Goal: Task Accomplishment & Management: Use online tool/utility

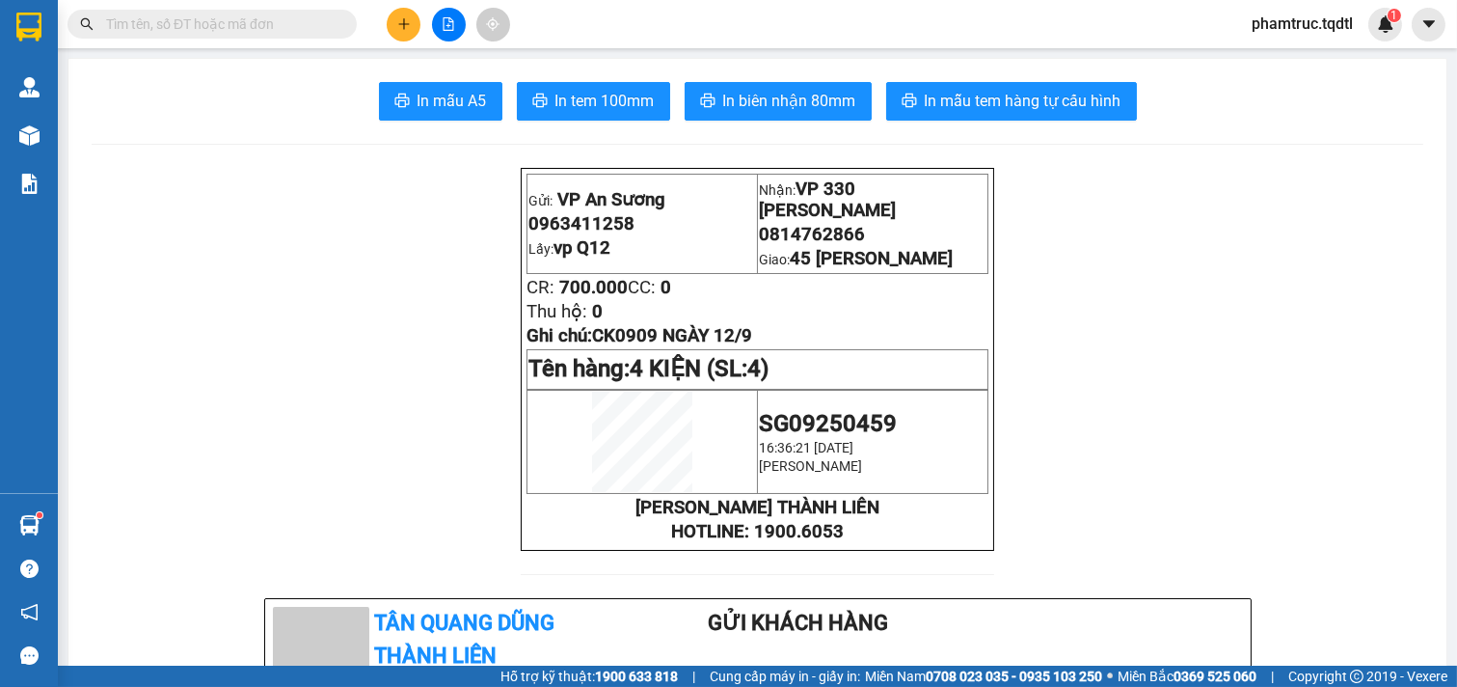
click at [384, 22] on div at bounding box center [448, 25] width 145 height 34
click at [399, 19] on icon "plus" at bounding box center [403, 23] width 13 height 13
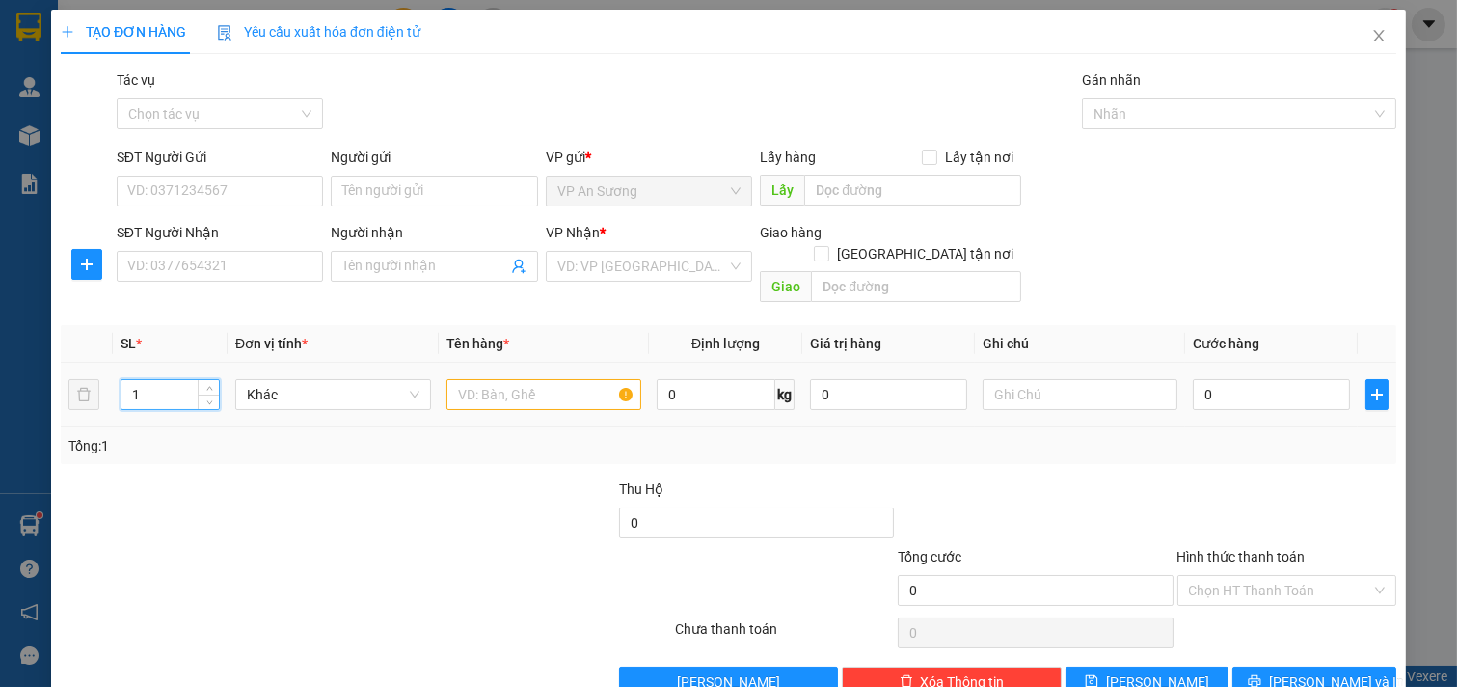
click at [174, 380] on input "1" at bounding box center [169, 394] width 97 height 29
type input "40"
click at [705, 383] on input "0" at bounding box center [716, 394] width 119 height 31
type input "90"
click at [198, 391] on span "Decrease Value" at bounding box center [208, 399] width 21 height 17
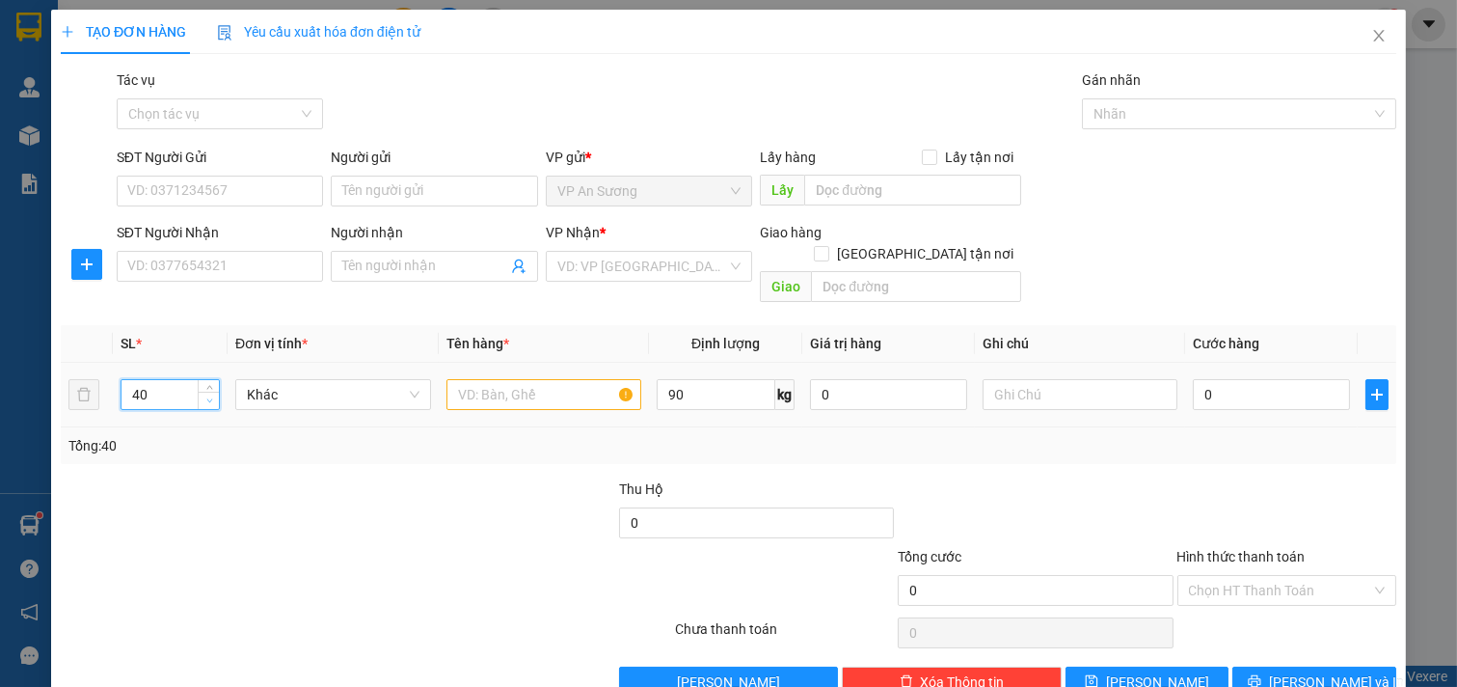
type input "4"
type input "90"
click at [523, 383] on input "text" at bounding box center [544, 394] width 196 height 31
type input "D"
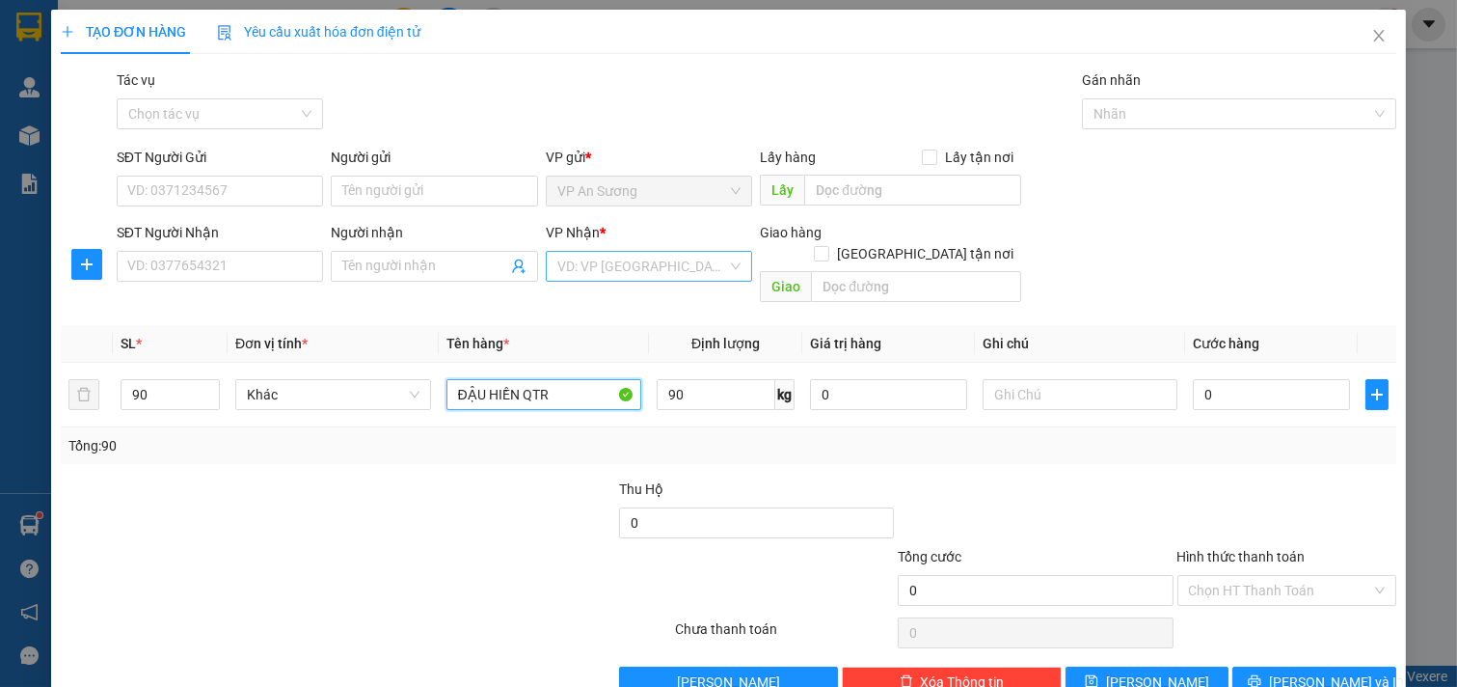
type input "ĐẬU HIỀN QTR"
click at [641, 281] on input "search" at bounding box center [642, 266] width 171 height 29
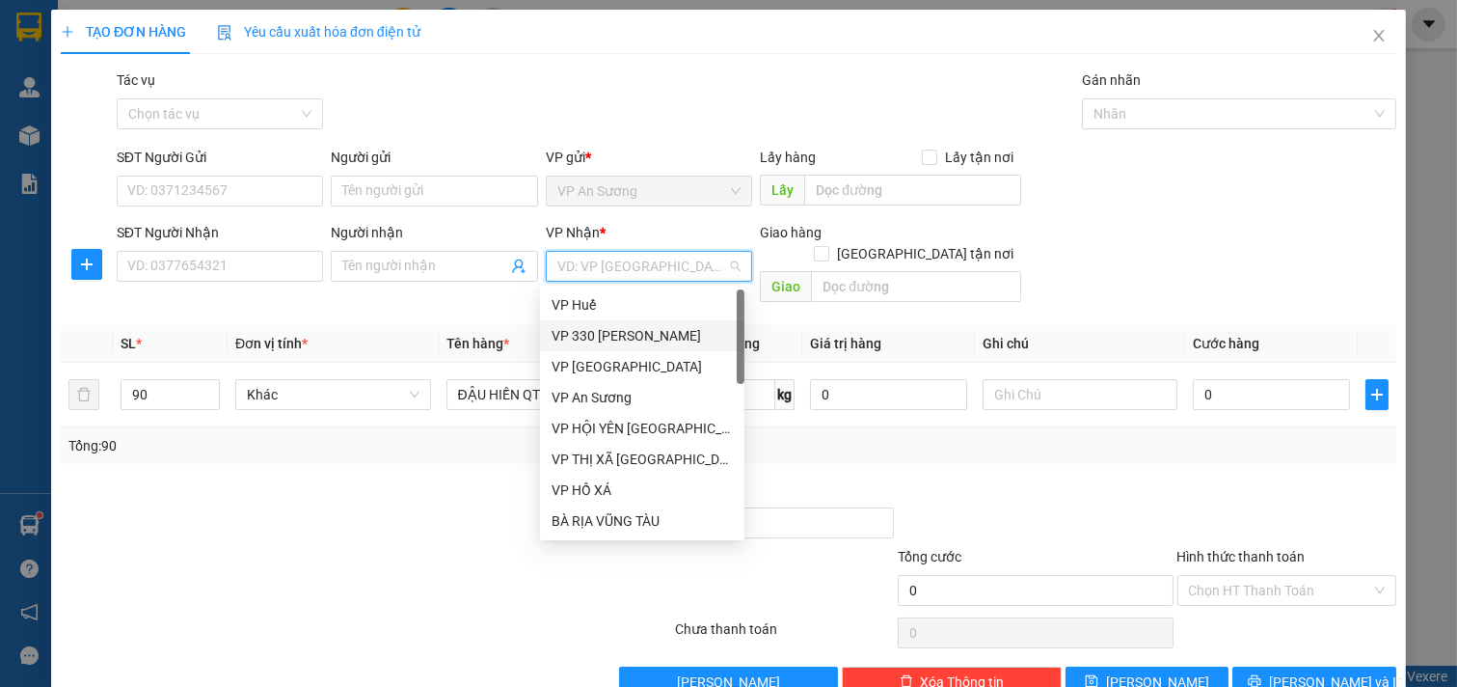
click at [605, 334] on div "VP 330 [PERSON_NAME]" at bounding box center [642, 335] width 181 height 21
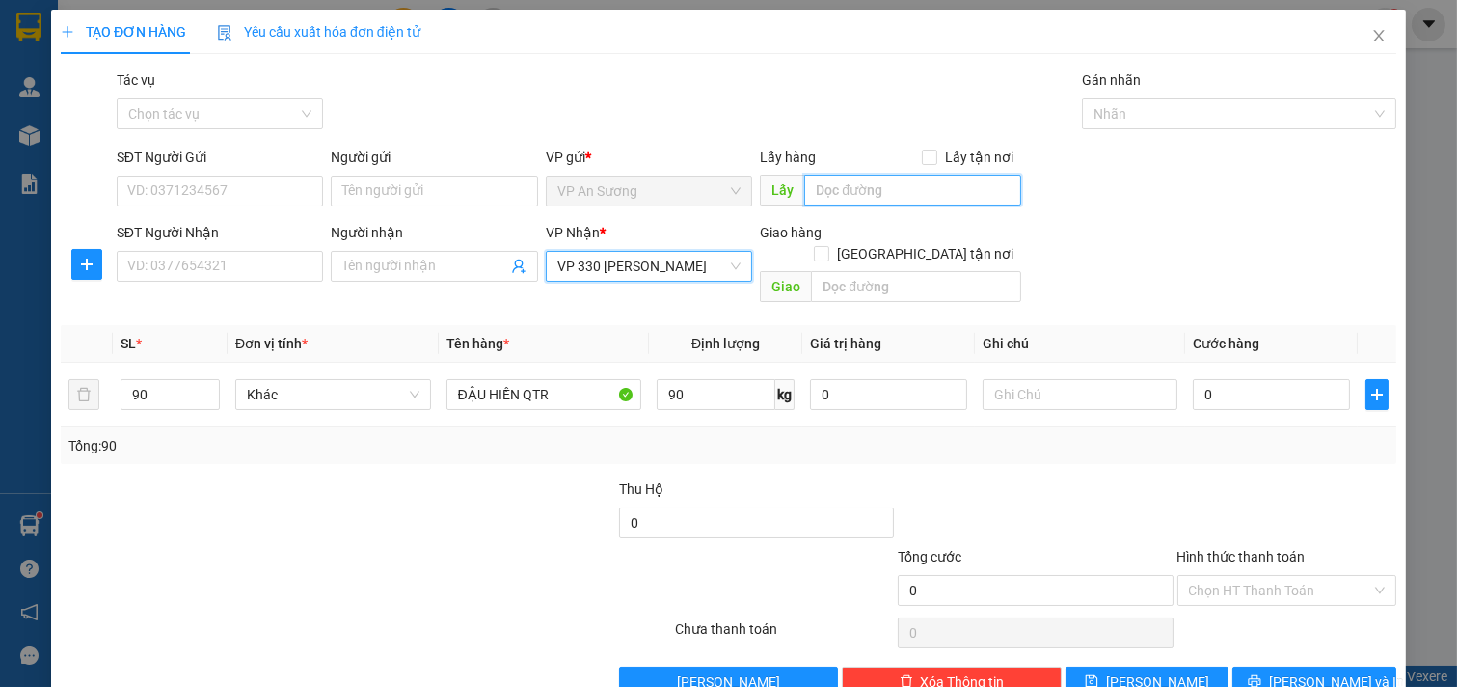
click at [853, 193] on input "text" at bounding box center [912, 190] width 216 height 31
click at [863, 189] on input "text" at bounding box center [912, 190] width 216 height 31
type input "VP Q12"
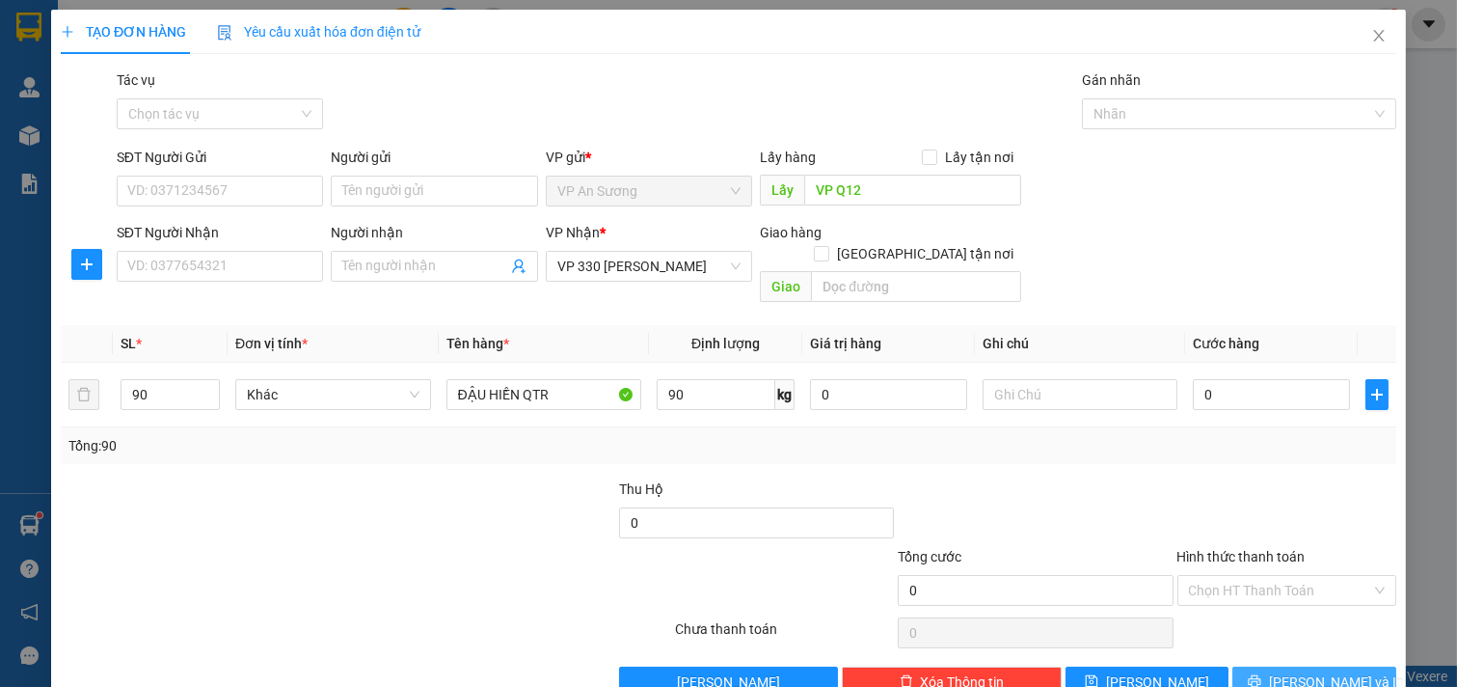
click at [1295, 671] on span "[PERSON_NAME] và In" at bounding box center [1336, 681] width 135 height 21
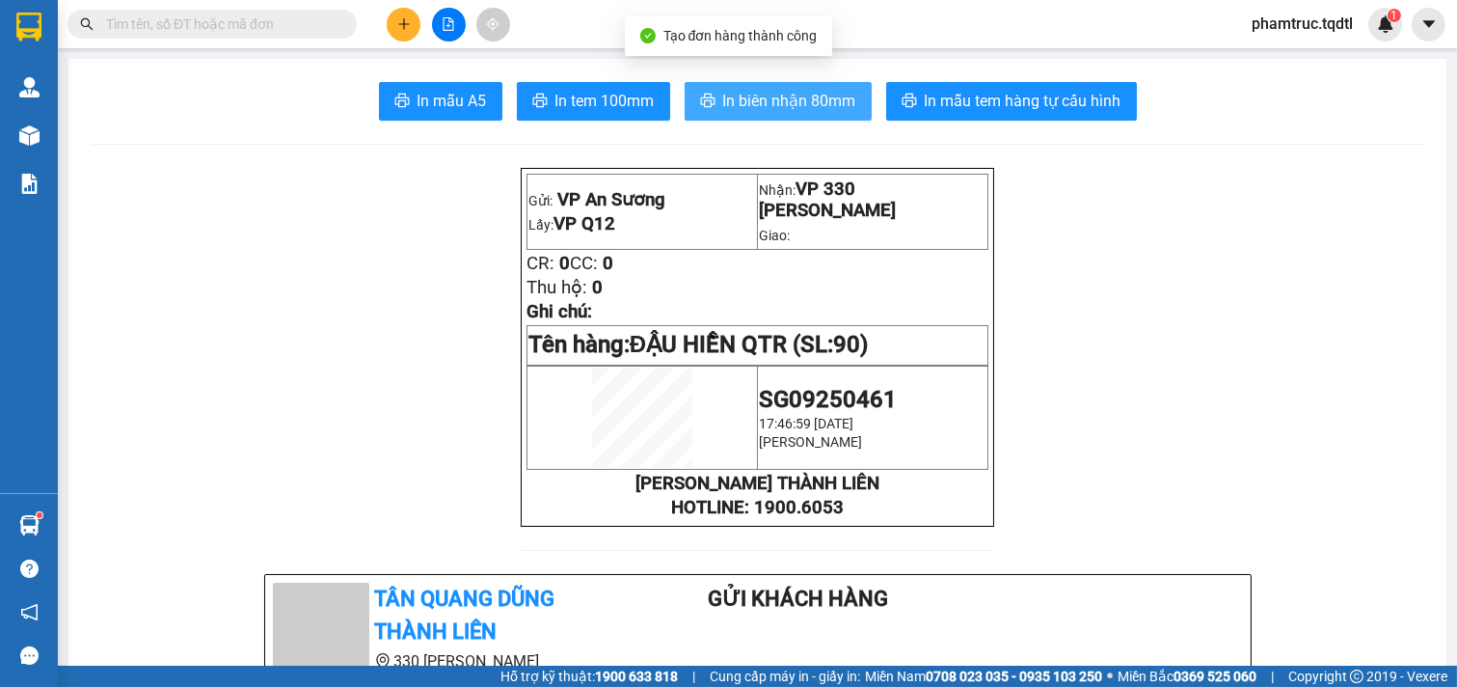
click at [815, 108] on span "In biên nhận 80mm" at bounding box center [789, 101] width 133 height 24
click at [849, 112] on button "In biên nhận 80mm" at bounding box center [778, 101] width 187 height 39
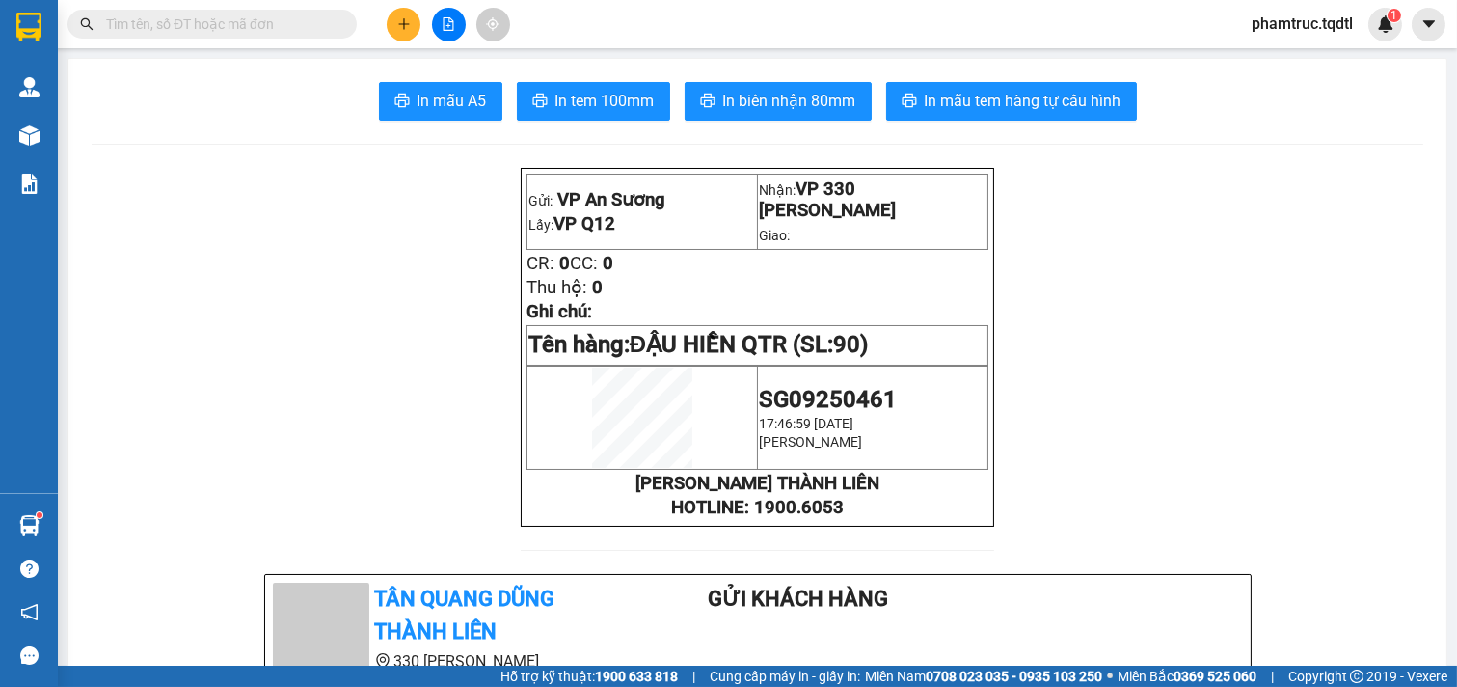
drag, startPoint x: 1081, startPoint y: 67, endPoint x: 1196, endPoint y: 69, distance: 114.8
click at [418, 19] on button at bounding box center [404, 25] width 34 height 34
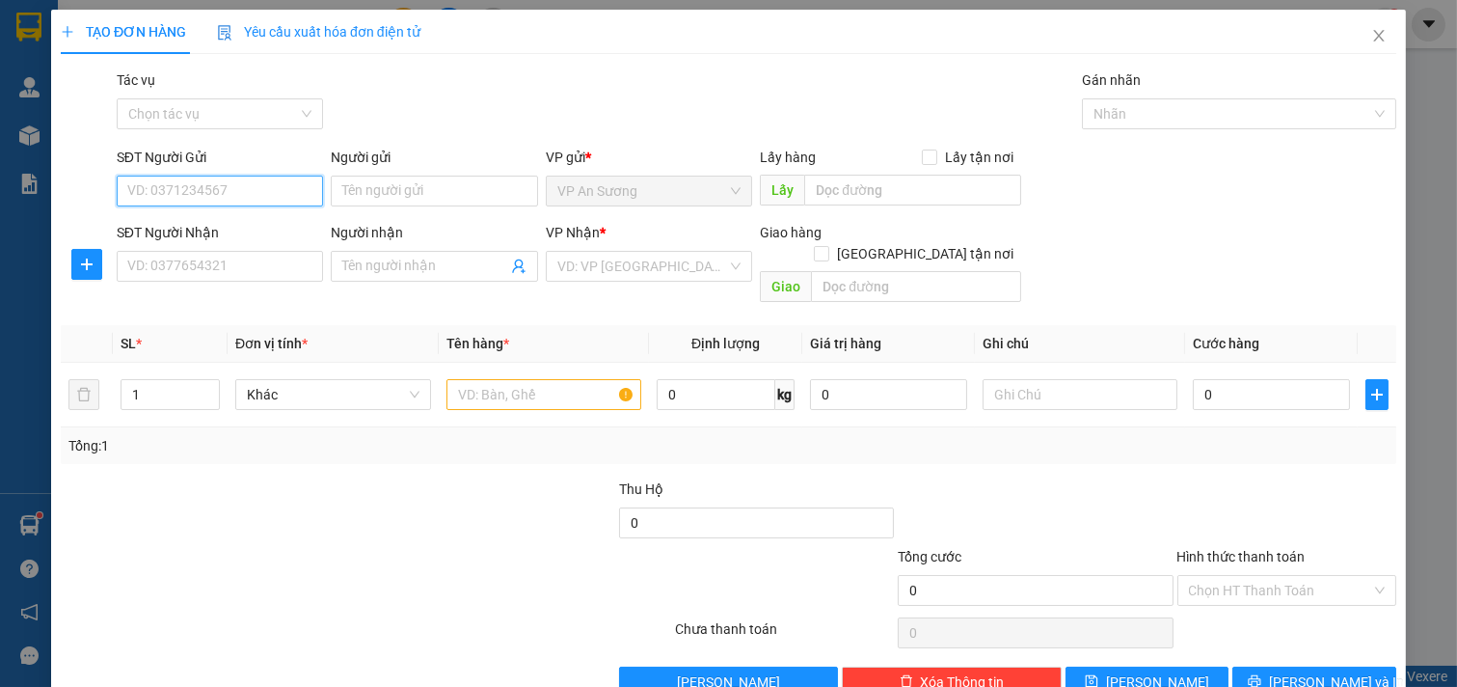
click at [232, 189] on input "SĐT Người Gửi" at bounding box center [220, 190] width 207 height 31
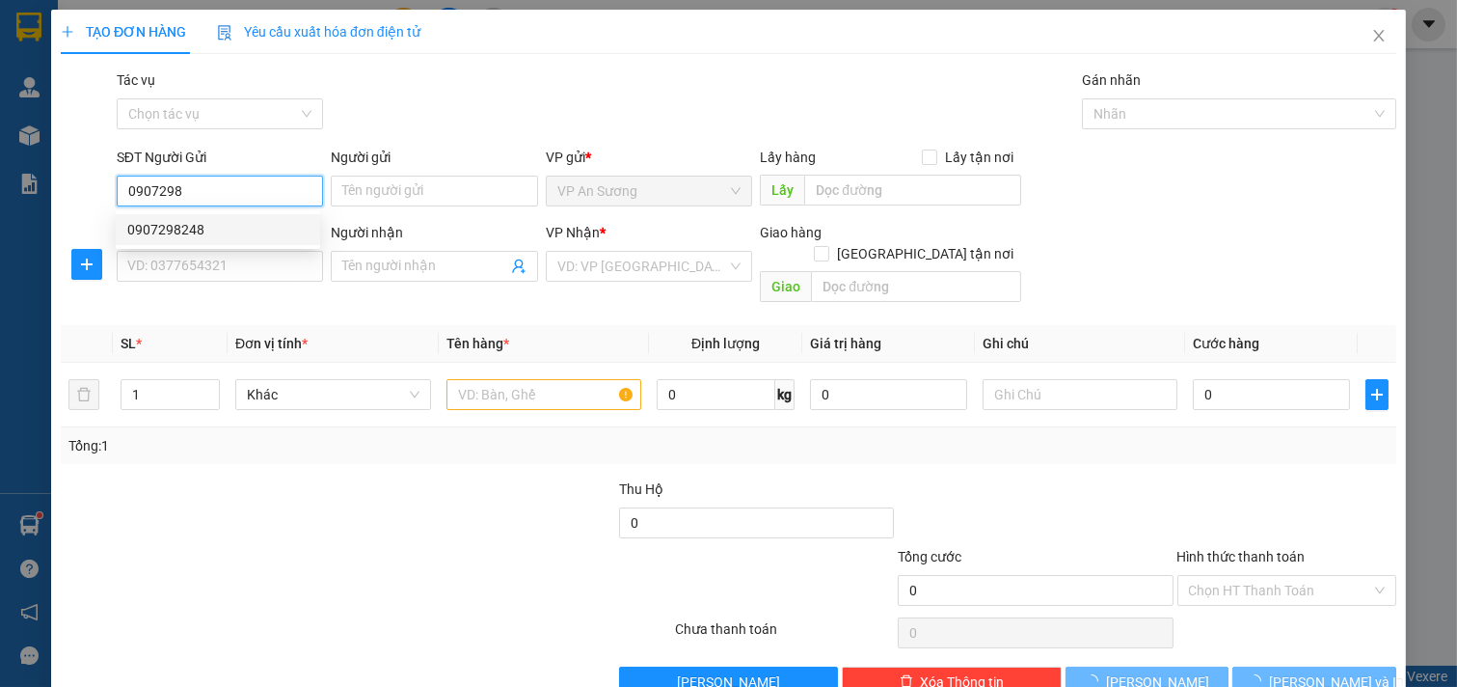
click at [233, 227] on div "0907298248" at bounding box center [217, 229] width 181 height 21
type input "0907298248"
type input "VP Q12"
type input "0904801504"
type input "VP Q12"
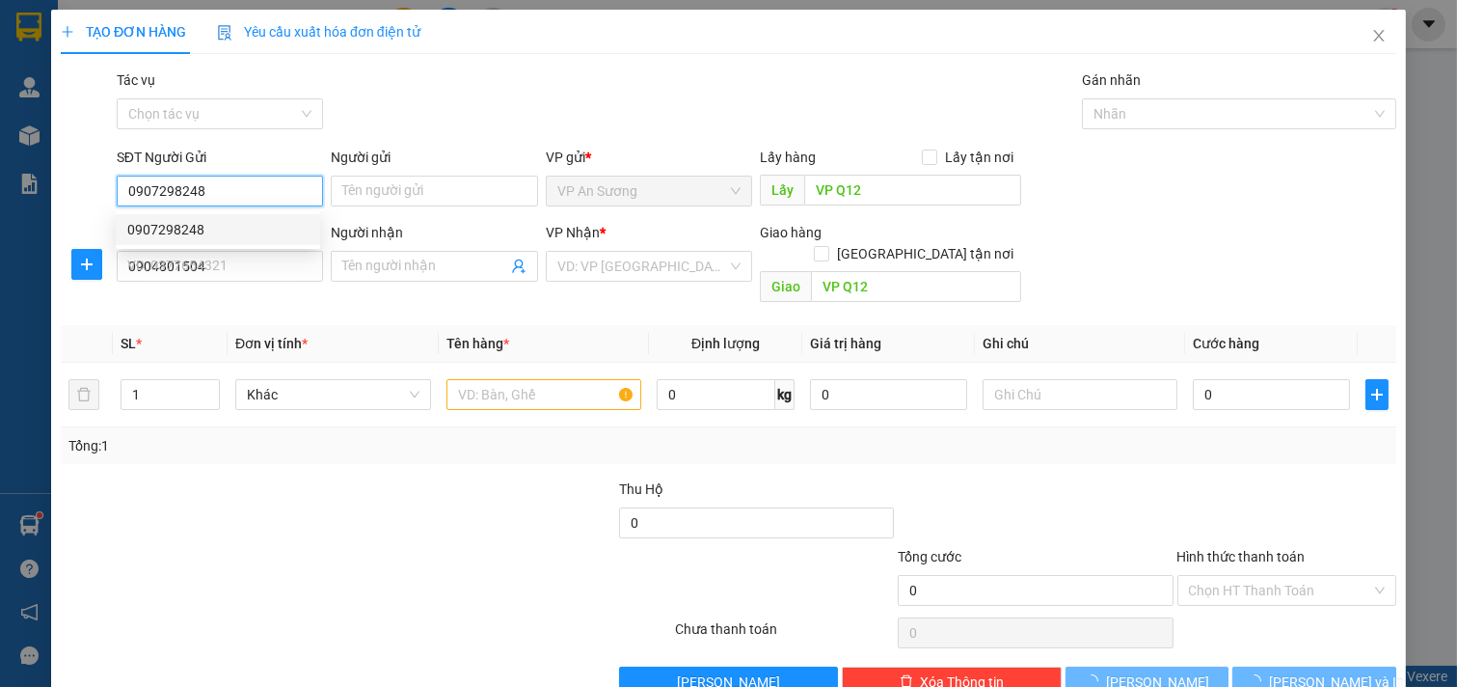
type input "200.000"
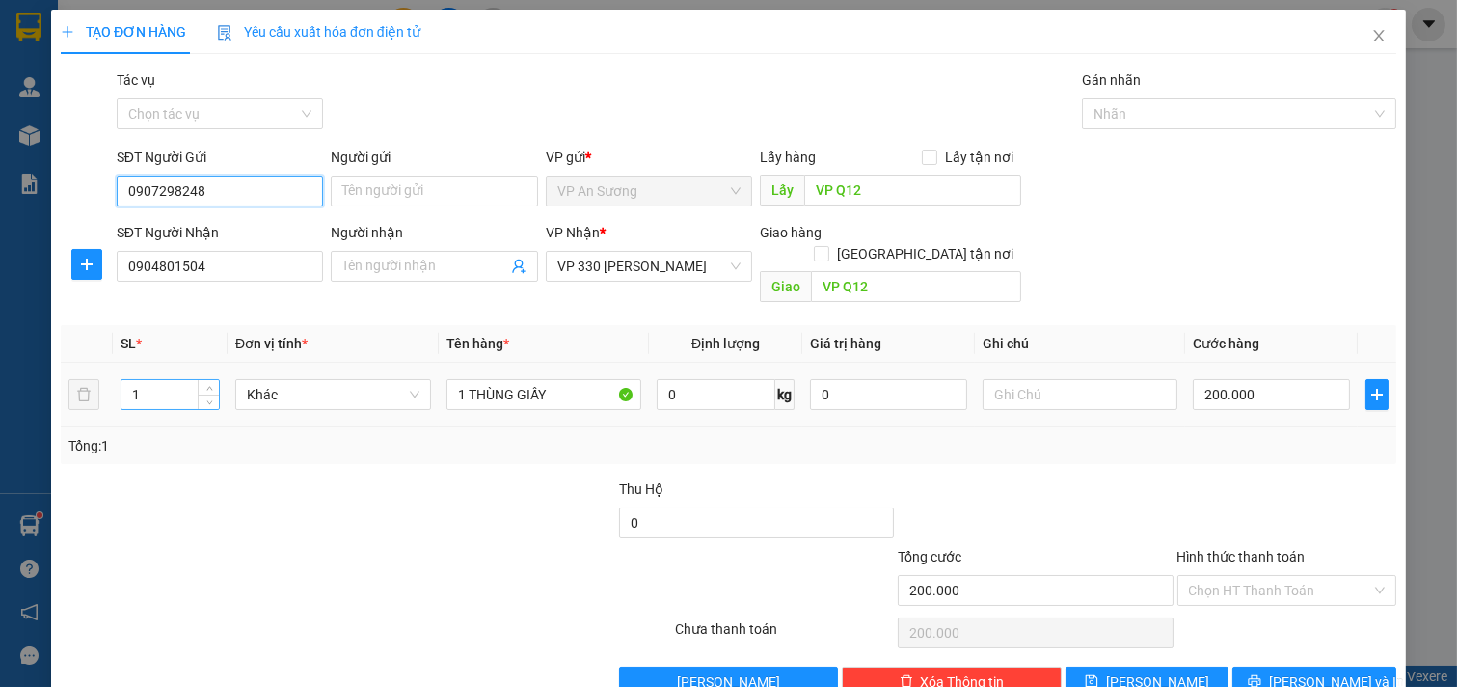
type input "0907298248"
click at [183, 380] on input "1" at bounding box center [169, 394] width 97 height 29
click at [1229, 380] on input "200.000" at bounding box center [1271, 394] width 157 height 31
type input "1"
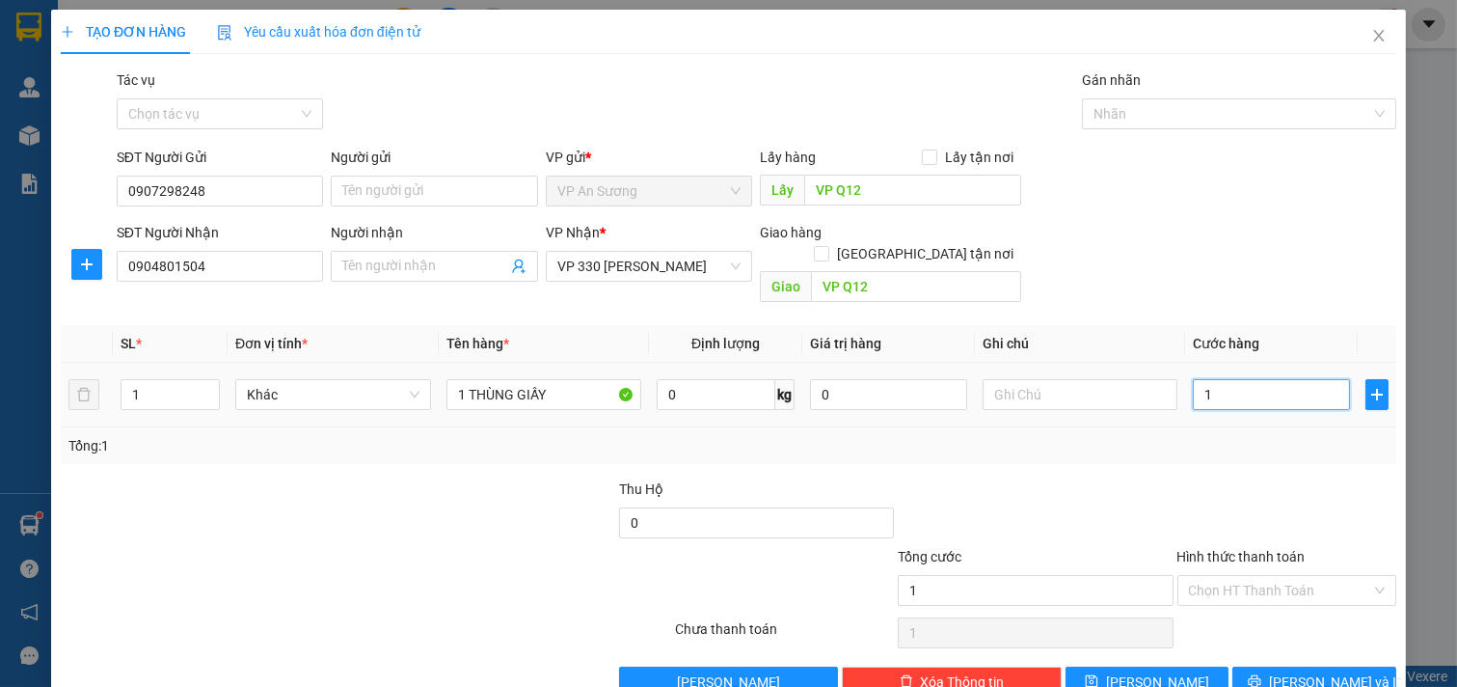
type input "10"
type input "100"
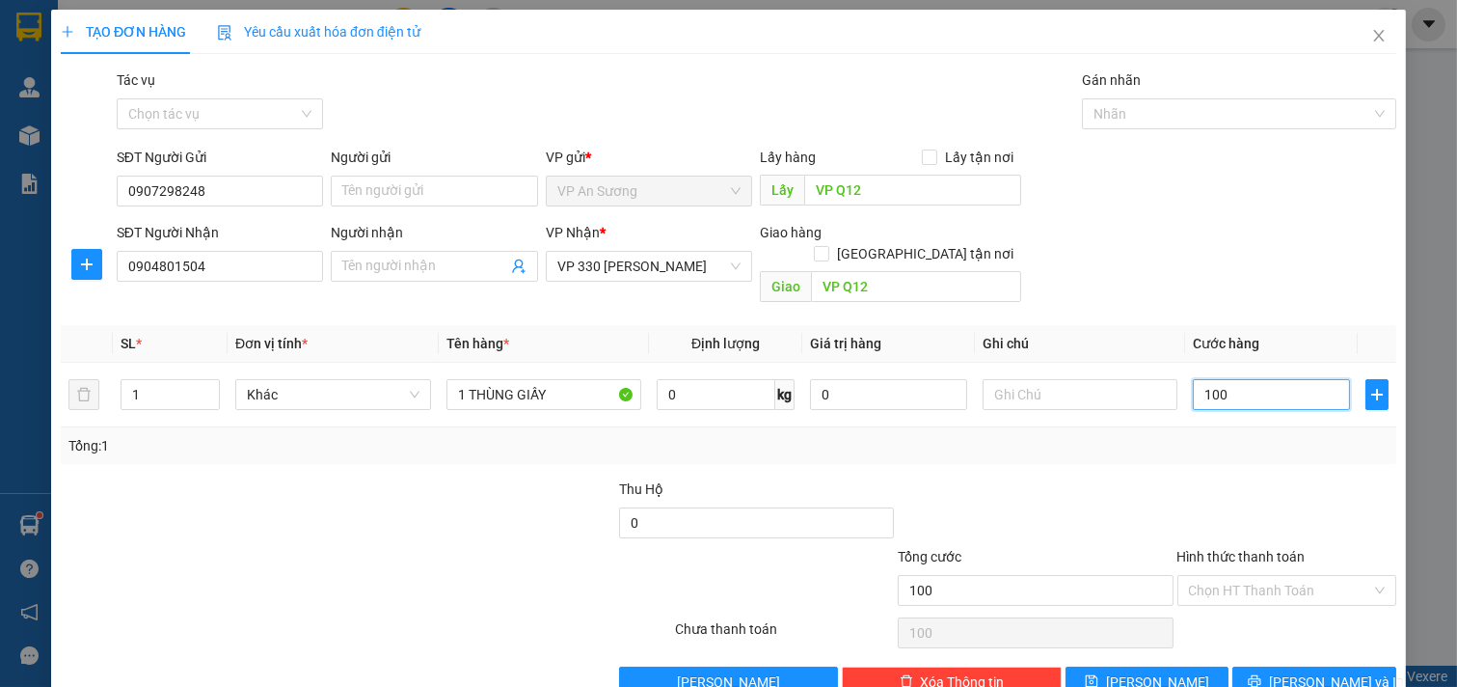
type input "100"
type input "100.000"
click at [1219, 206] on div "SĐT Người Gửi 0907298248 Người gửi Tên người gửi VP gửi * VP [PERSON_NAME] Lấy …" at bounding box center [756, 180] width 1287 height 67
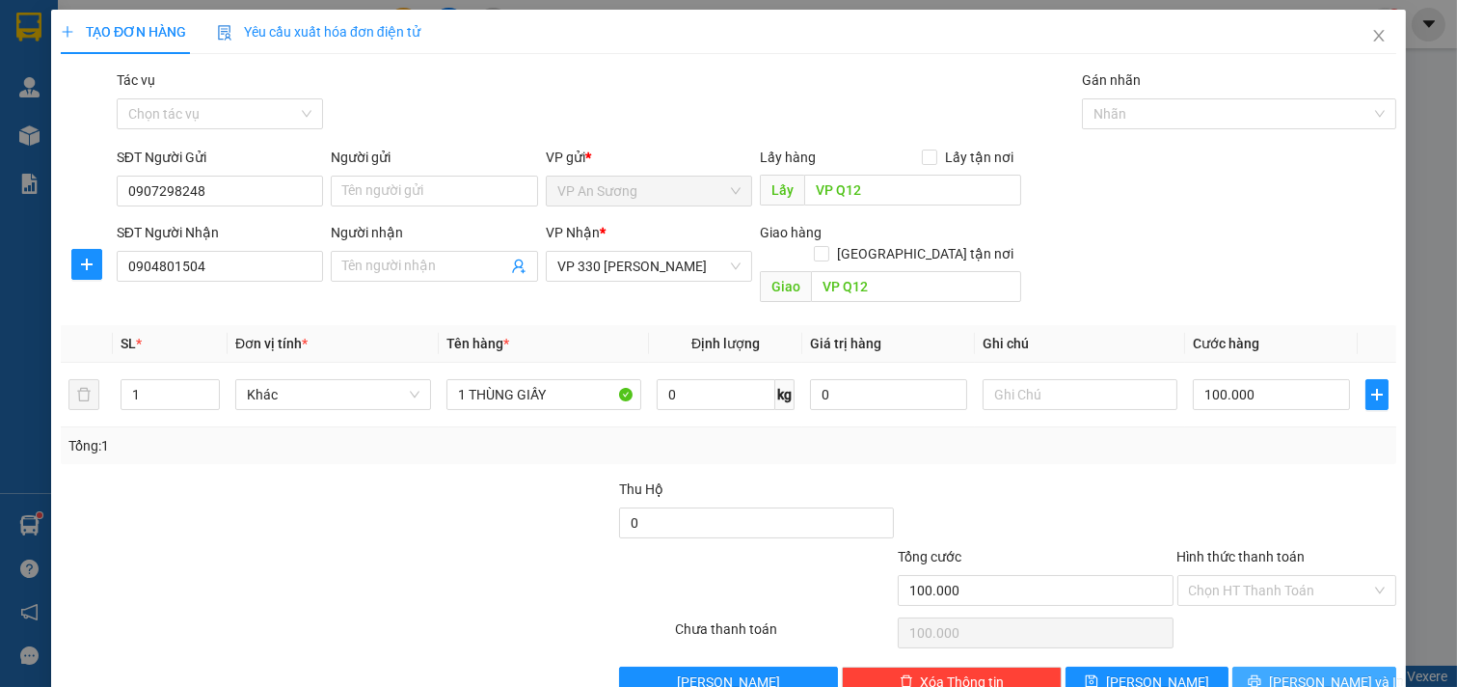
click at [1261, 674] on icon "printer" at bounding box center [1254, 680] width 13 height 13
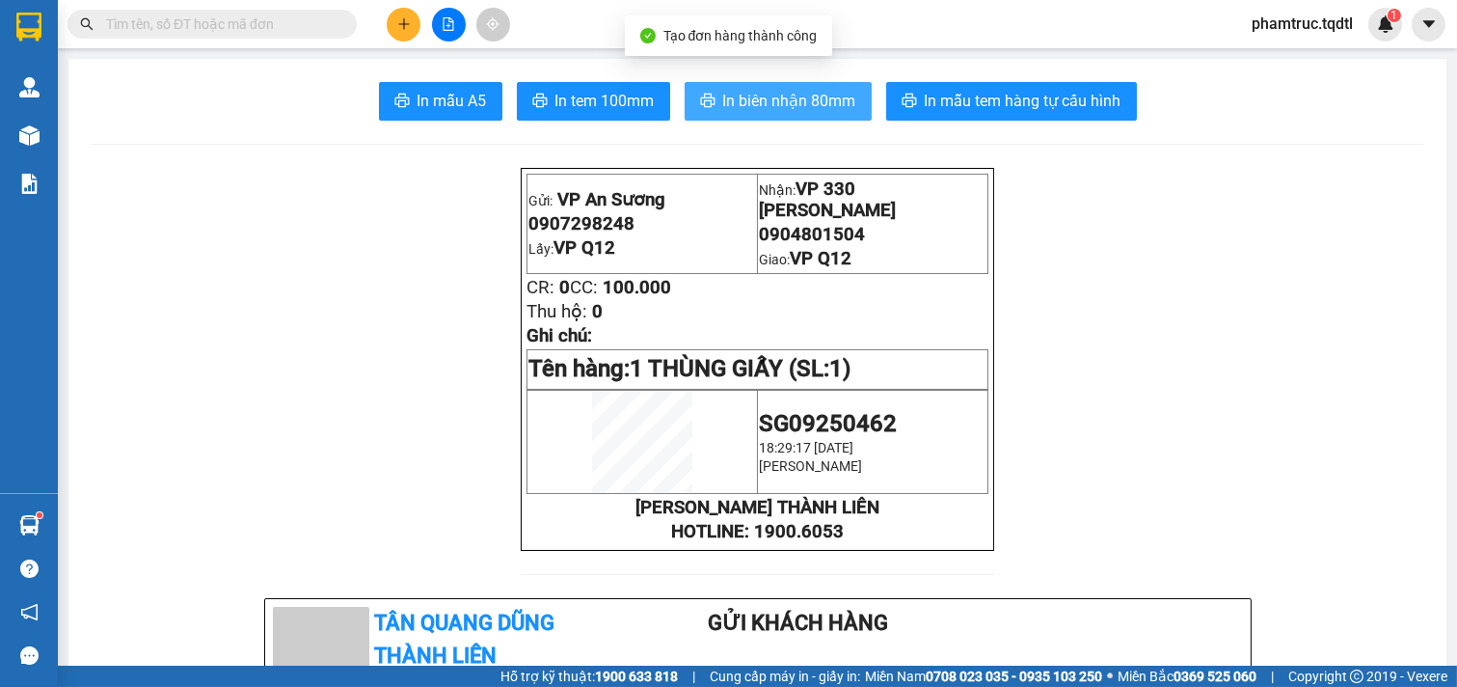
drag, startPoint x: 769, startPoint y: 94, endPoint x: 765, endPoint y: 61, distance: 34.0
click at [786, 97] on span "In biên nhận 80mm" at bounding box center [789, 101] width 133 height 24
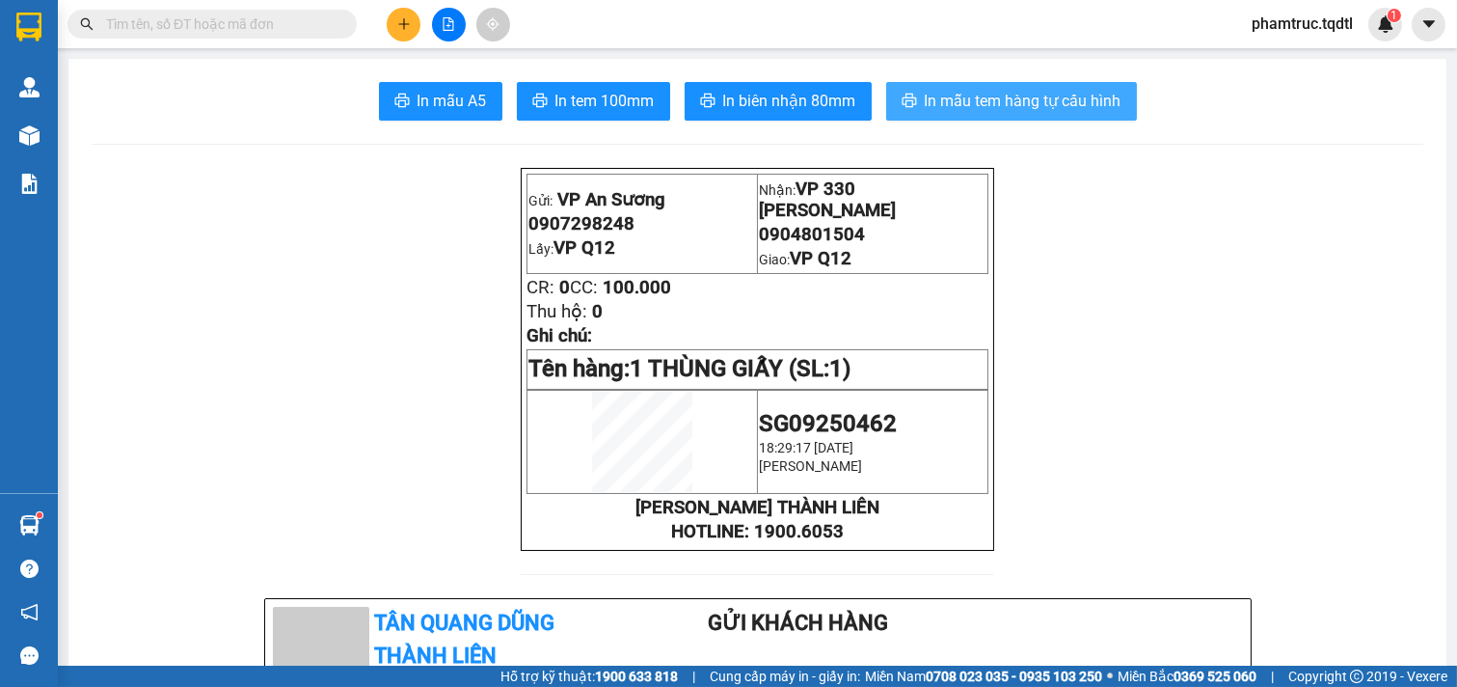
click at [935, 99] on span "In mẫu tem hàng tự cấu hình" at bounding box center [1023, 101] width 197 height 24
drag, startPoint x: 1111, startPoint y: 618, endPoint x: 1136, endPoint y: 618, distance: 25.1
click at [1136, 618] on div "[PERSON_NAME] Thành Liên 330 [PERSON_NAME] Gửi khách hàng" at bounding box center [758, 671] width 978 height 128
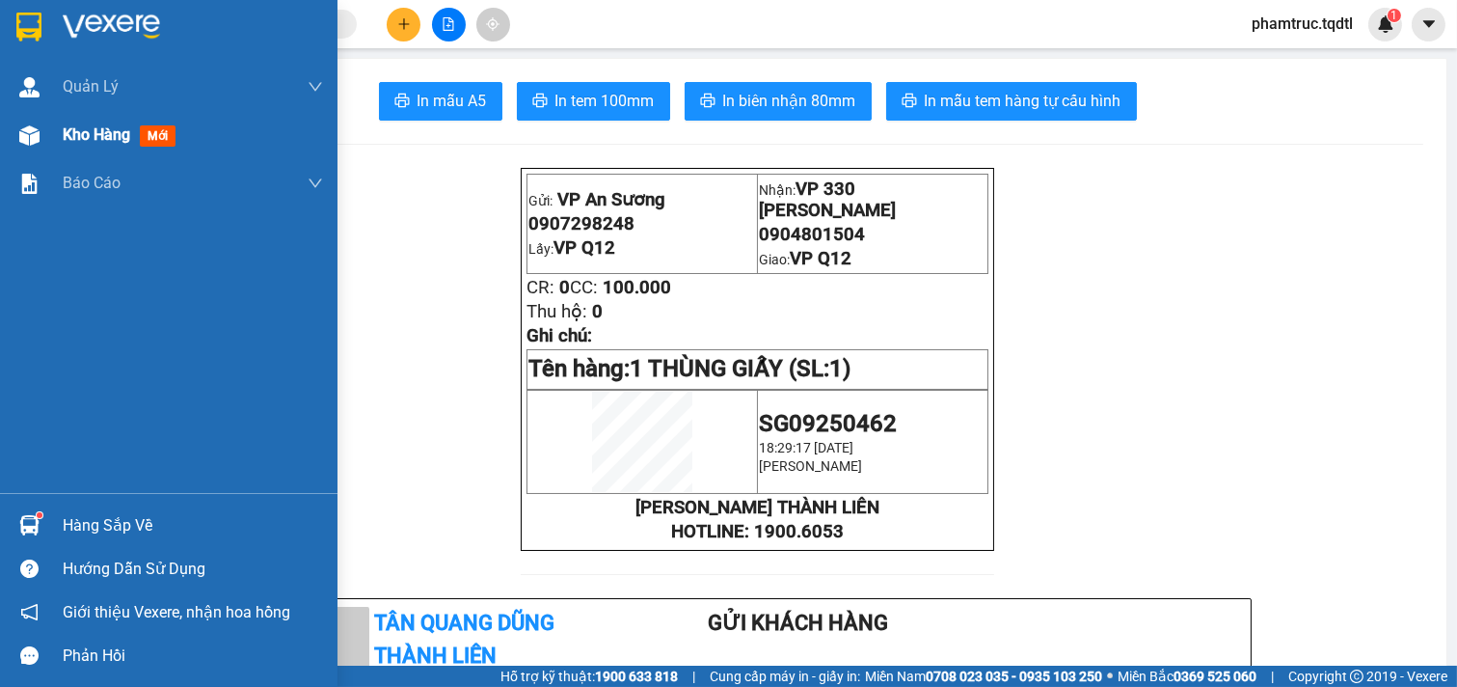
click at [78, 149] on div "Kho hàng mới" at bounding box center [193, 135] width 260 height 48
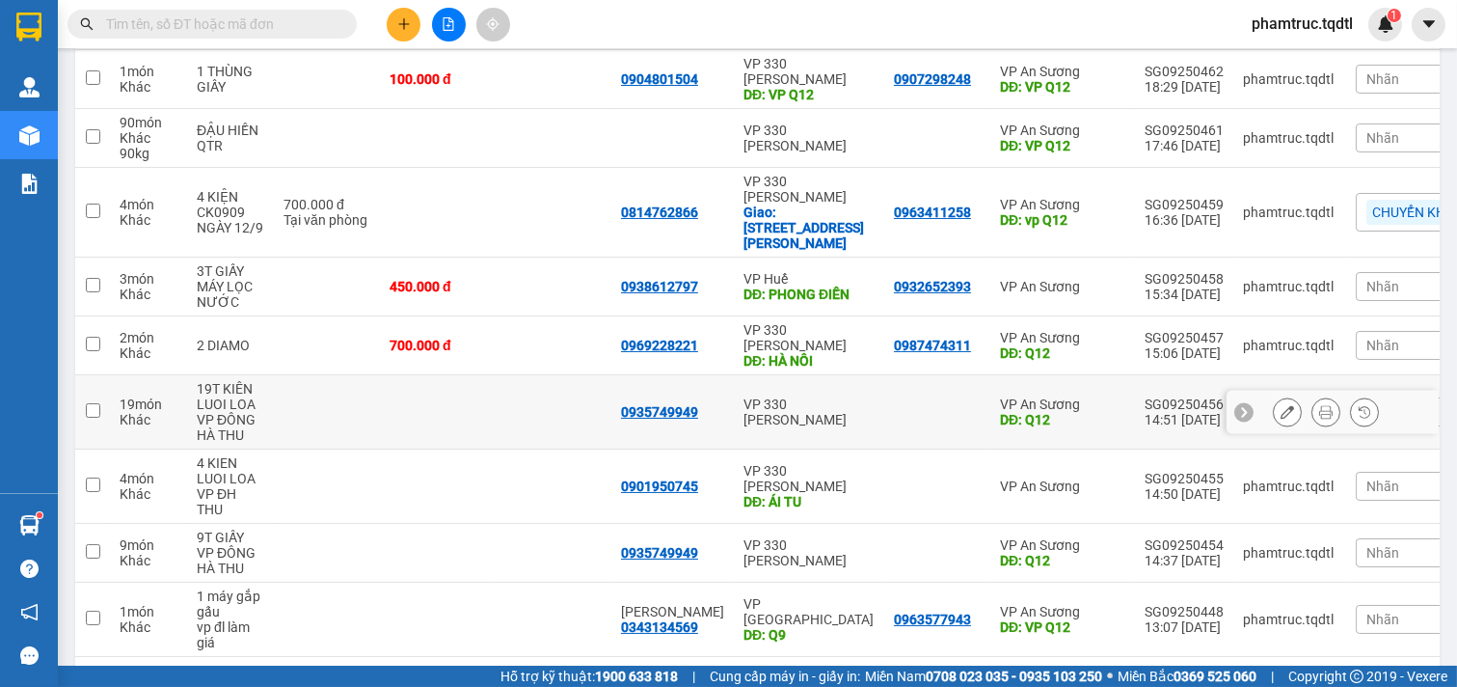
scroll to position [349, 0]
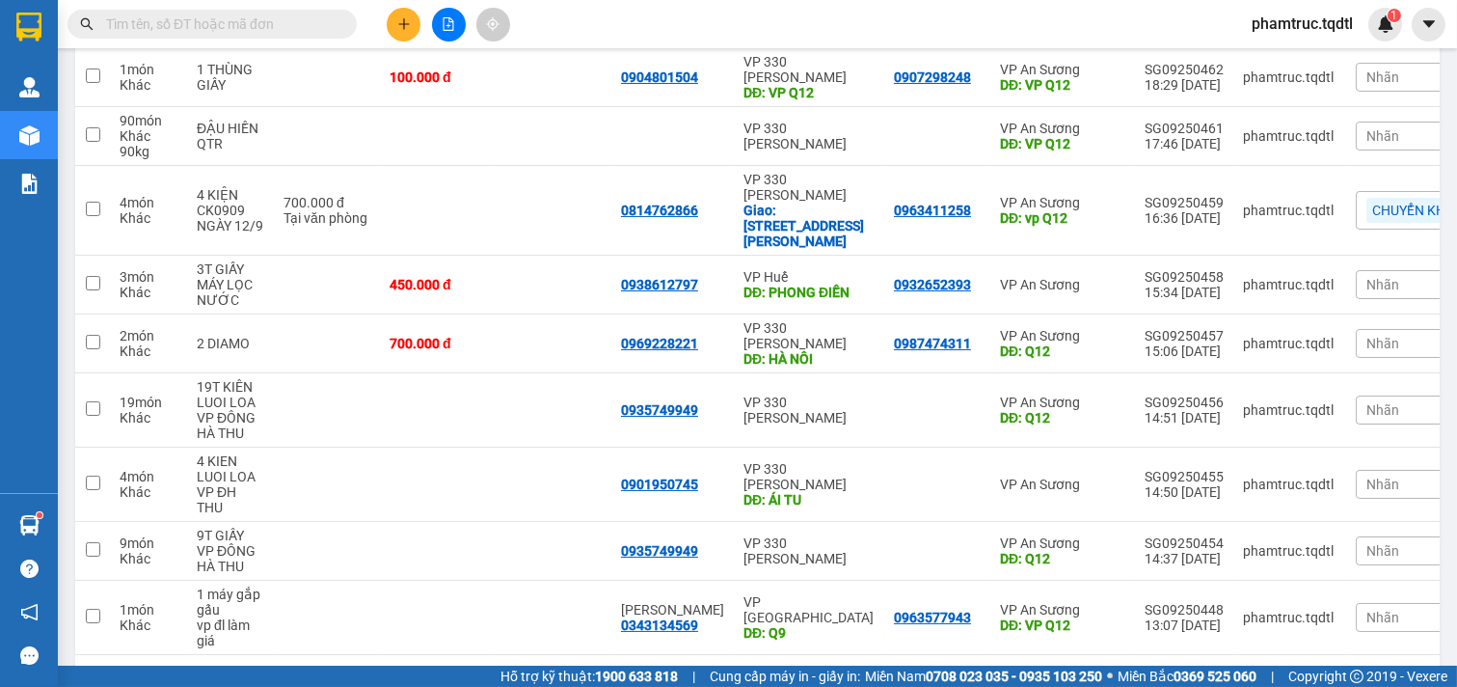
click at [1216, 671] on button "2" at bounding box center [1229, 685] width 29 height 29
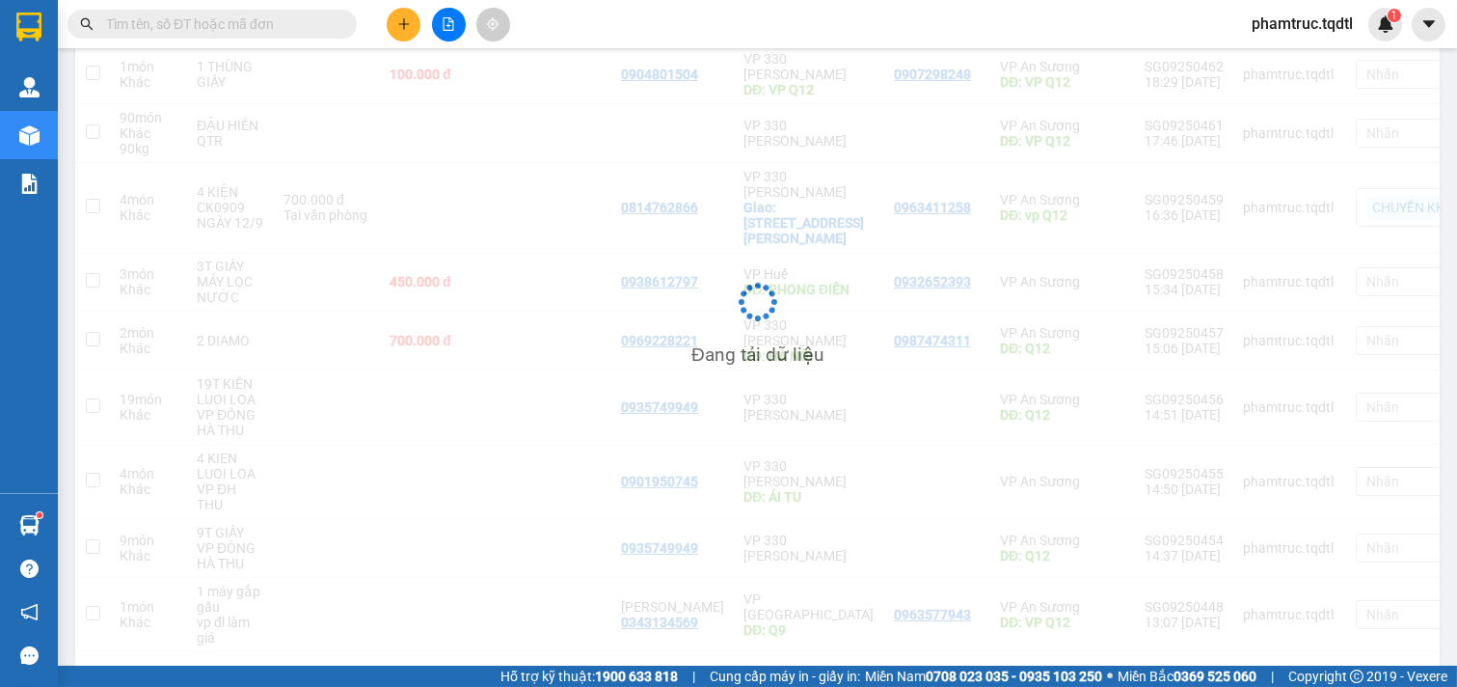
scroll to position [89, 0]
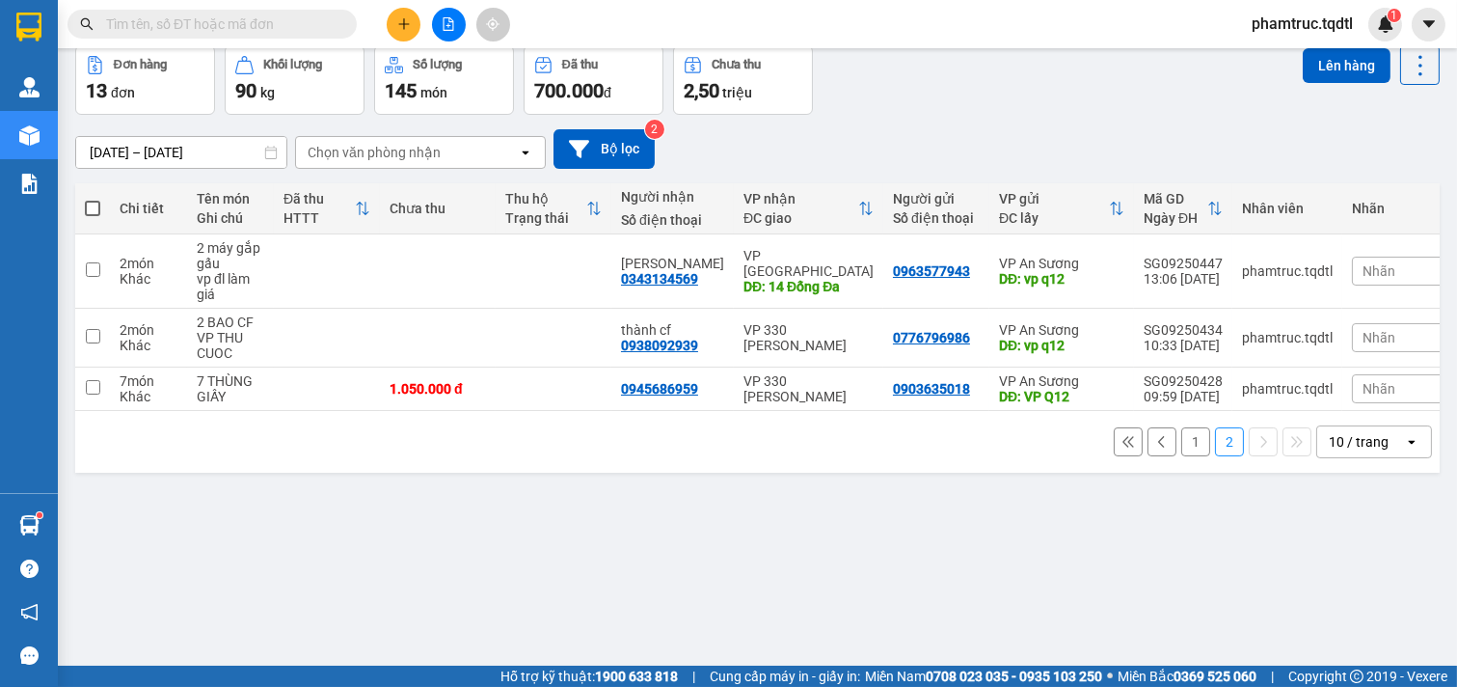
click at [1183, 456] on button "1" at bounding box center [1195, 441] width 29 height 29
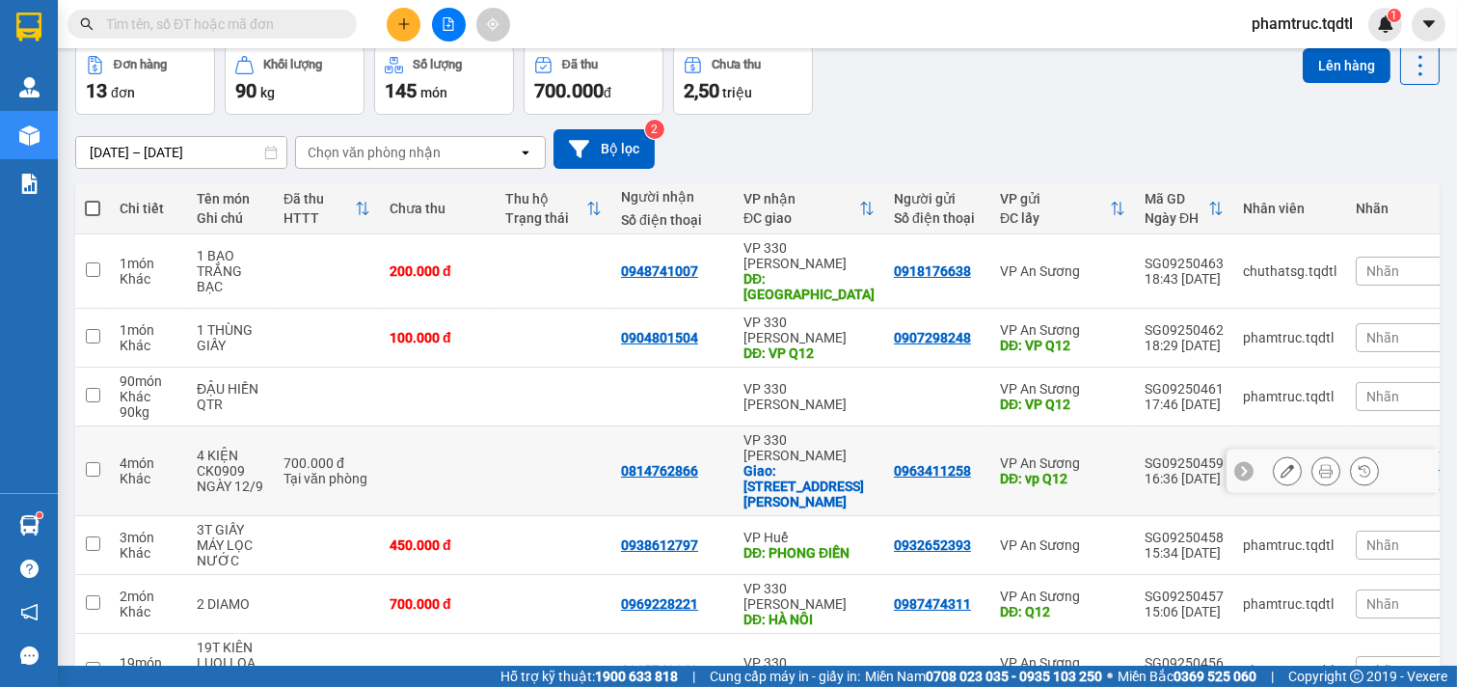
click at [442, 432] on td at bounding box center [438, 471] width 116 height 90
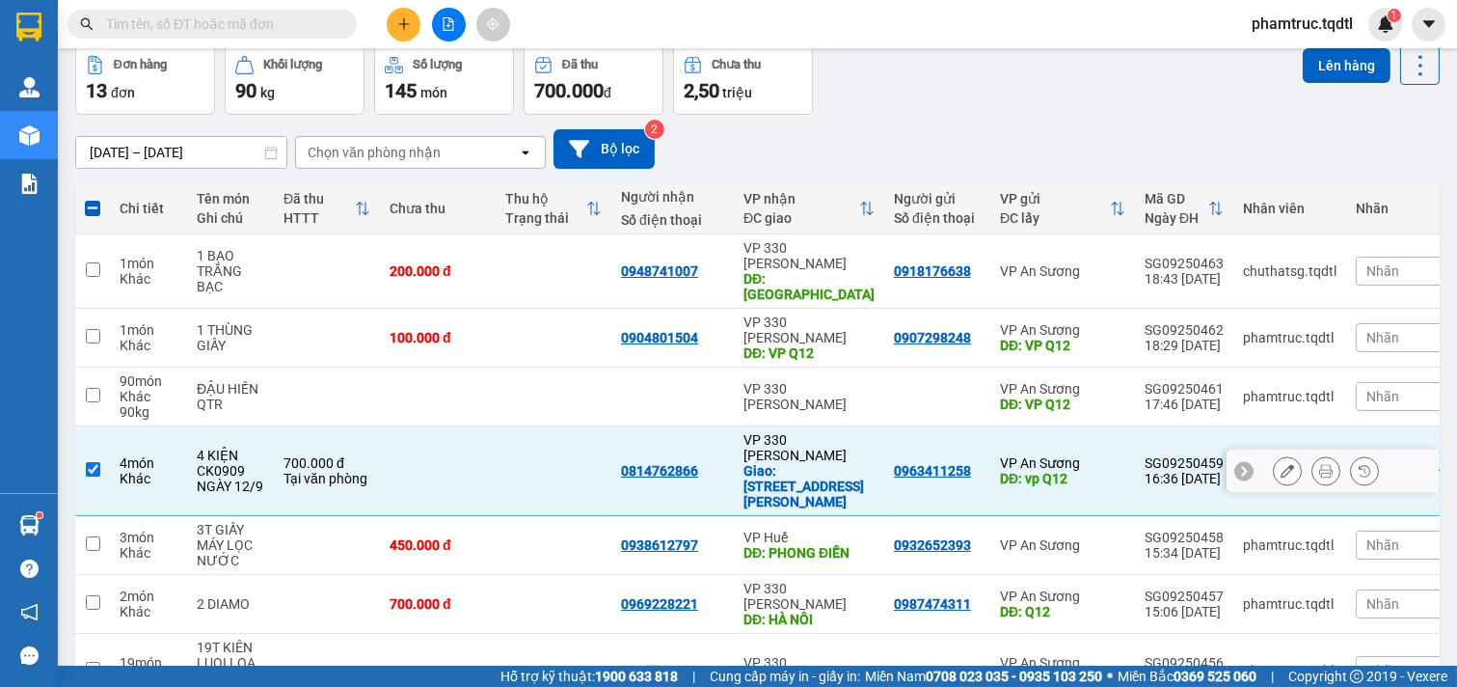
click at [442, 432] on td at bounding box center [438, 471] width 116 height 90
checkbox input "false"
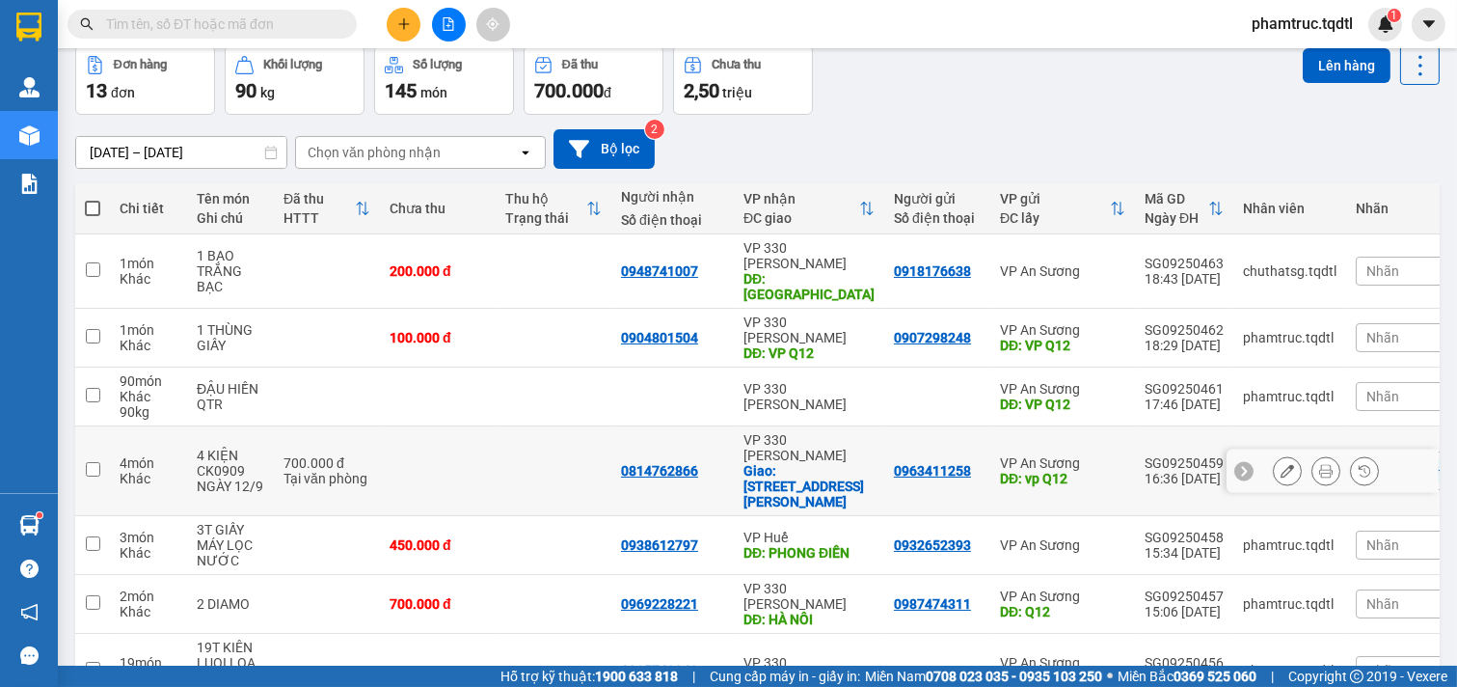
click at [1281, 464] on icon at bounding box center [1287, 470] width 13 height 13
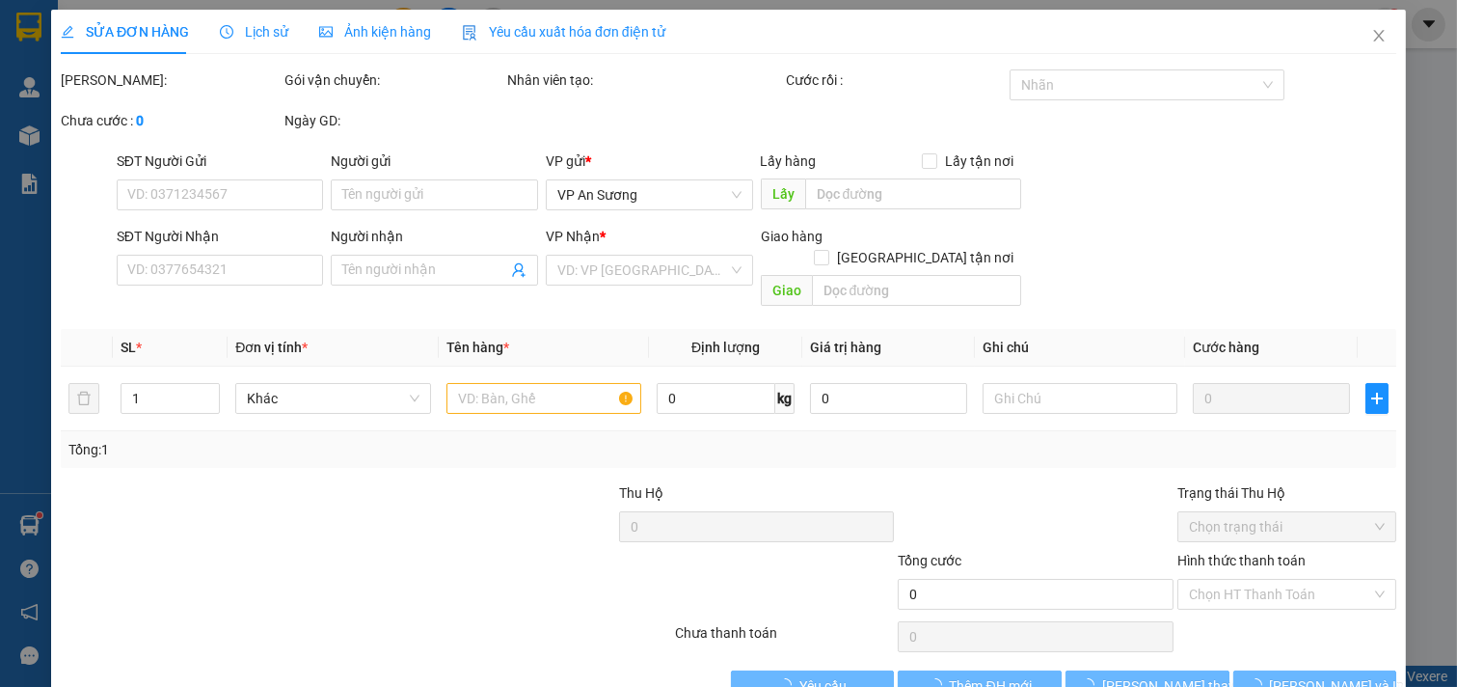
type input "0963411258"
type input "vp Q12"
type input "0814762866"
checkbox input "true"
type input "45 [PERSON_NAME]"
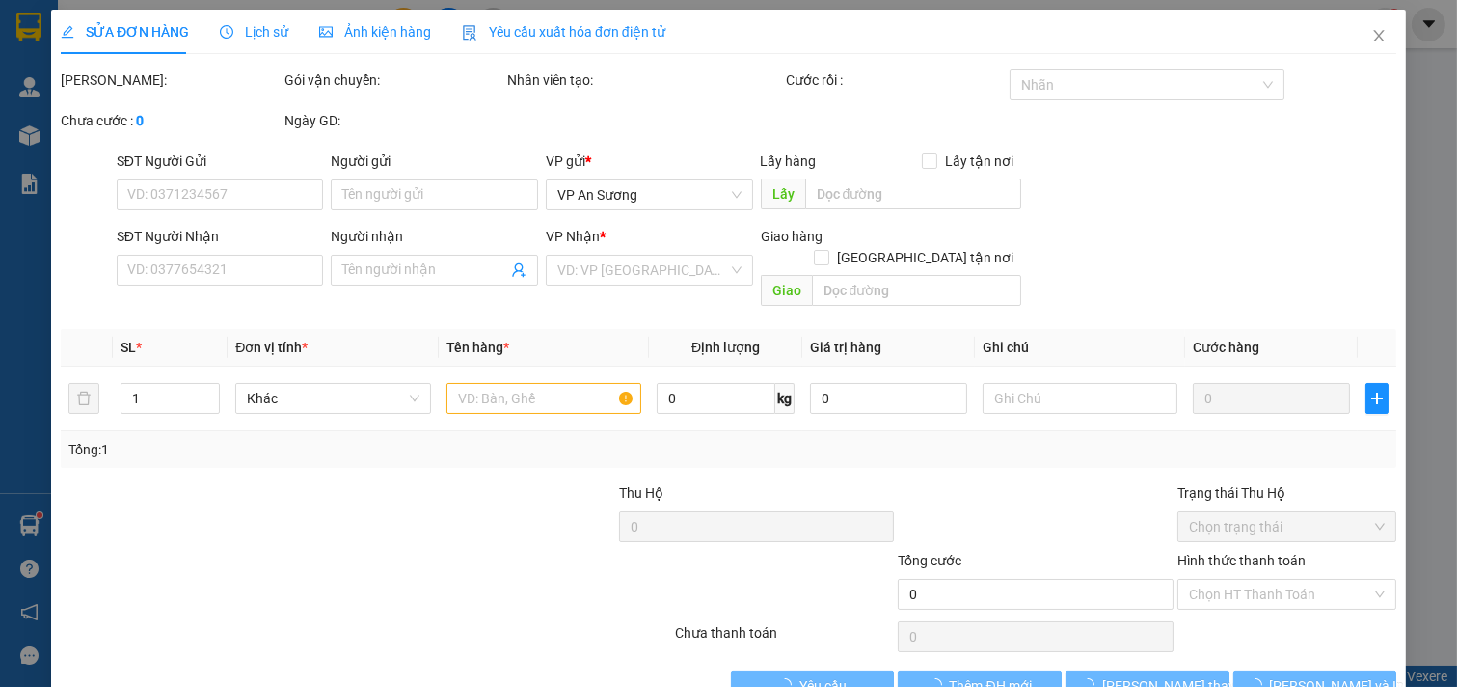
type input "700.000"
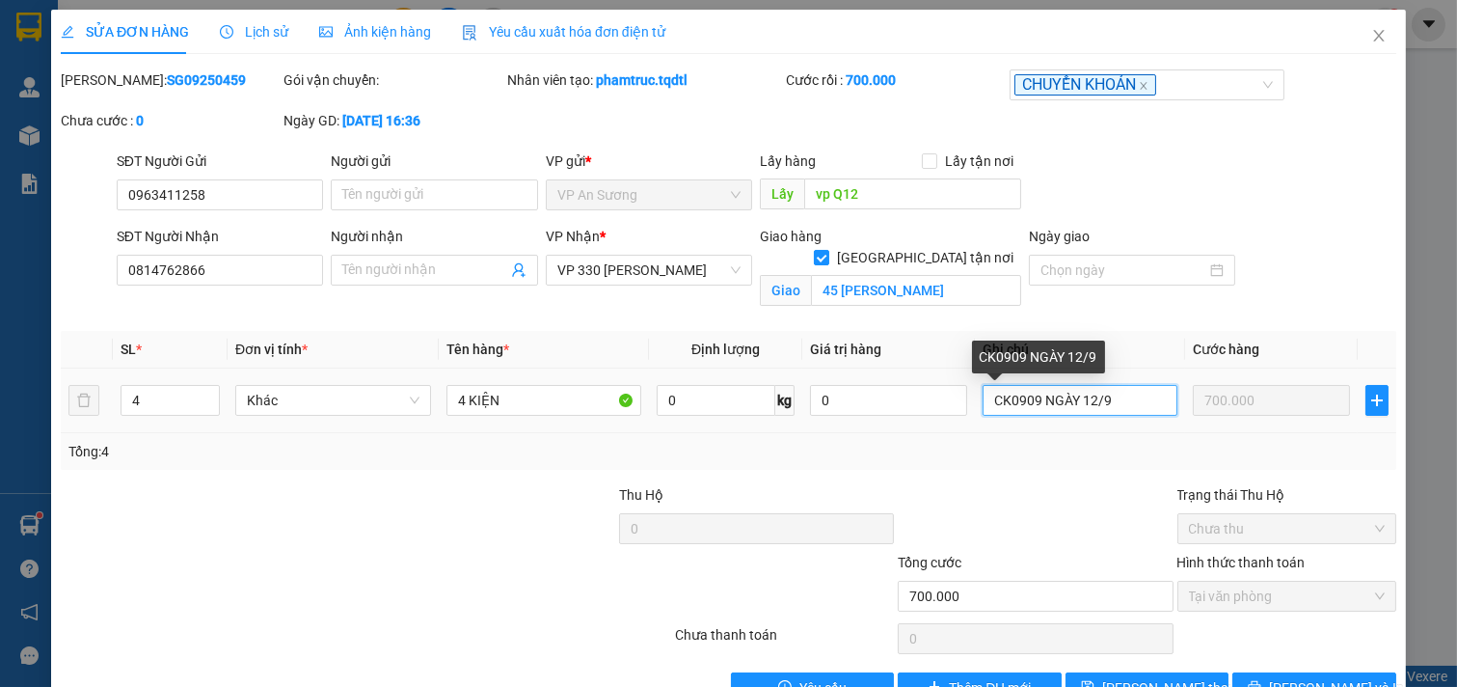
click at [1004, 407] on input "CK0909 NGÀY 12/9" at bounding box center [1081, 400] width 196 height 31
click at [1001, 406] on input "CK0909 NGÀY 12/9" at bounding box center [1081, 400] width 196 height 31
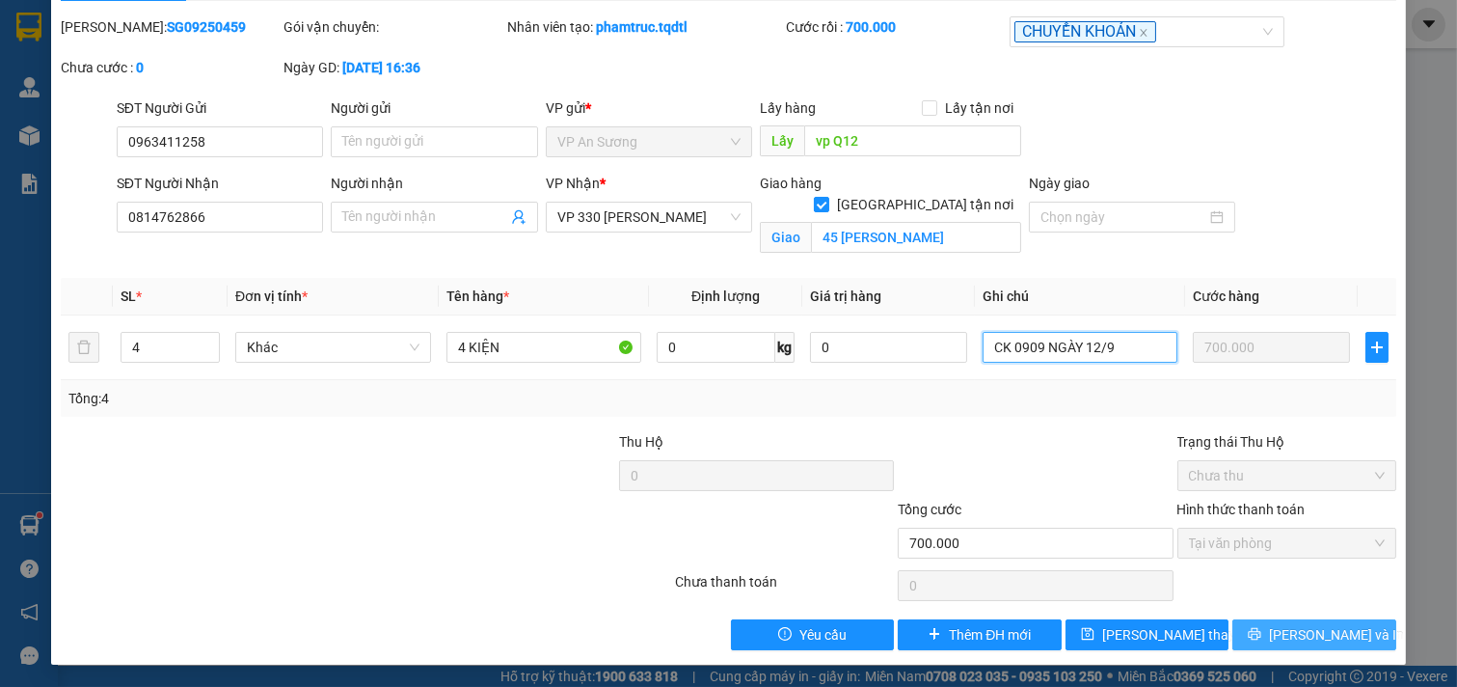
type input "CK 0909 NGÀY 12/9"
click at [1297, 634] on span "[PERSON_NAME] và In" at bounding box center [1336, 634] width 135 height 21
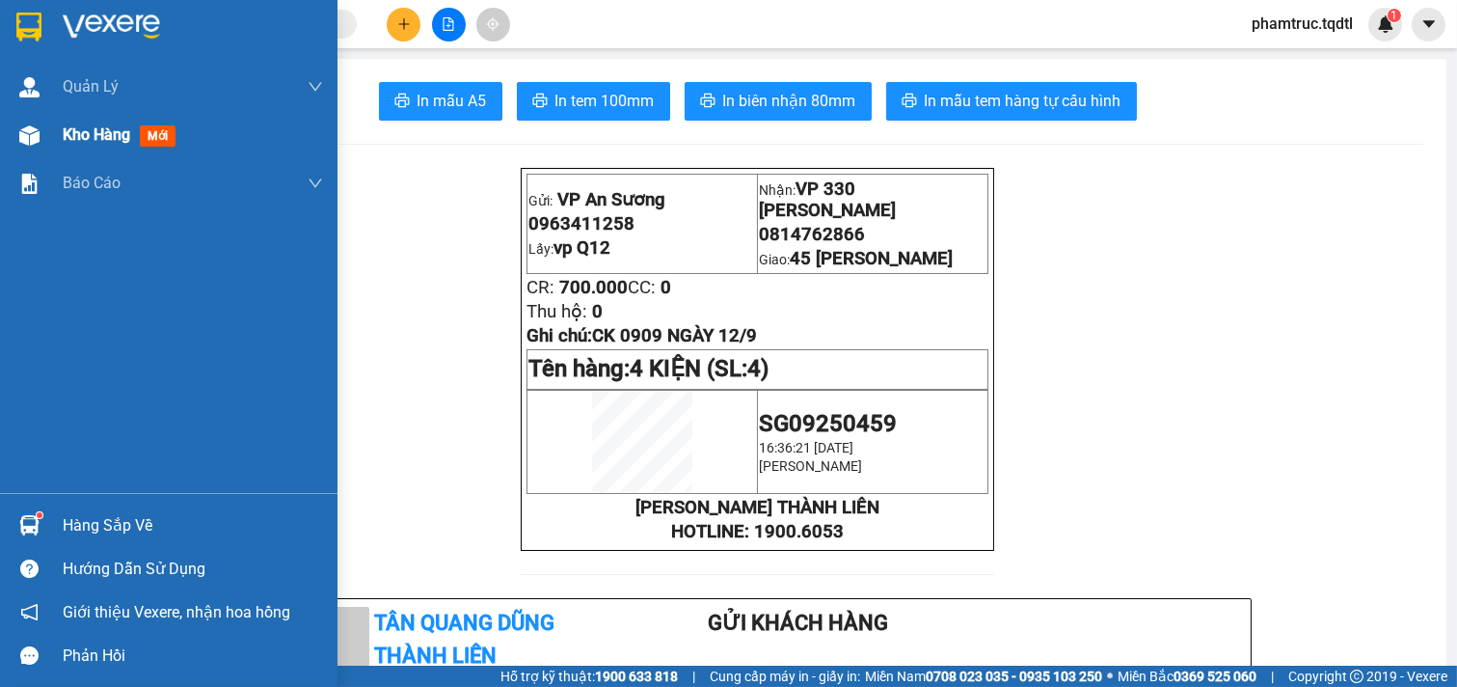
click at [81, 131] on span "Kho hàng" at bounding box center [96, 134] width 67 height 18
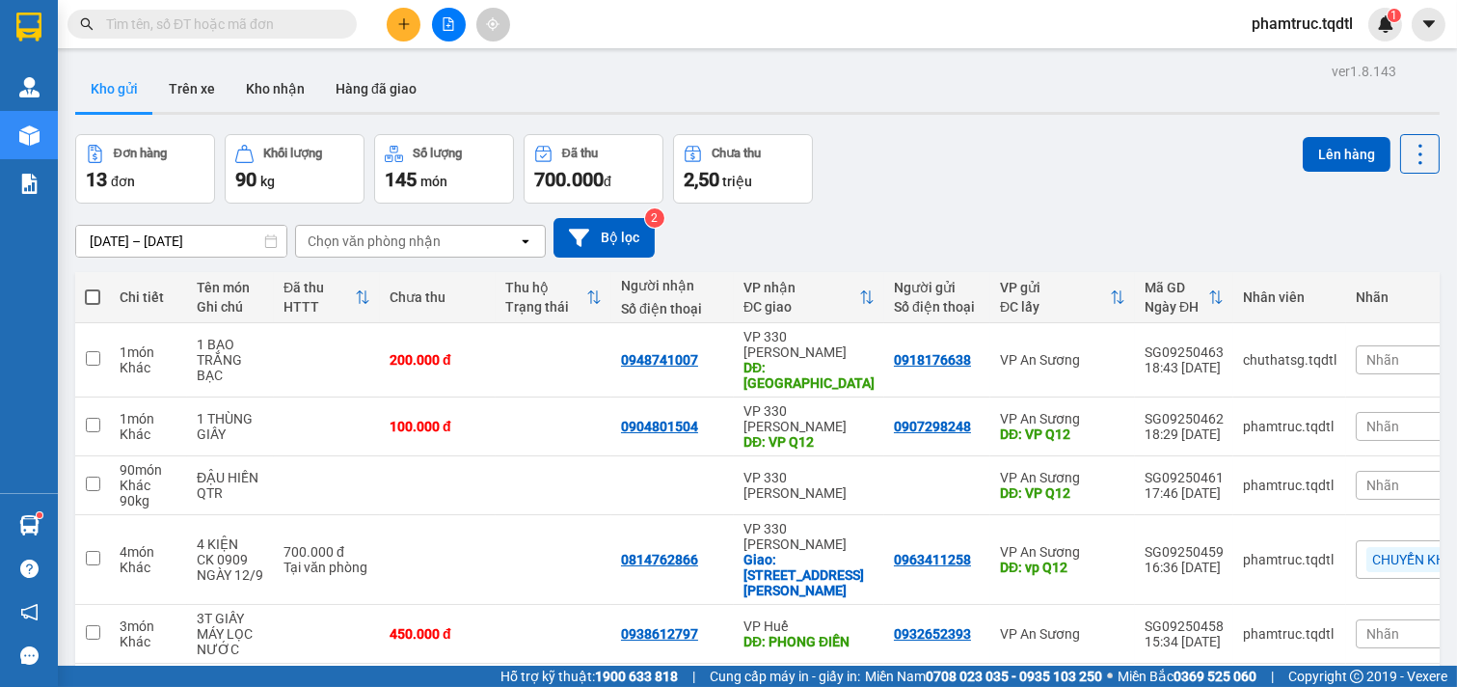
scroll to position [349, 0]
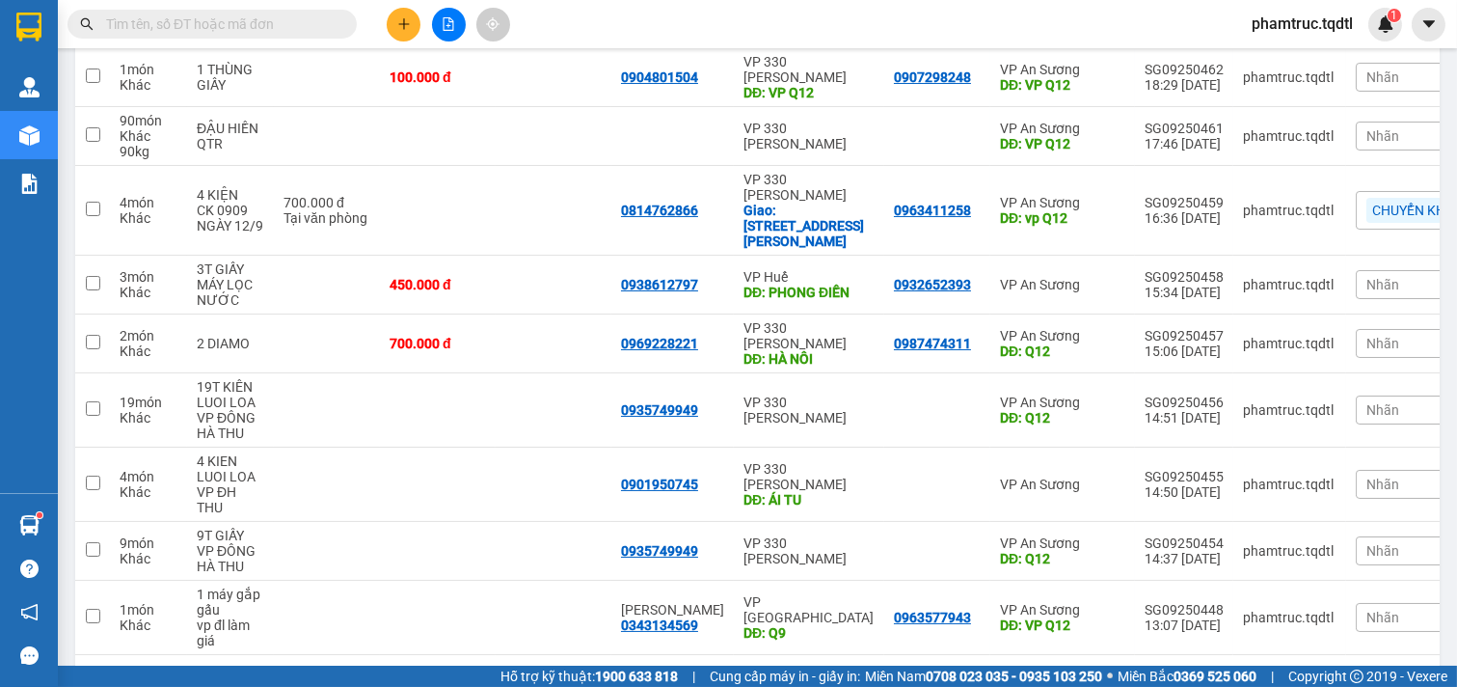
click at [1219, 671] on button "2" at bounding box center [1229, 685] width 29 height 29
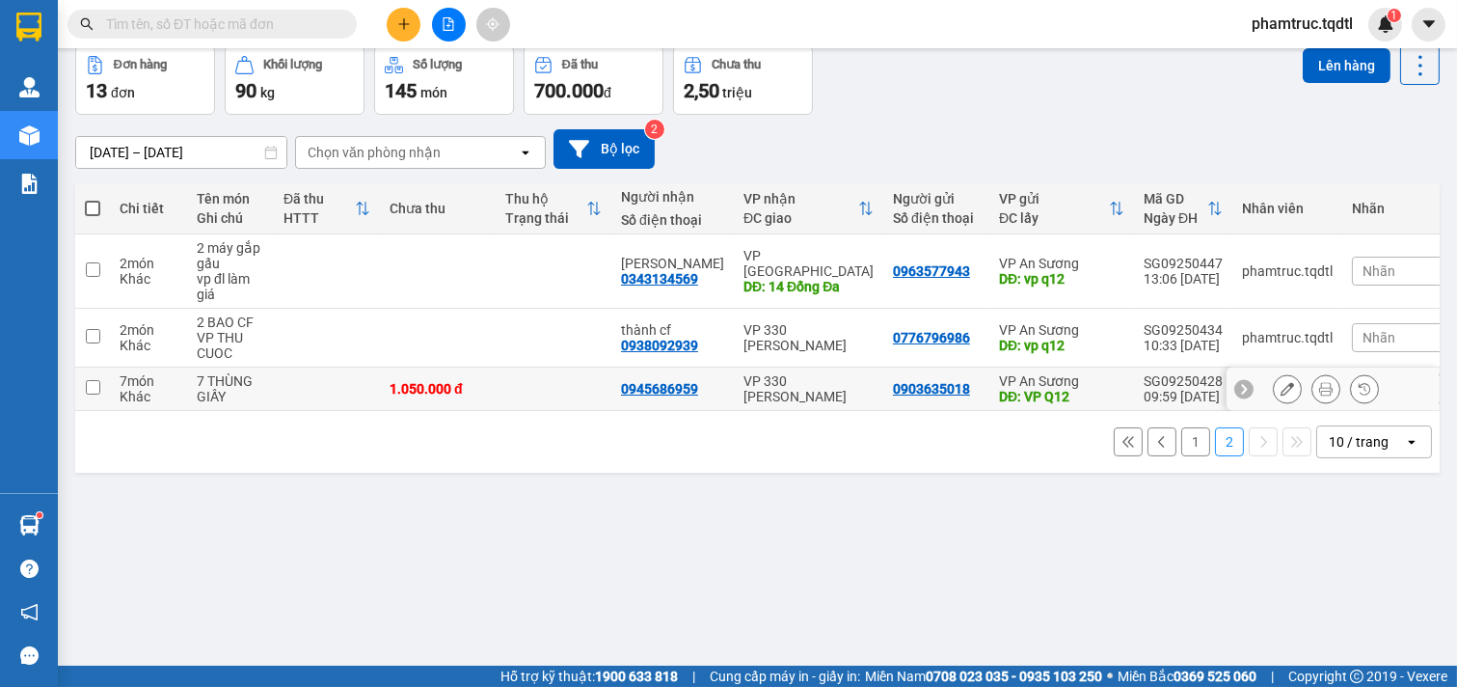
click at [1101, 391] on div "DĐ: VP Q12" at bounding box center [1061, 396] width 125 height 15
checkbox input "true"
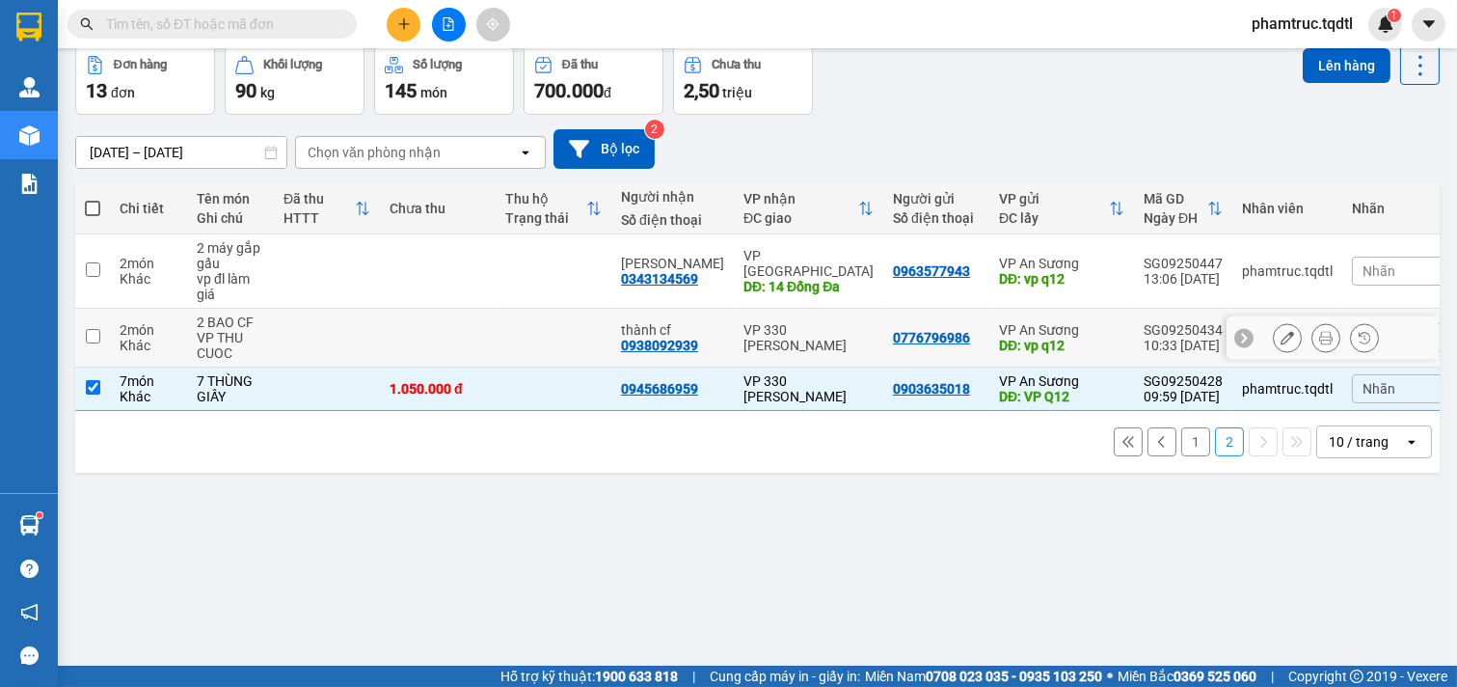
click at [1103, 348] on td "VP An Sương DĐ: vp q12" at bounding box center [1061, 338] width 145 height 59
checkbox input "true"
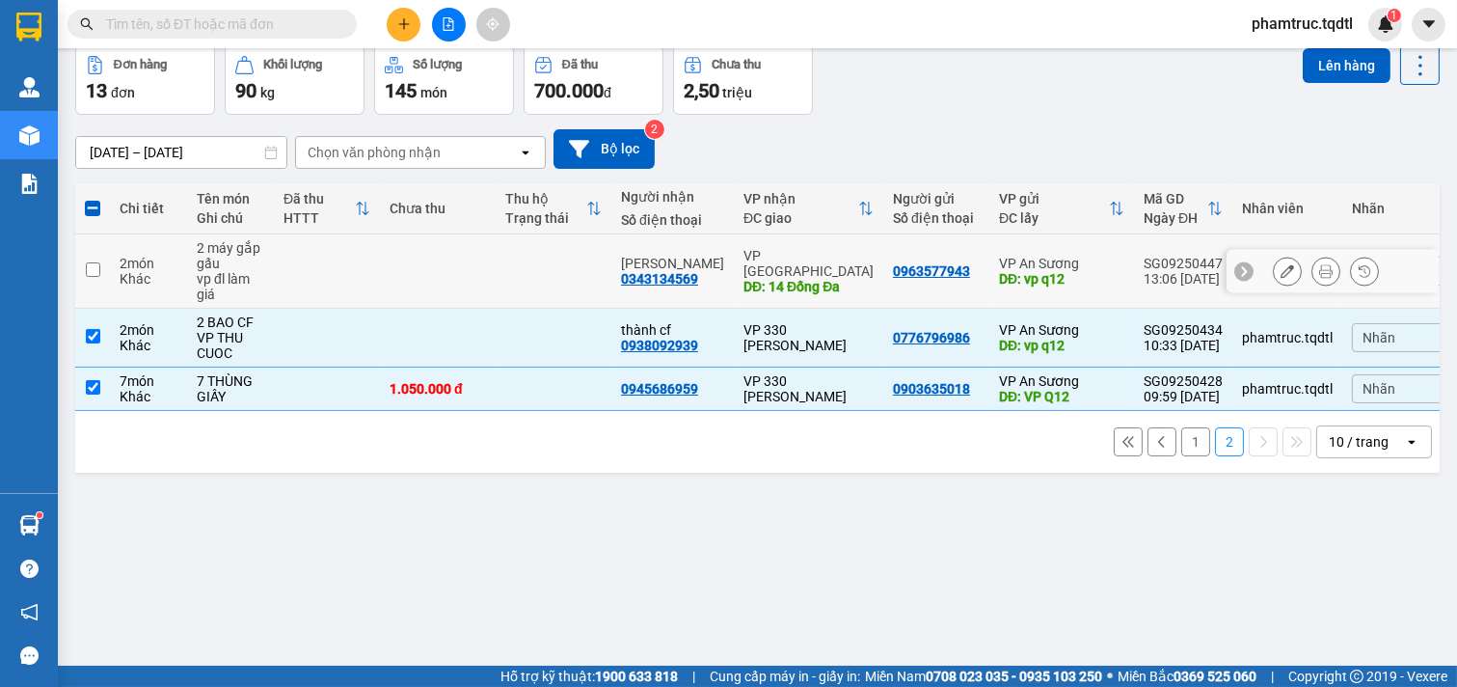
click at [1106, 264] on td "VP An Sương DĐ: vp q12" at bounding box center [1061, 271] width 145 height 74
checkbox input "true"
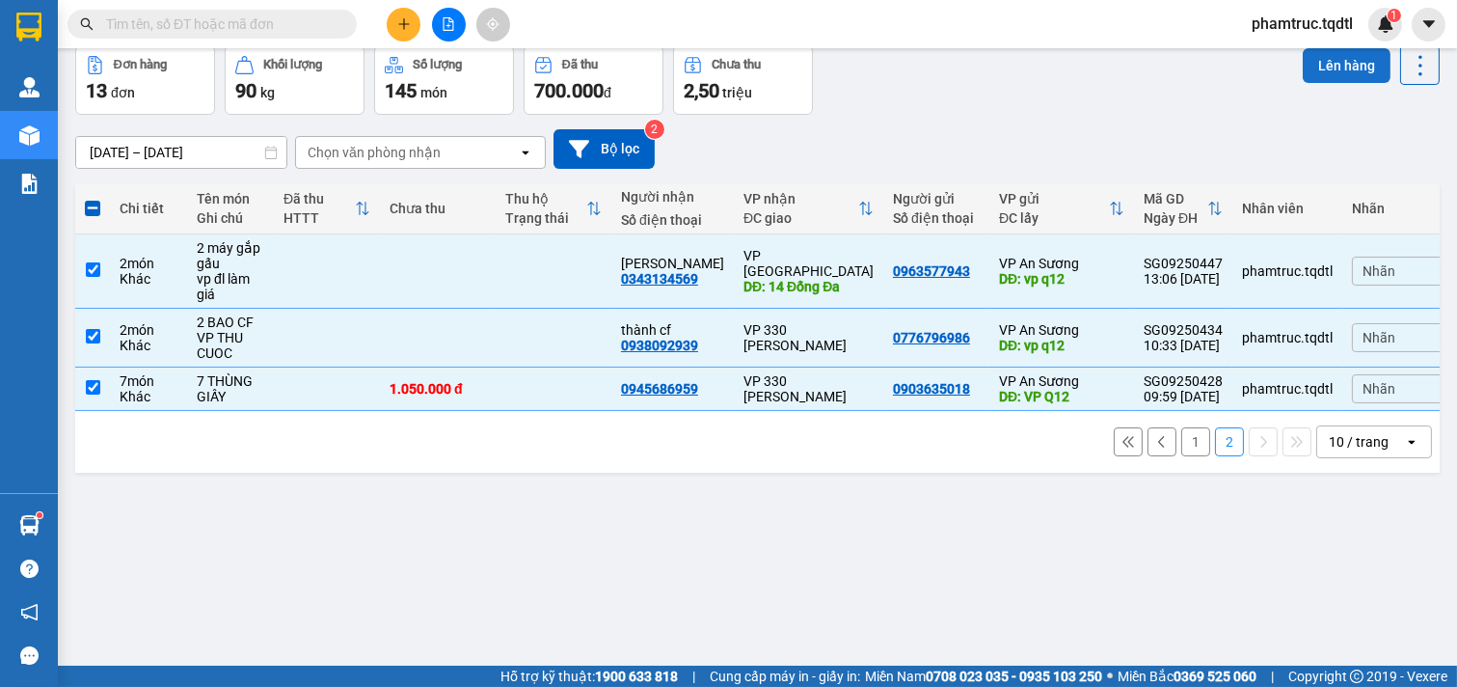
click at [1303, 64] on button "Lên hàng" at bounding box center [1347, 65] width 88 height 35
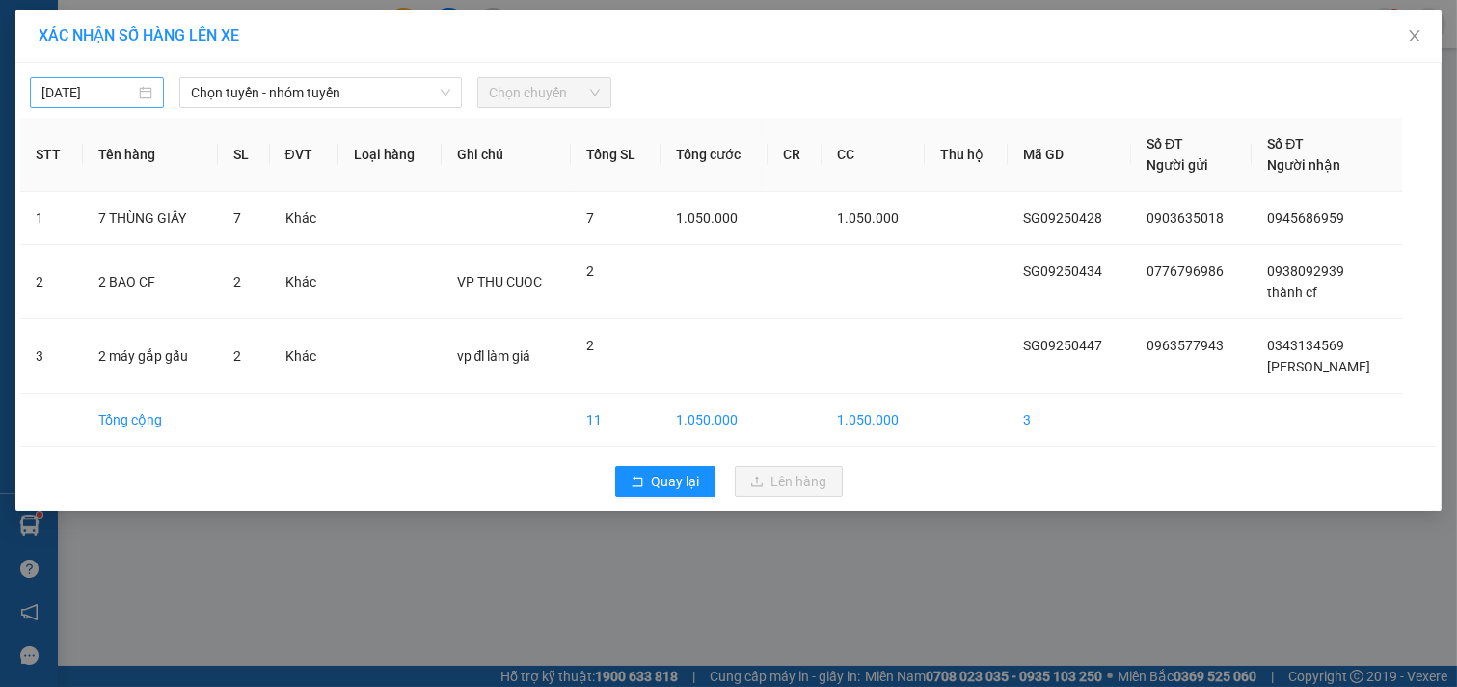
click at [125, 92] on input "[DATE]" at bounding box center [88, 92] width 94 height 21
type input "[DATE]"
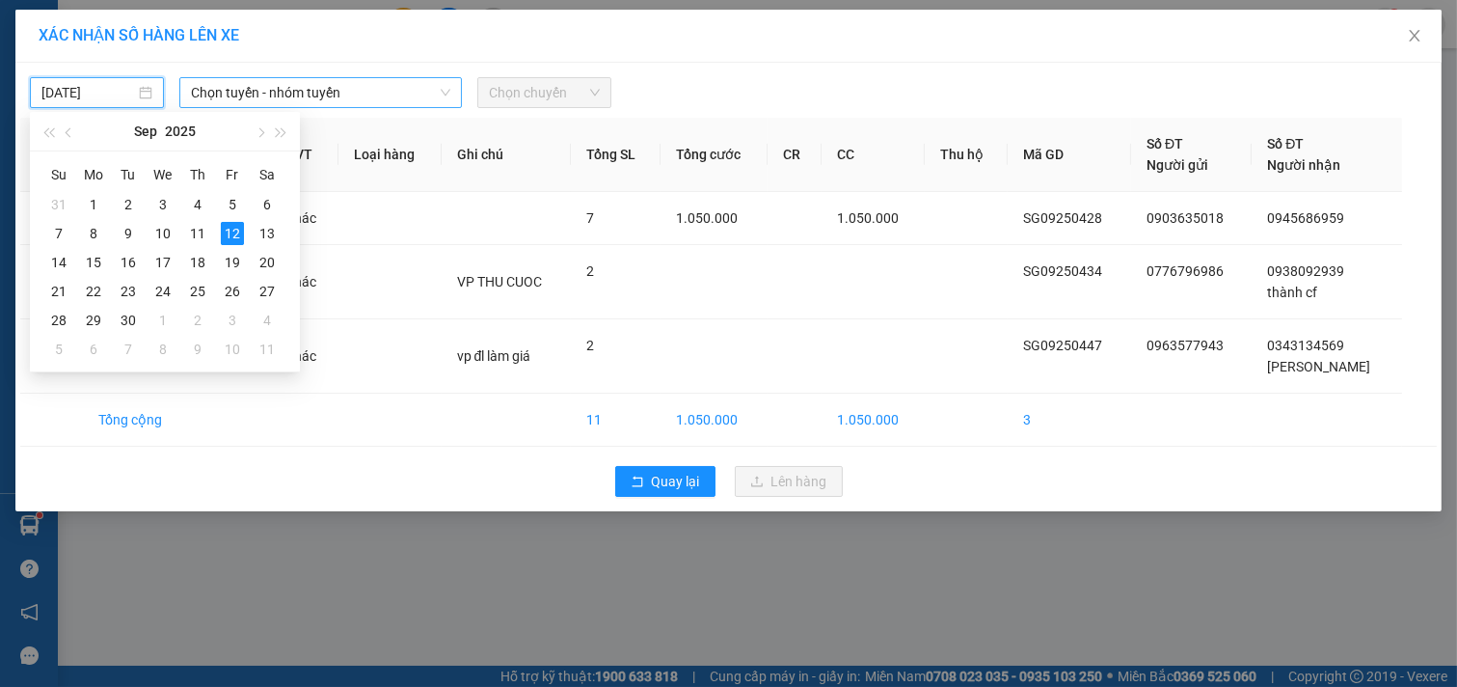
click at [321, 94] on span "Chọn tuyến - nhóm tuyến" at bounding box center [320, 92] width 259 height 29
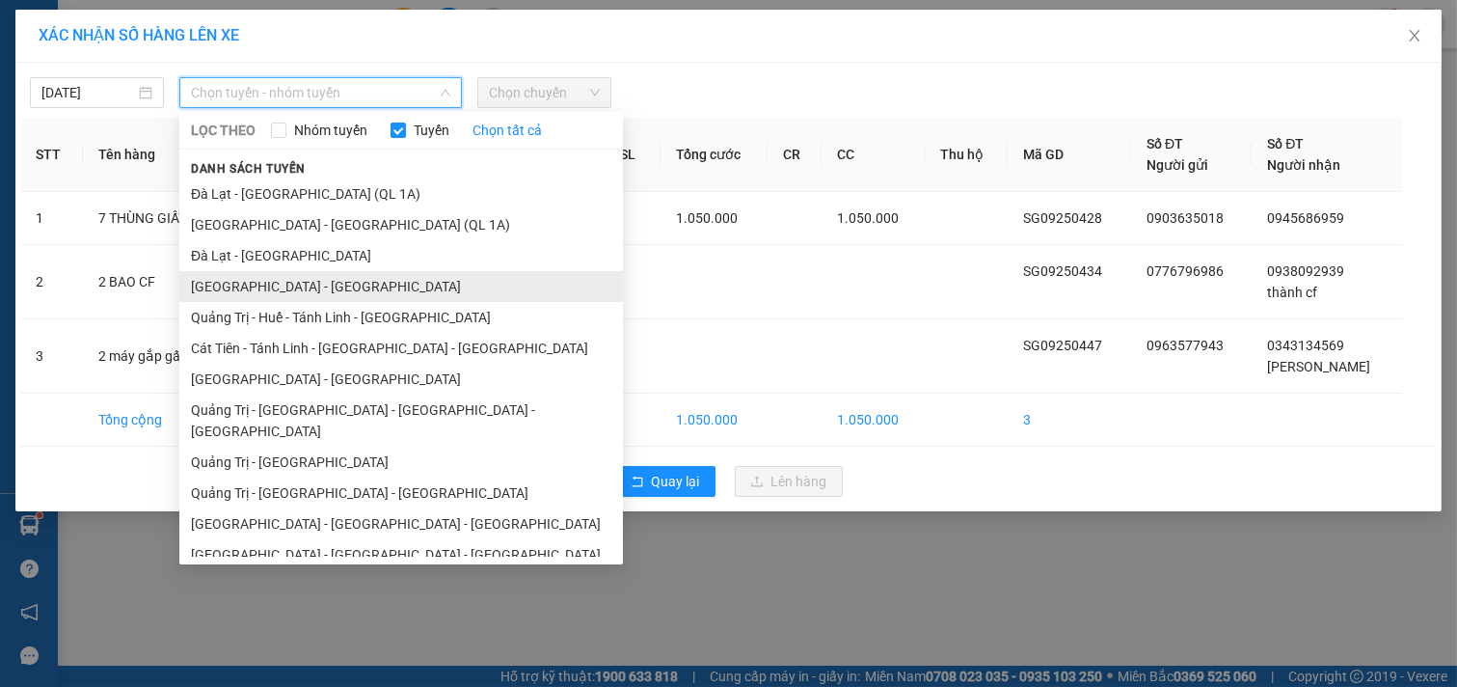
click at [301, 280] on li "[GEOGRAPHIC_DATA] - [GEOGRAPHIC_DATA]" at bounding box center [401, 286] width 444 height 31
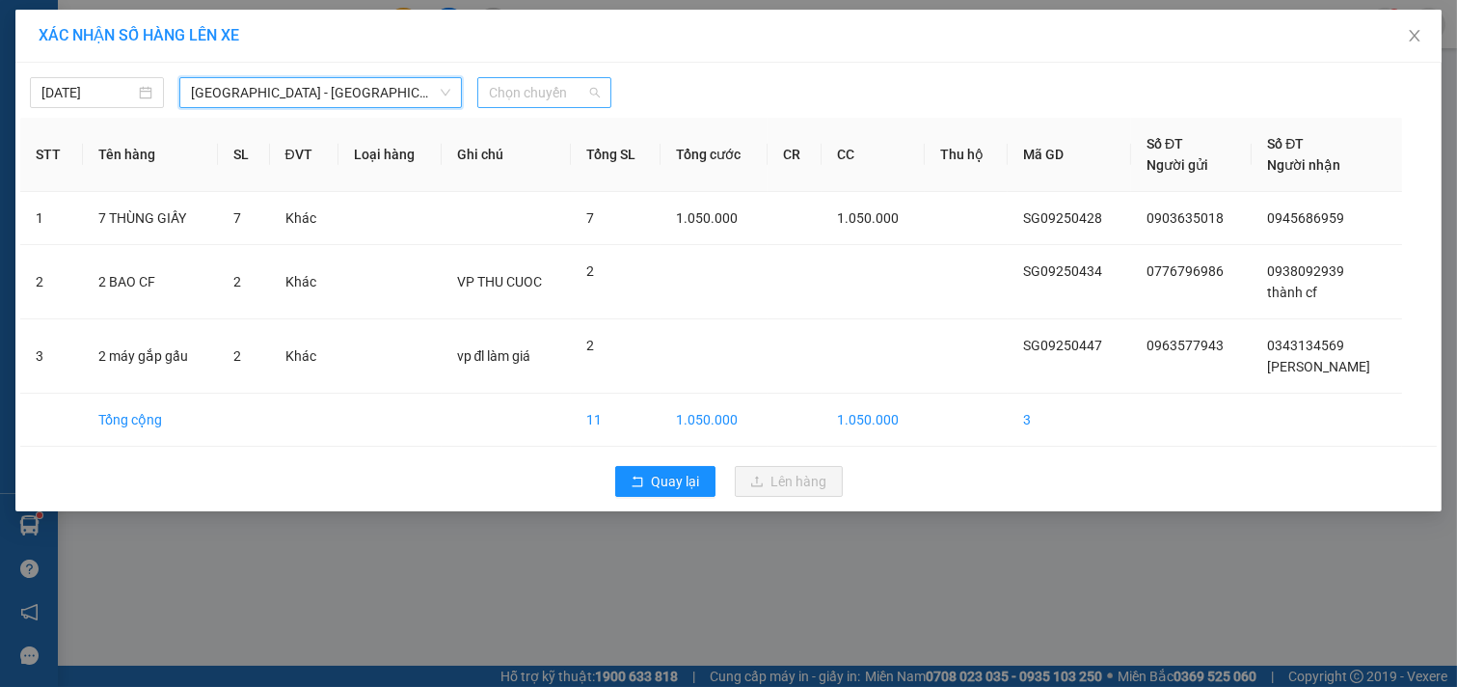
click at [563, 102] on span "Chọn chuyến" at bounding box center [544, 92] width 111 height 29
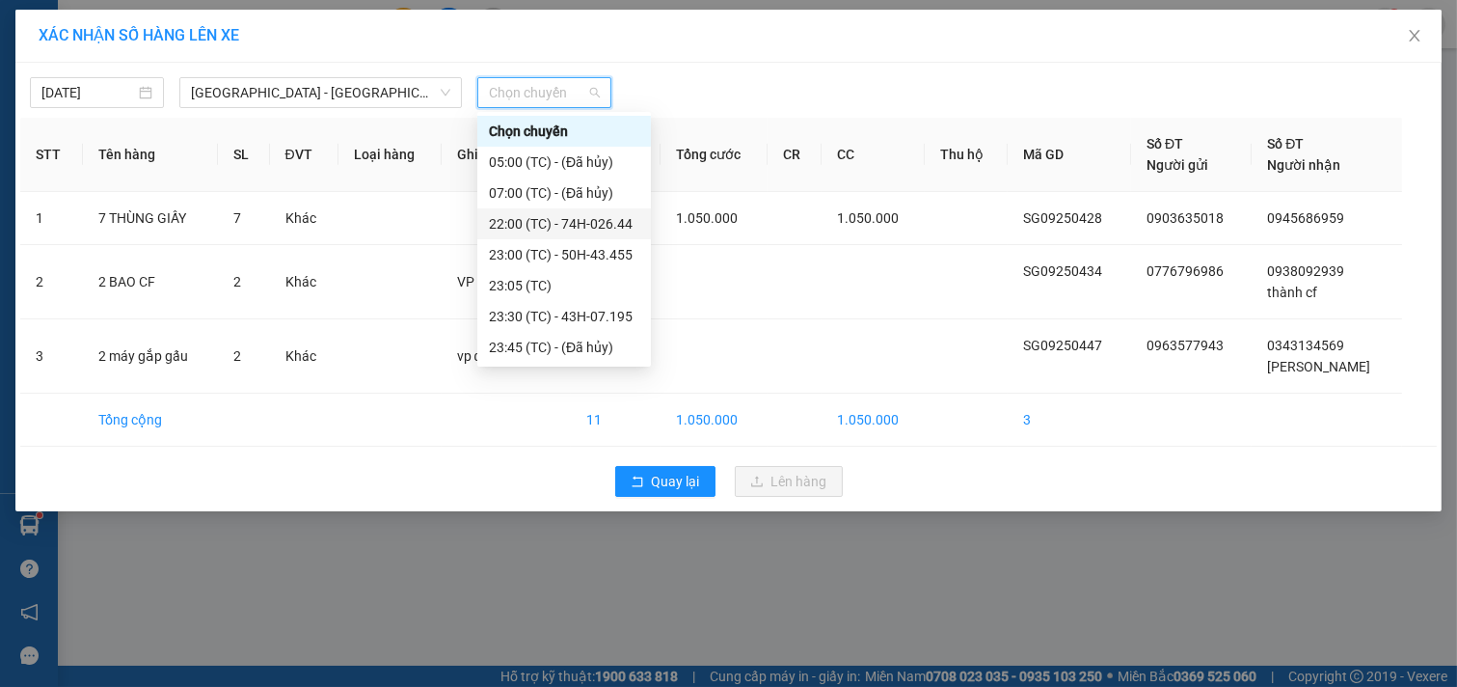
click at [580, 233] on div "22:00 (TC) - 74H-026.44" at bounding box center [564, 223] width 150 height 21
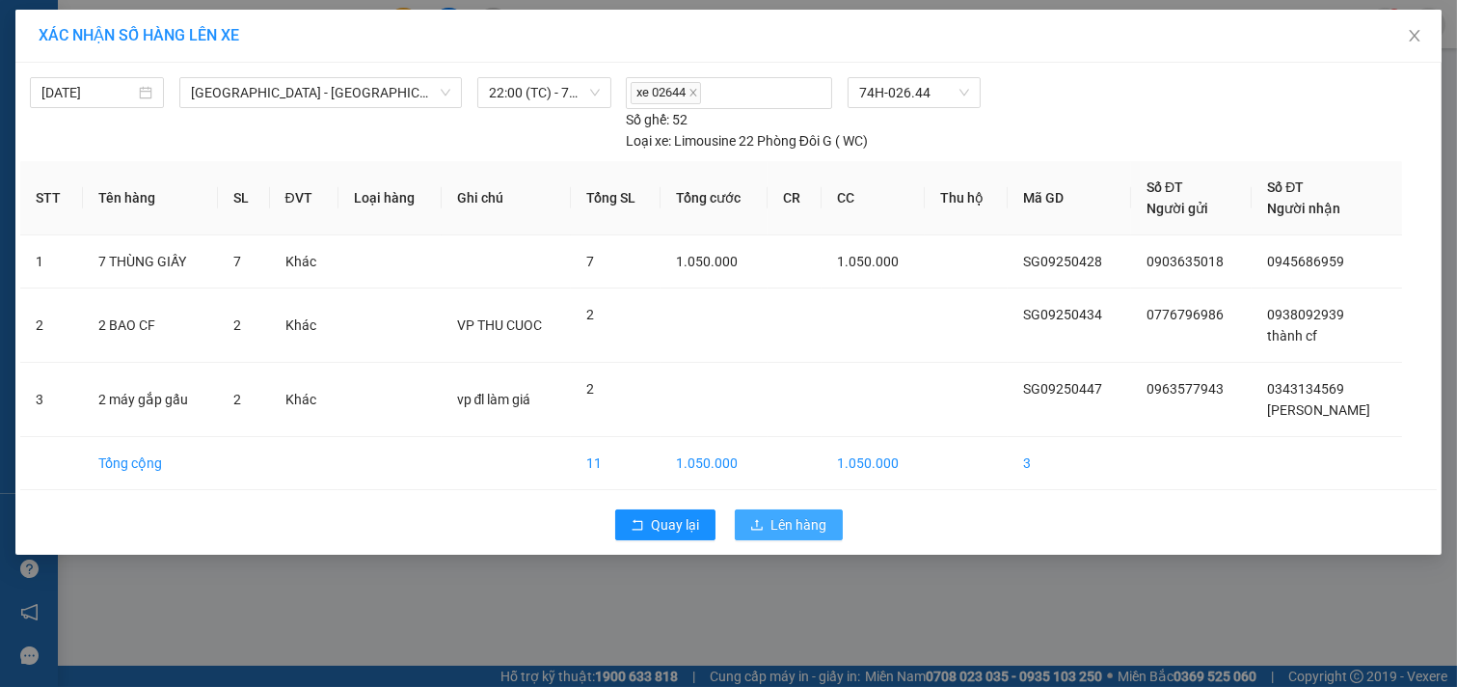
click at [798, 526] on span "Lên hàng" at bounding box center [799, 524] width 56 height 21
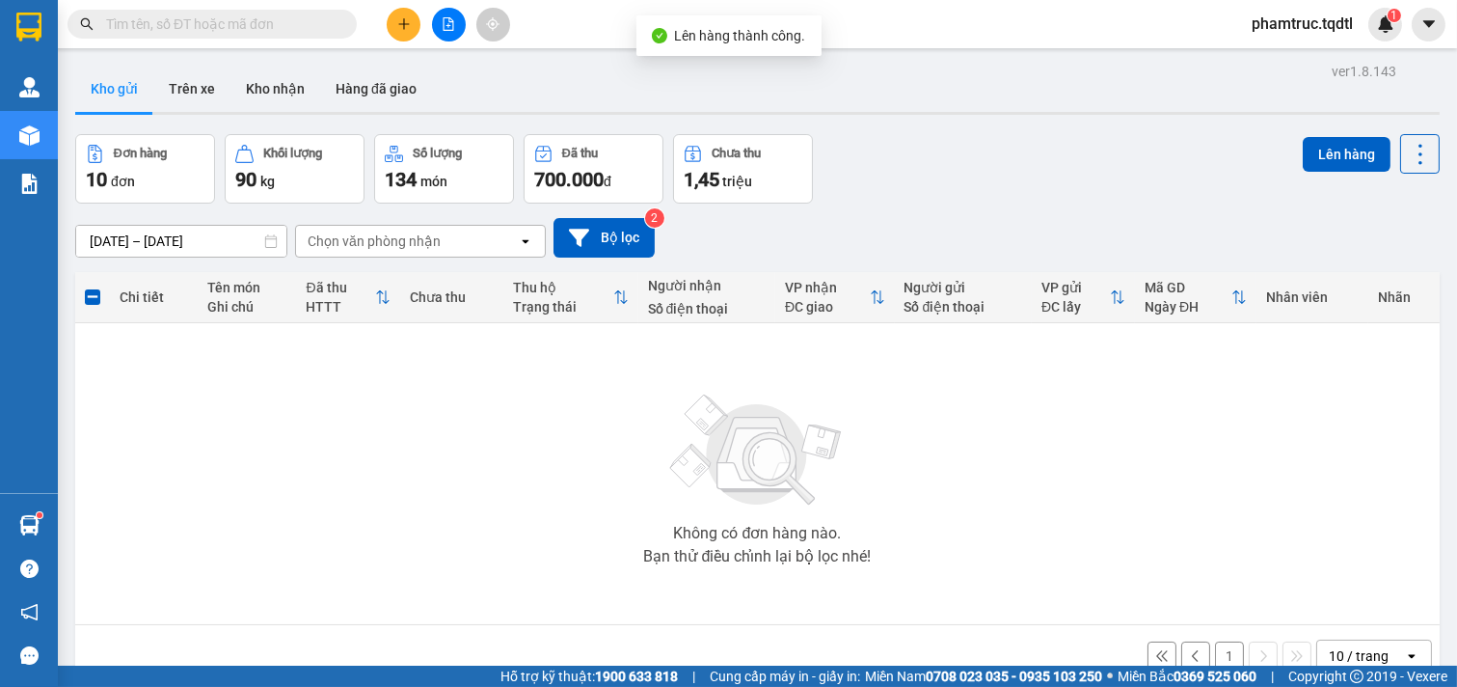
click at [1215, 642] on button "1" at bounding box center [1229, 655] width 29 height 29
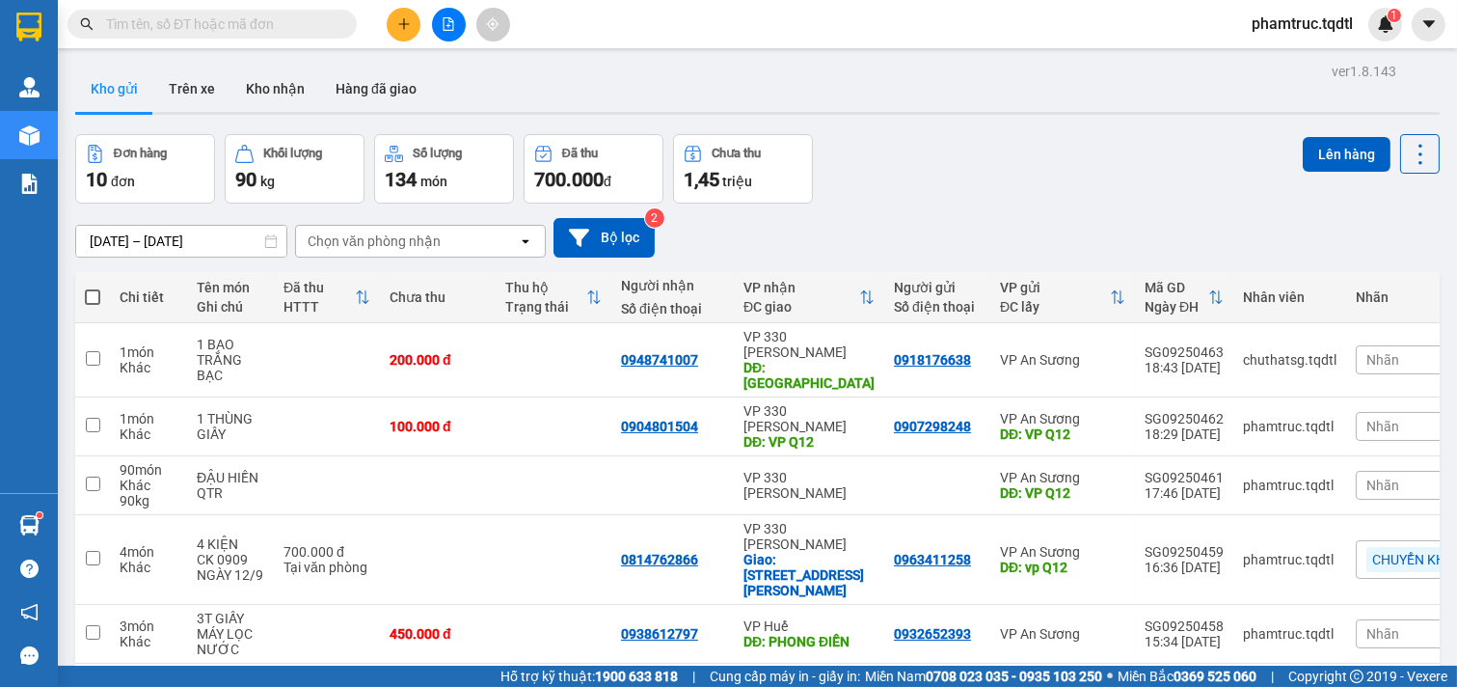
scroll to position [349, 0]
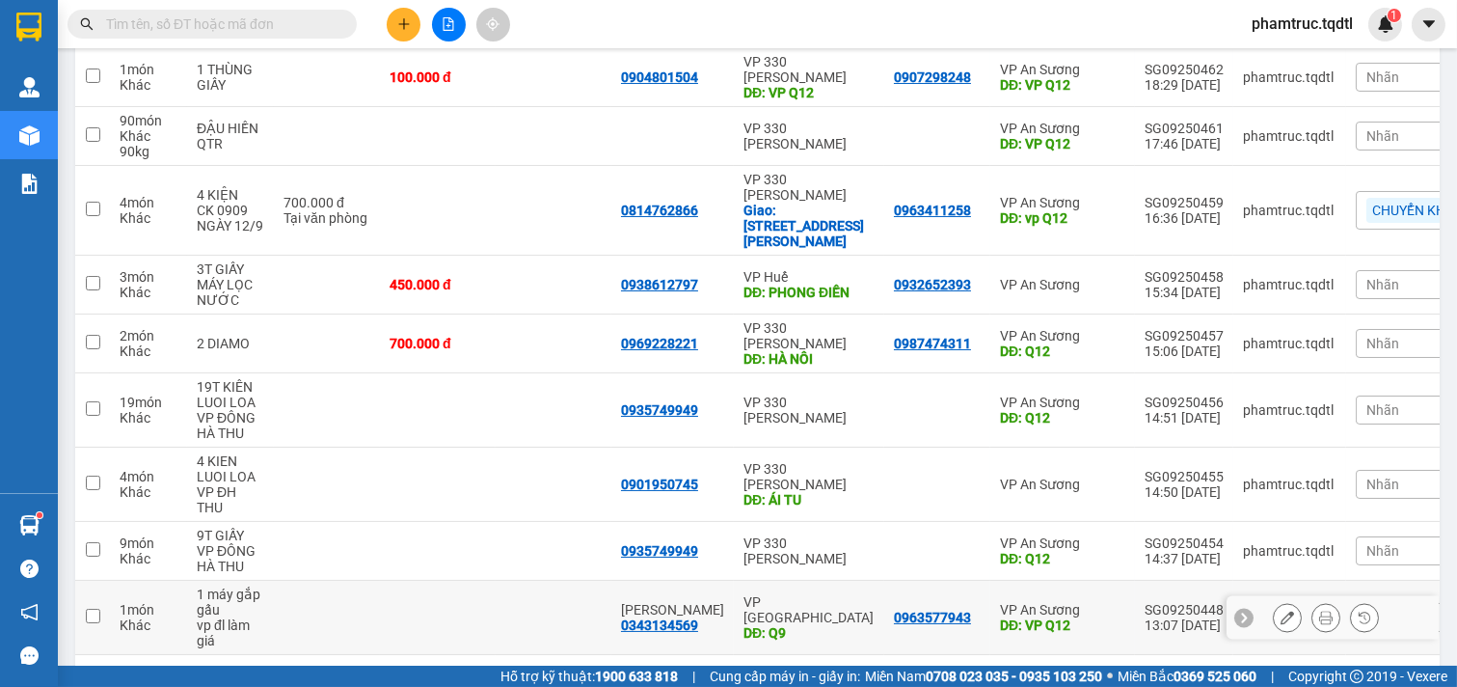
click at [1099, 602] on div "VP An Sương" at bounding box center [1062, 609] width 125 height 15
checkbox input "true"
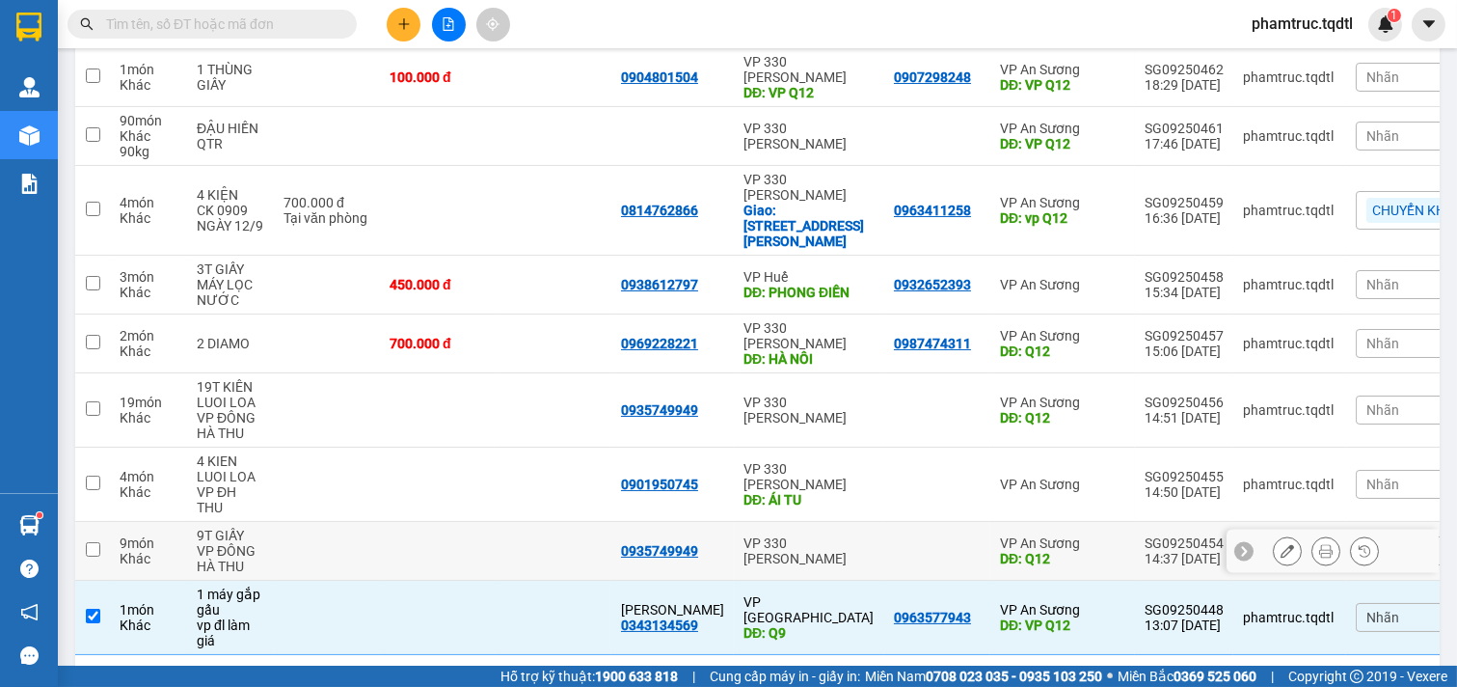
click at [1100, 535] on div "VP An Sương" at bounding box center [1062, 542] width 125 height 15
checkbox input "true"
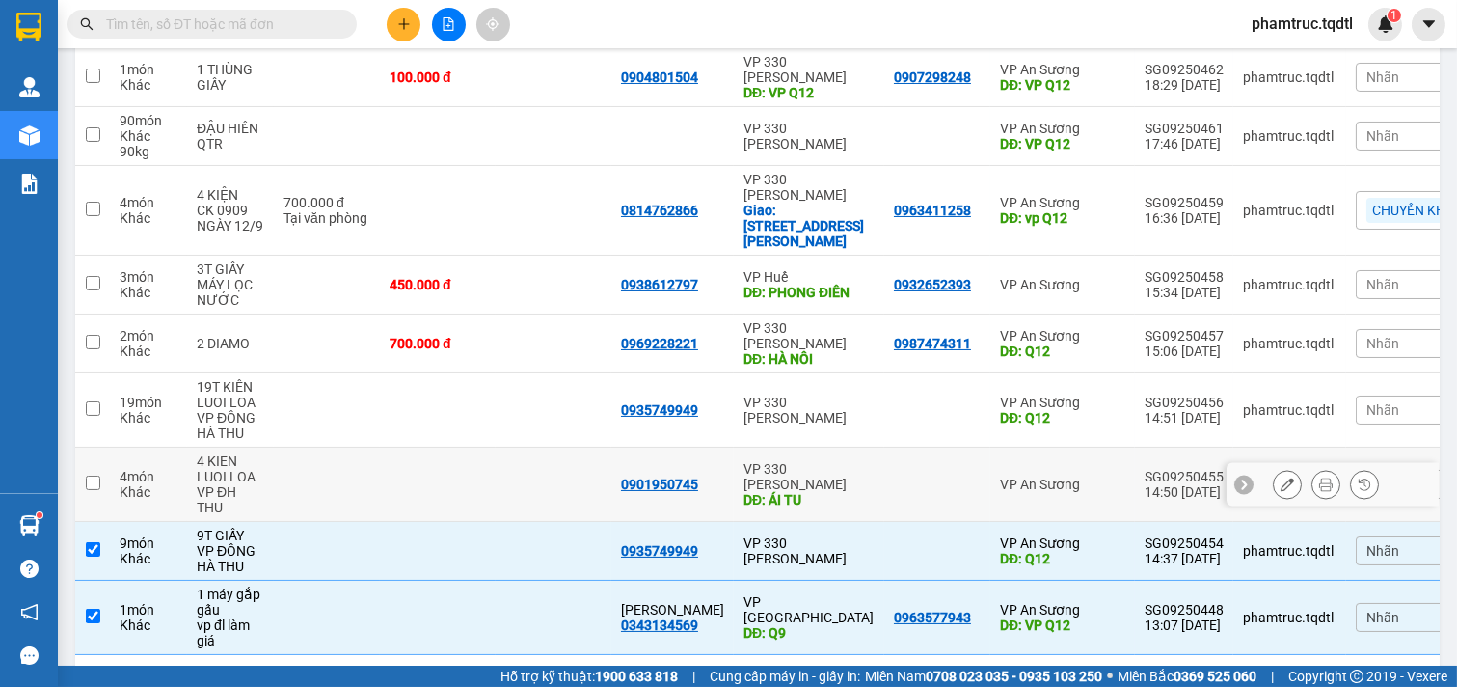
click at [1092, 476] on div "VP An Sương" at bounding box center [1062, 483] width 125 height 15
checkbox input "true"
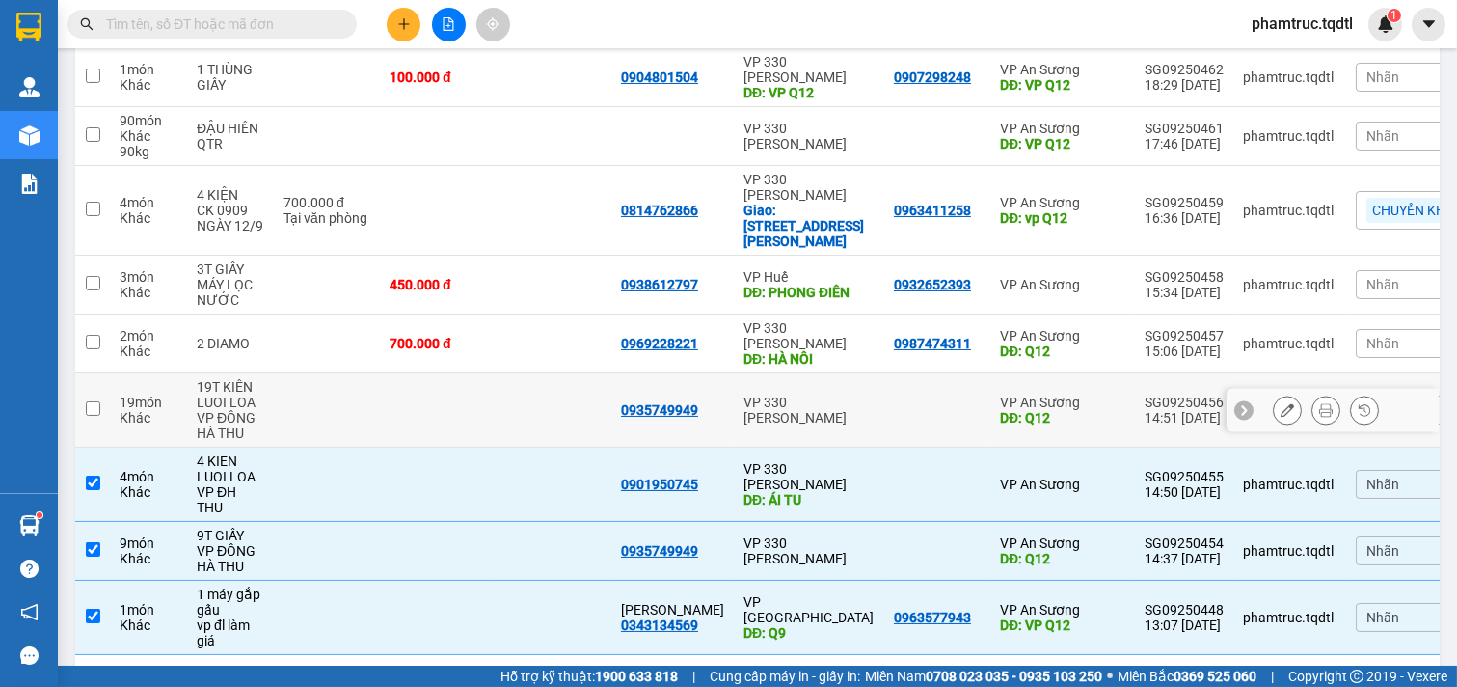
click at [1093, 410] on div "DĐ: Q12" at bounding box center [1062, 417] width 125 height 15
checkbox input "true"
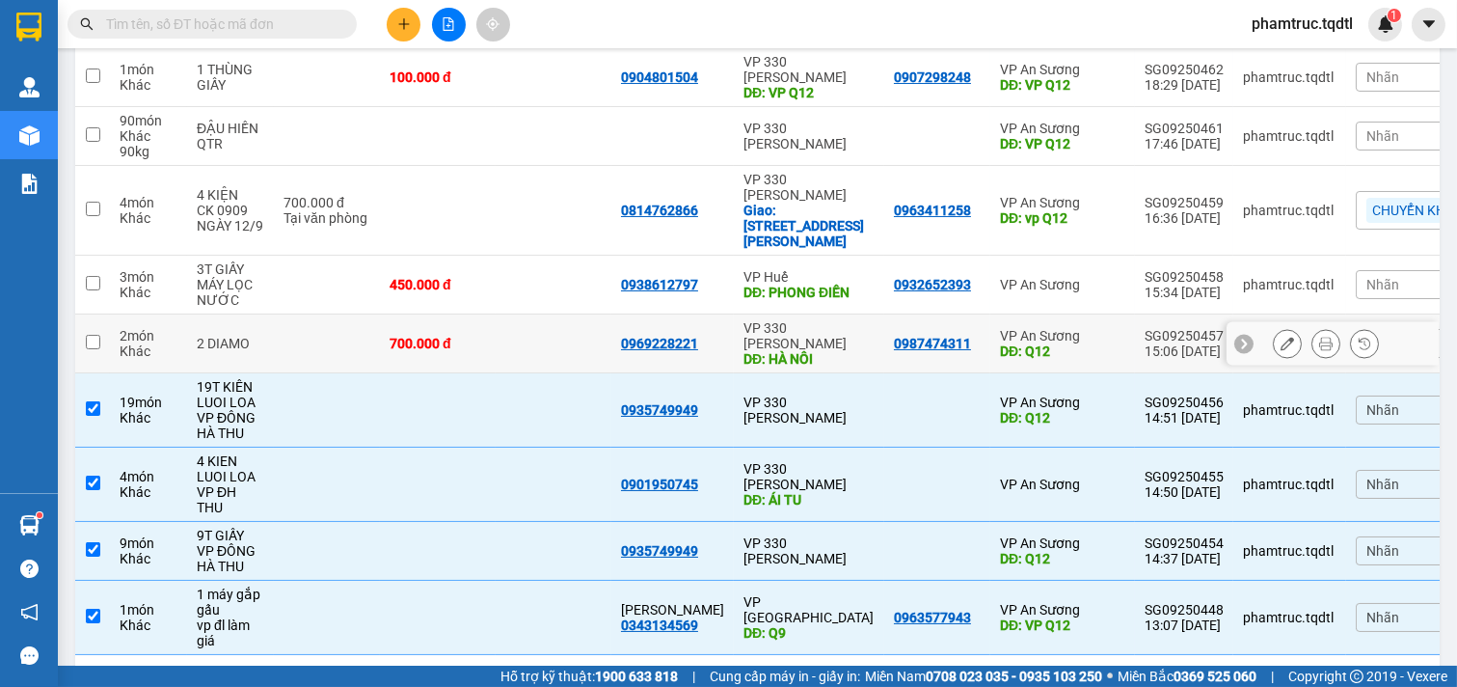
click at [1093, 328] on div "VP An Sương" at bounding box center [1062, 335] width 125 height 15
checkbox input "true"
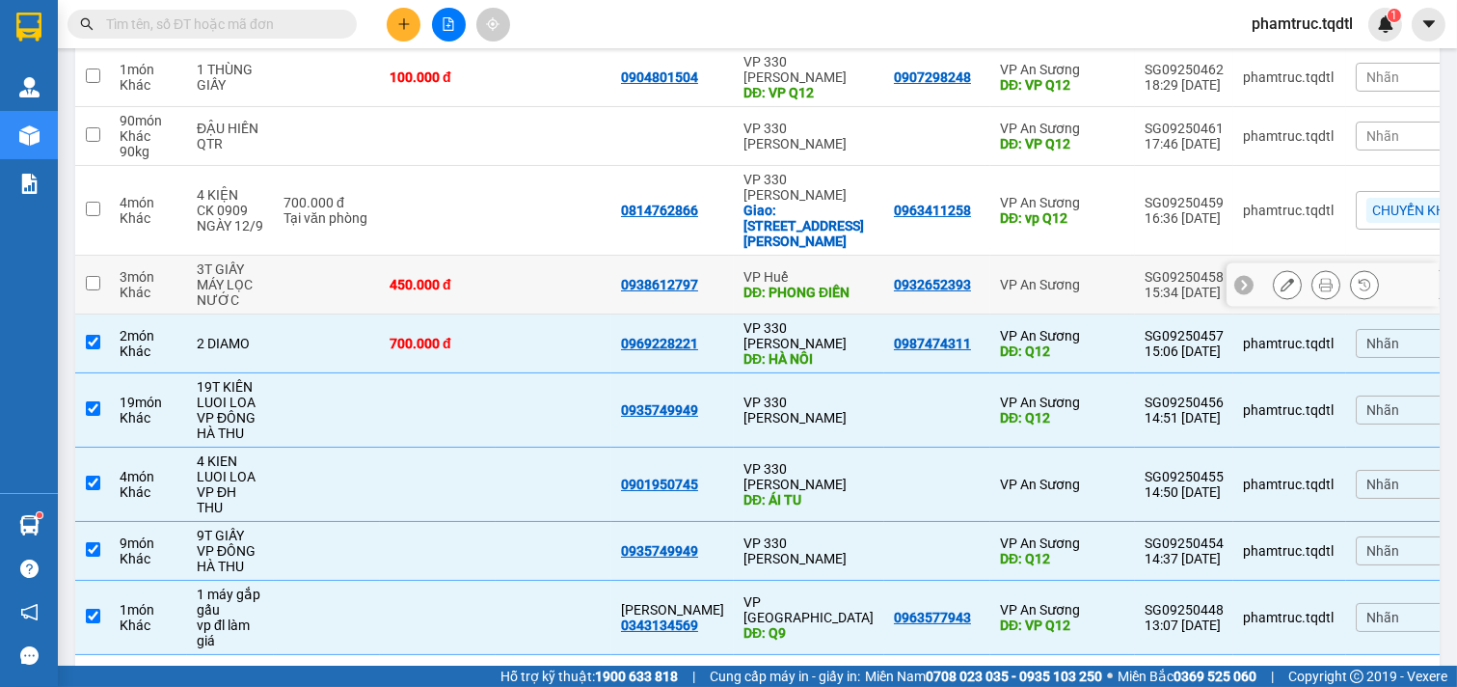
click at [1093, 256] on td "VP An Sương" at bounding box center [1062, 285] width 145 height 59
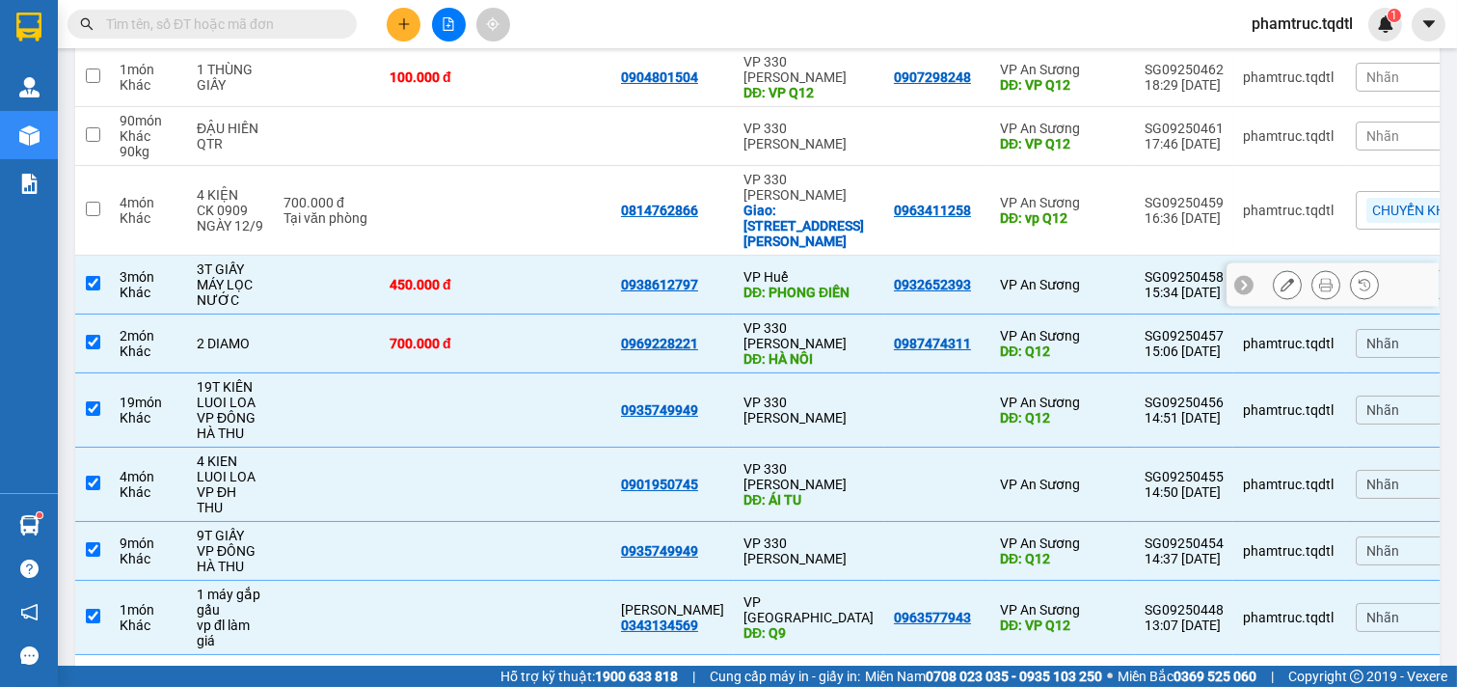
click at [1092, 256] on td "VP An Sương" at bounding box center [1062, 285] width 145 height 59
checkbox input "false"
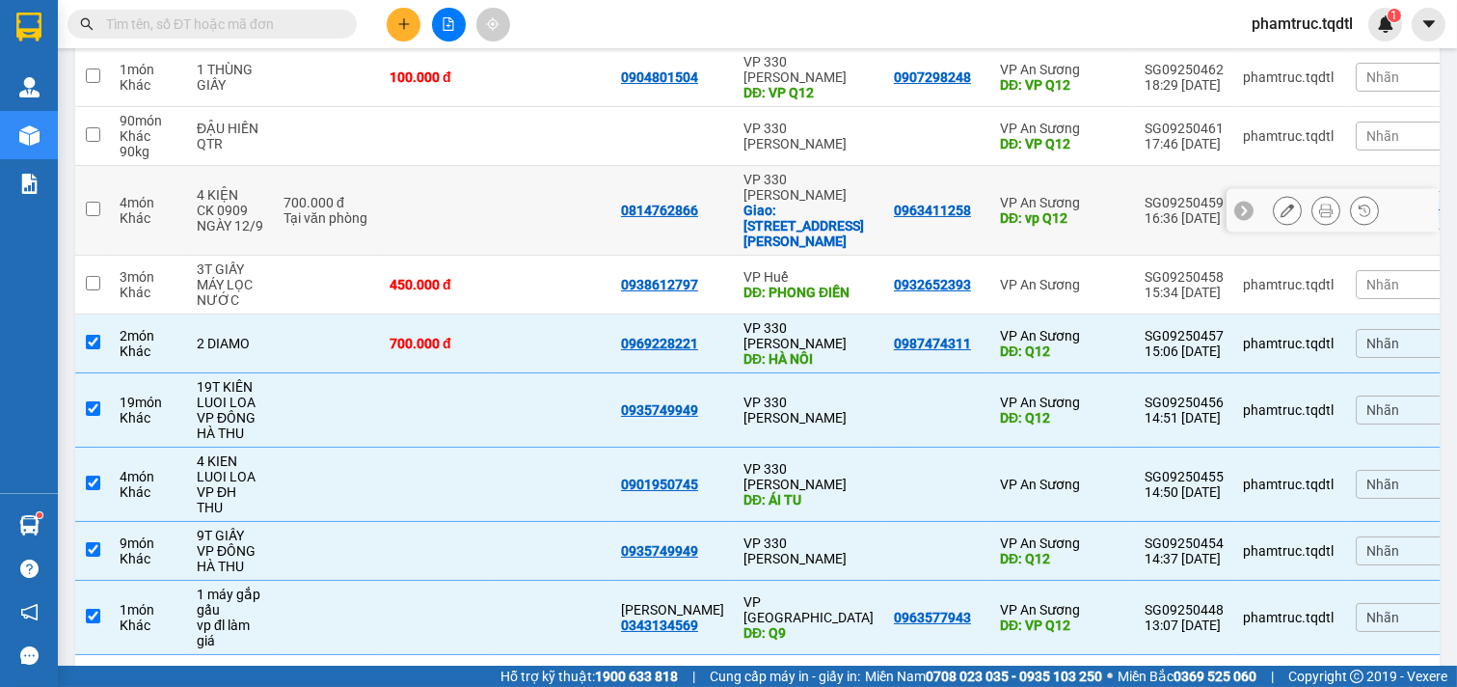
click at [1092, 180] on td "VP An Sương DĐ: vp Q12" at bounding box center [1062, 211] width 145 height 90
checkbox input "true"
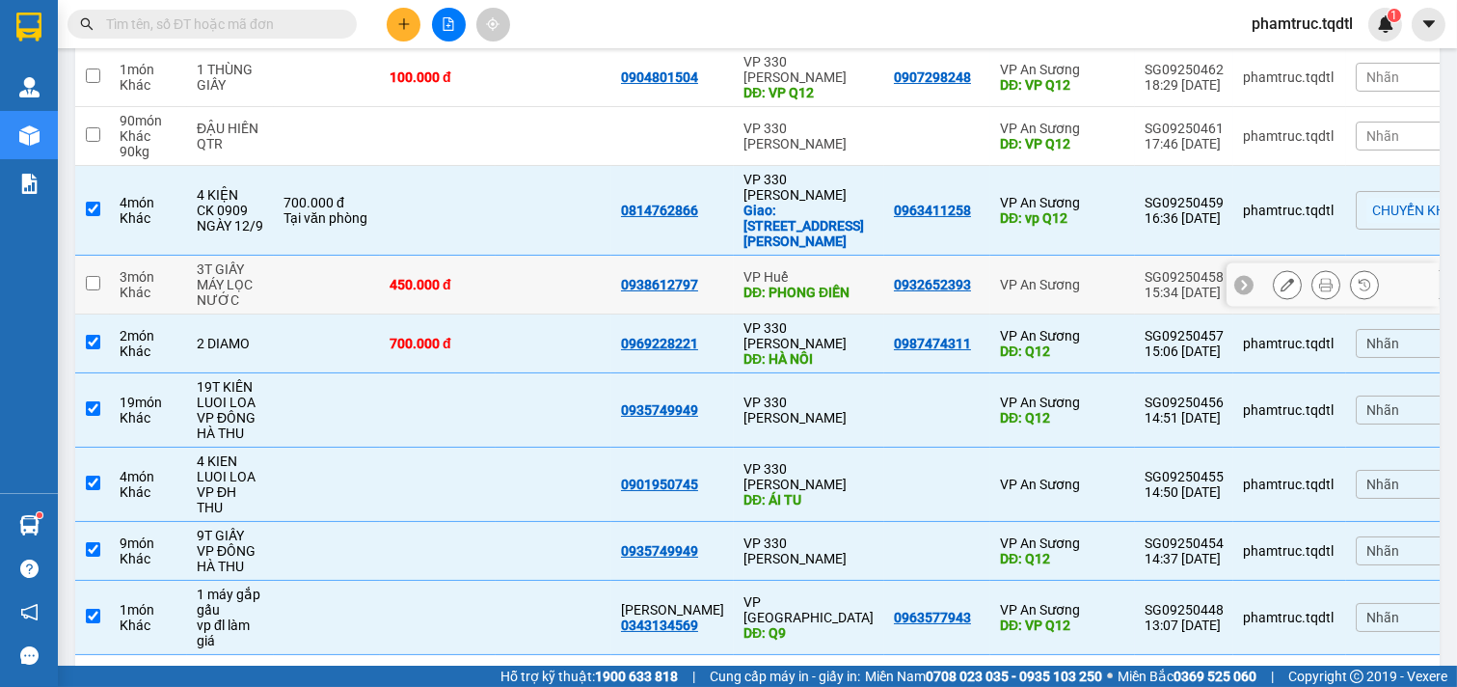
click at [1082, 277] on div "VP An Sương" at bounding box center [1062, 284] width 125 height 15
checkbox input "true"
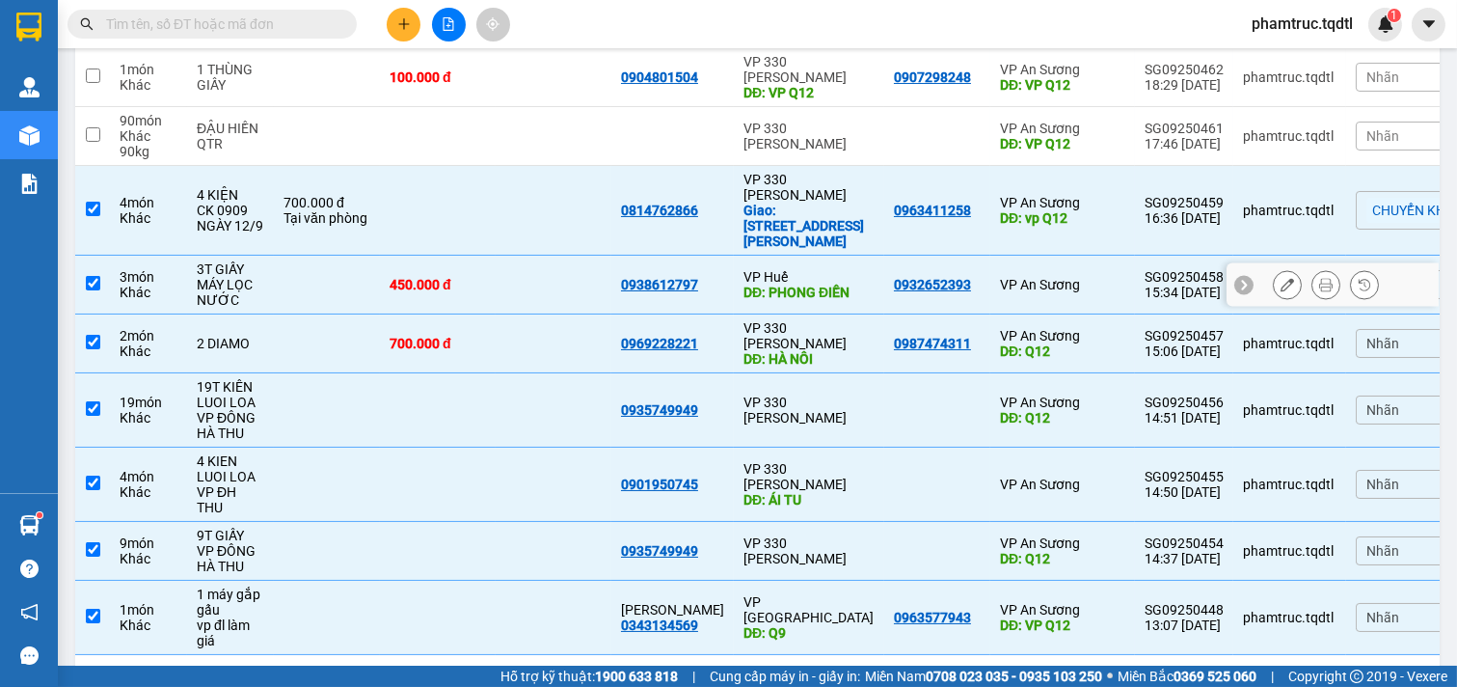
scroll to position [0, 0]
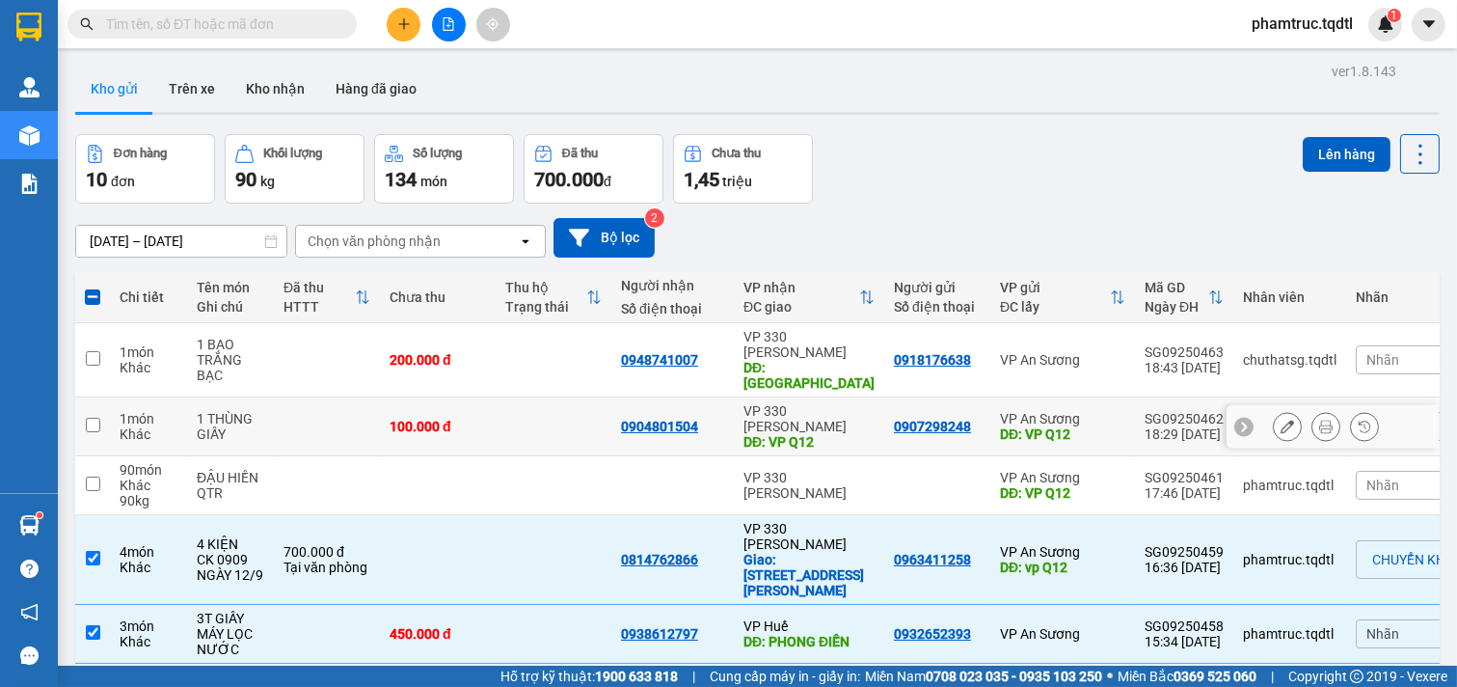
click at [1085, 397] on td "VP An Sương DĐ: VP Q12" at bounding box center [1062, 426] width 145 height 59
checkbox input "true"
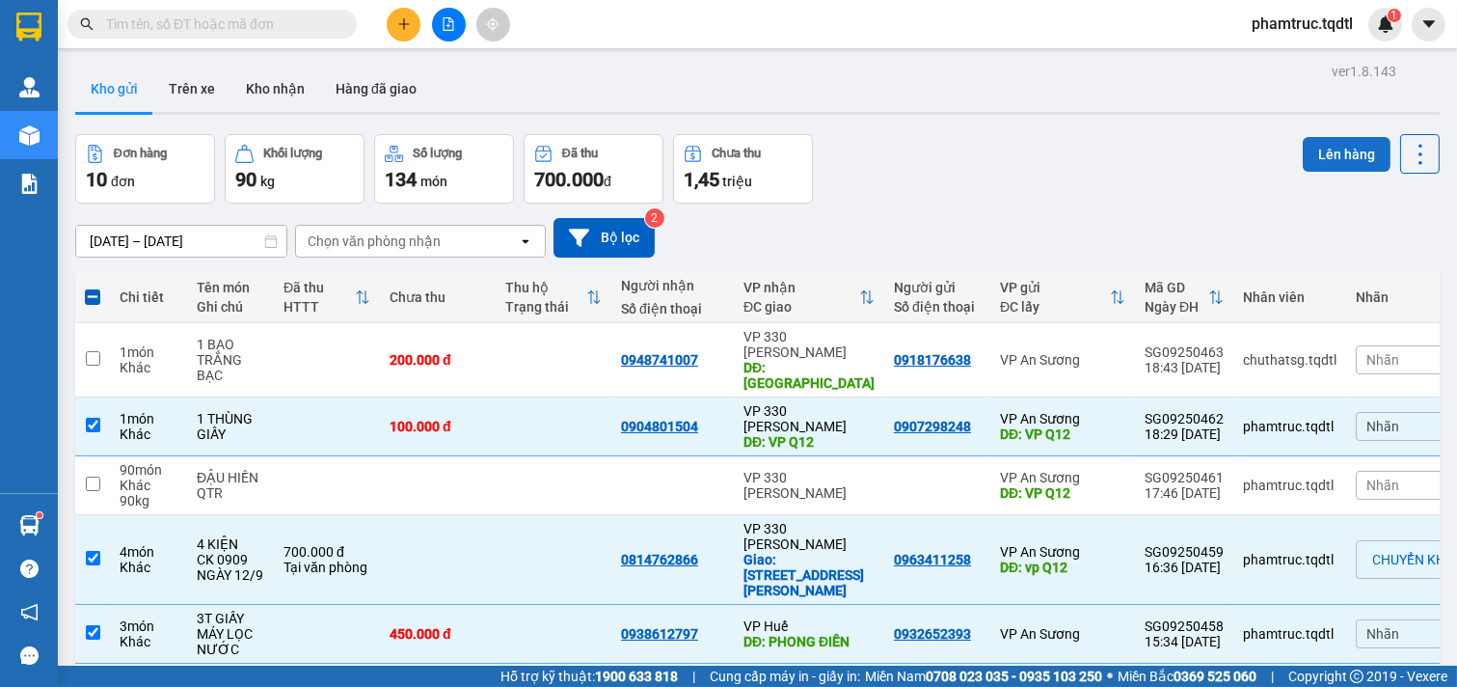
click at [1318, 161] on button "Lên hàng" at bounding box center [1347, 154] width 88 height 35
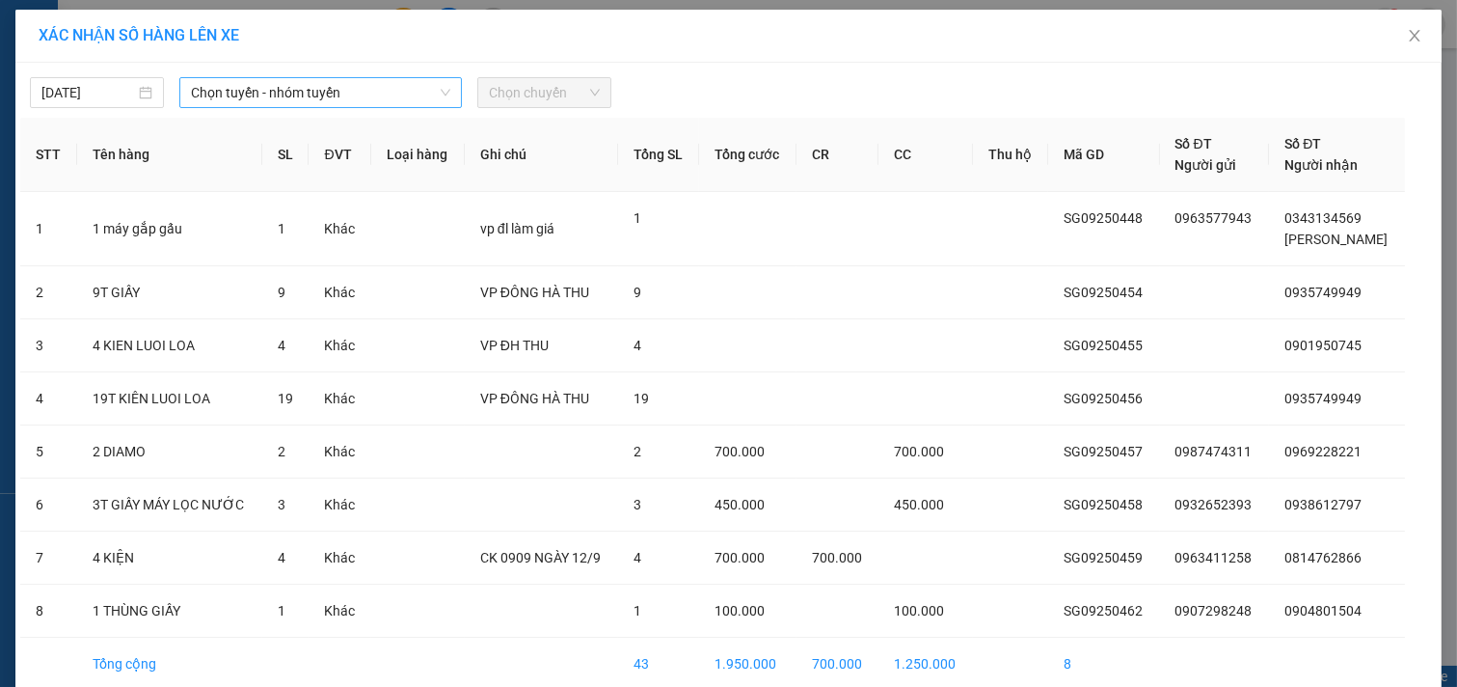
click at [419, 82] on span "Chọn tuyến - nhóm tuyến" at bounding box center [320, 92] width 259 height 29
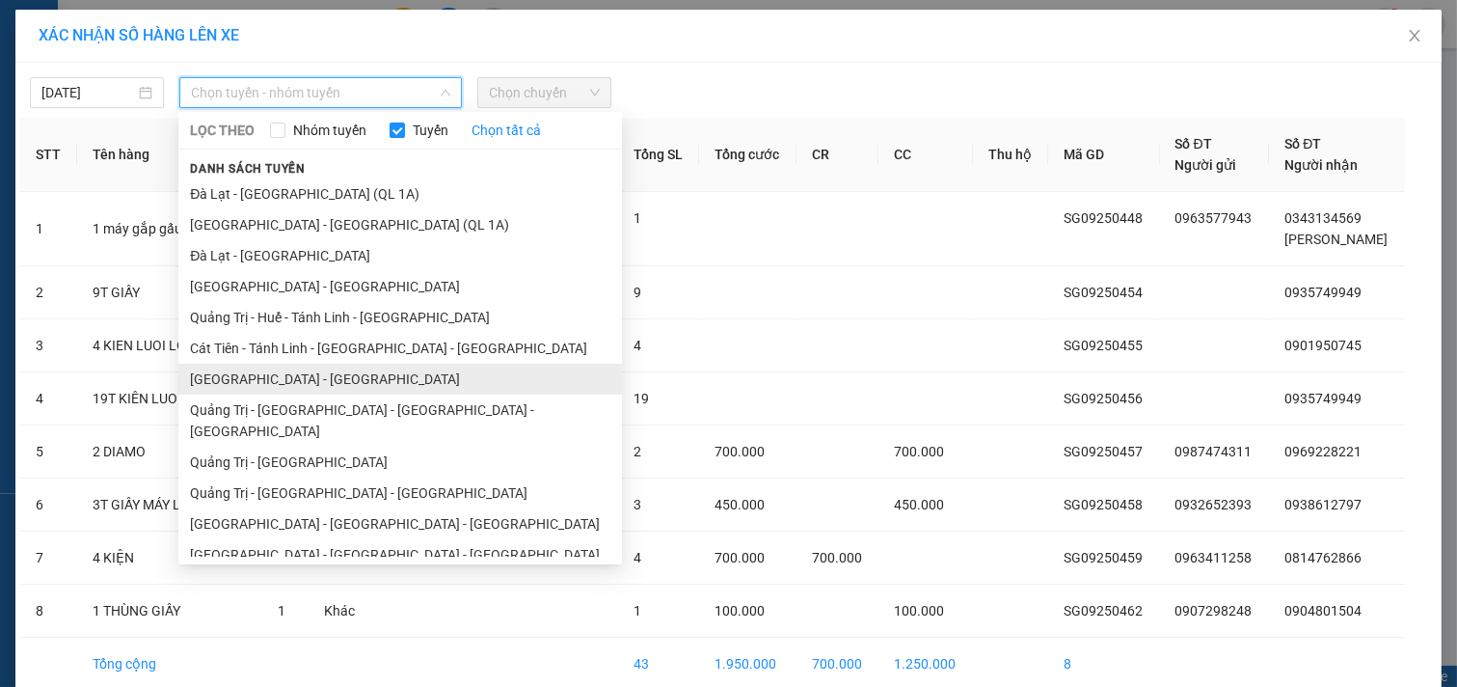
click at [309, 387] on li "[GEOGRAPHIC_DATA] - [GEOGRAPHIC_DATA]" at bounding box center [400, 379] width 444 height 31
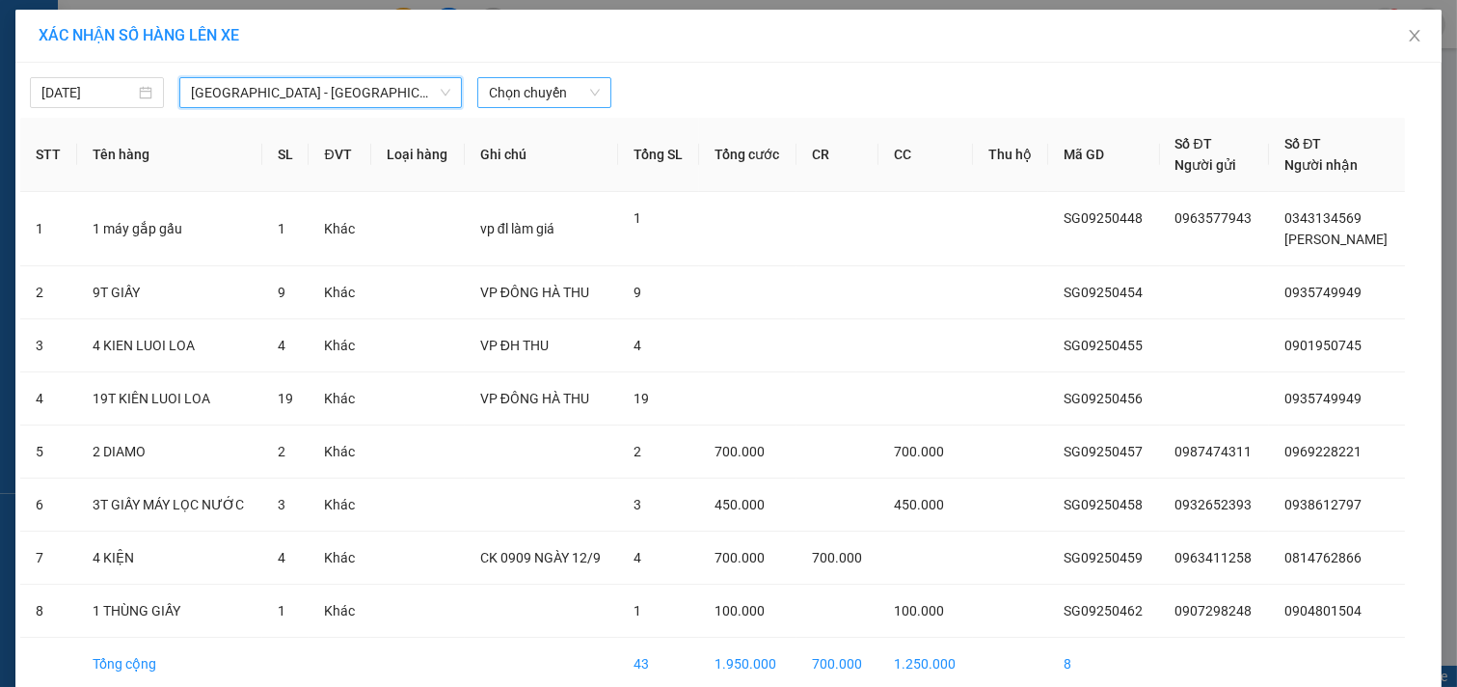
click at [513, 92] on span "Chọn chuyến" at bounding box center [544, 92] width 111 height 29
click at [352, 85] on span "[GEOGRAPHIC_DATA] - [GEOGRAPHIC_DATA]" at bounding box center [320, 92] width 259 height 29
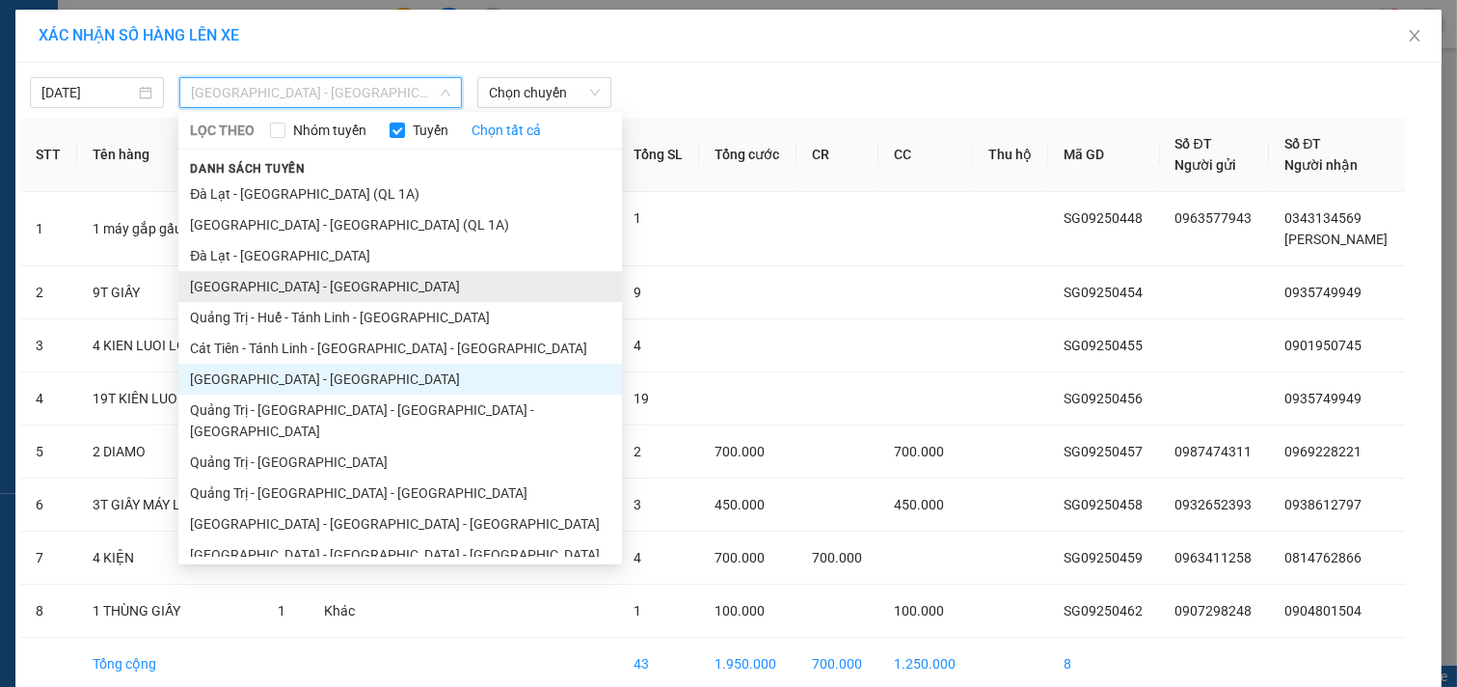
click at [264, 291] on li "[GEOGRAPHIC_DATA] - [GEOGRAPHIC_DATA]" at bounding box center [400, 286] width 444 height 31
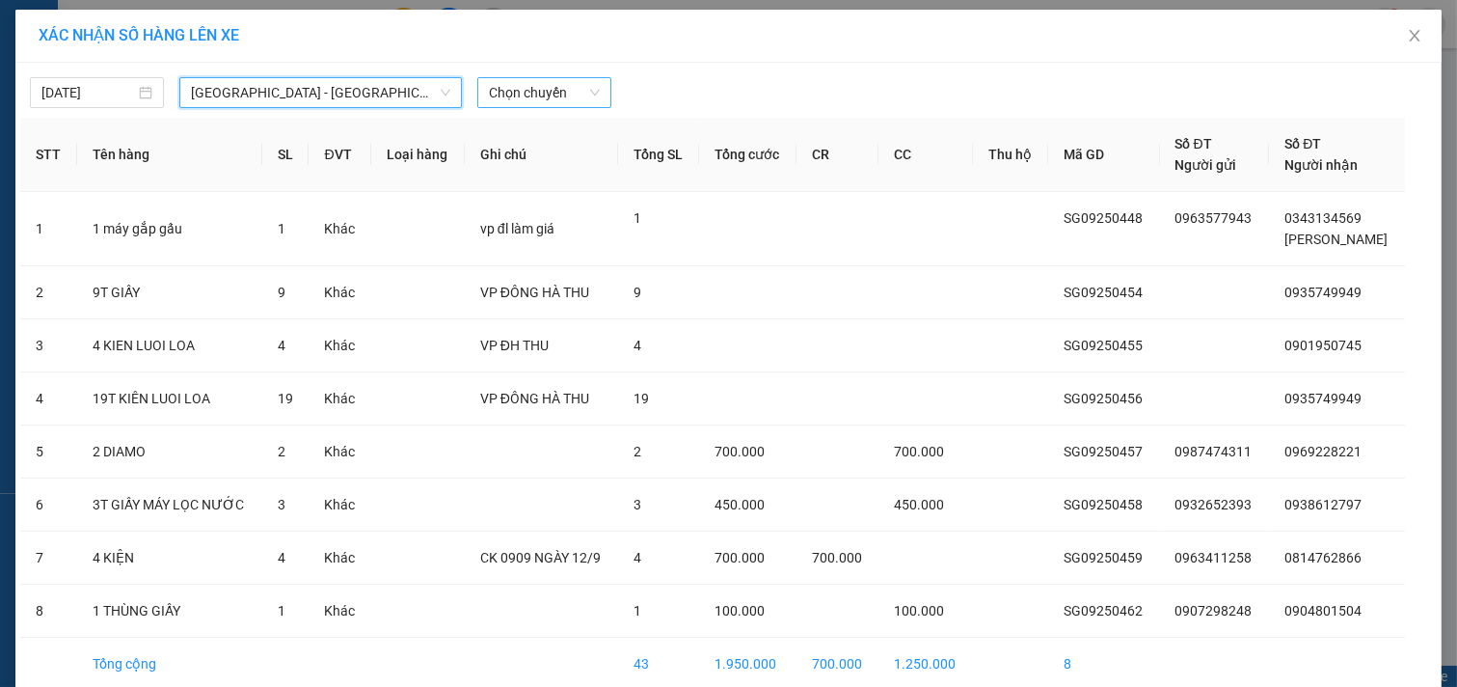
click at [552, 100] on span "Chọn chuyến" at bounding box center [544, 92] width 111 height 29
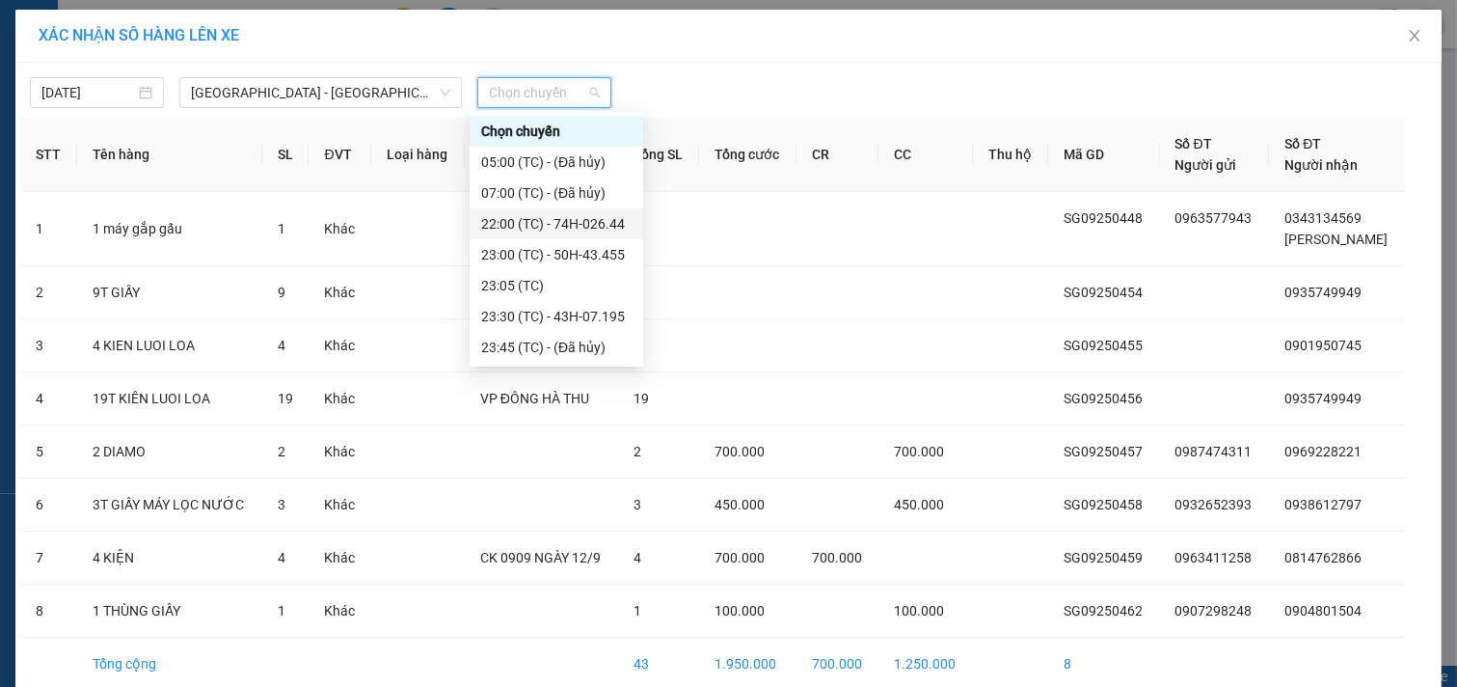
click at [566, 215] on div "22:00 (TC) - 74H-026.44" at bounding box center [556, 223] width 150 height 21
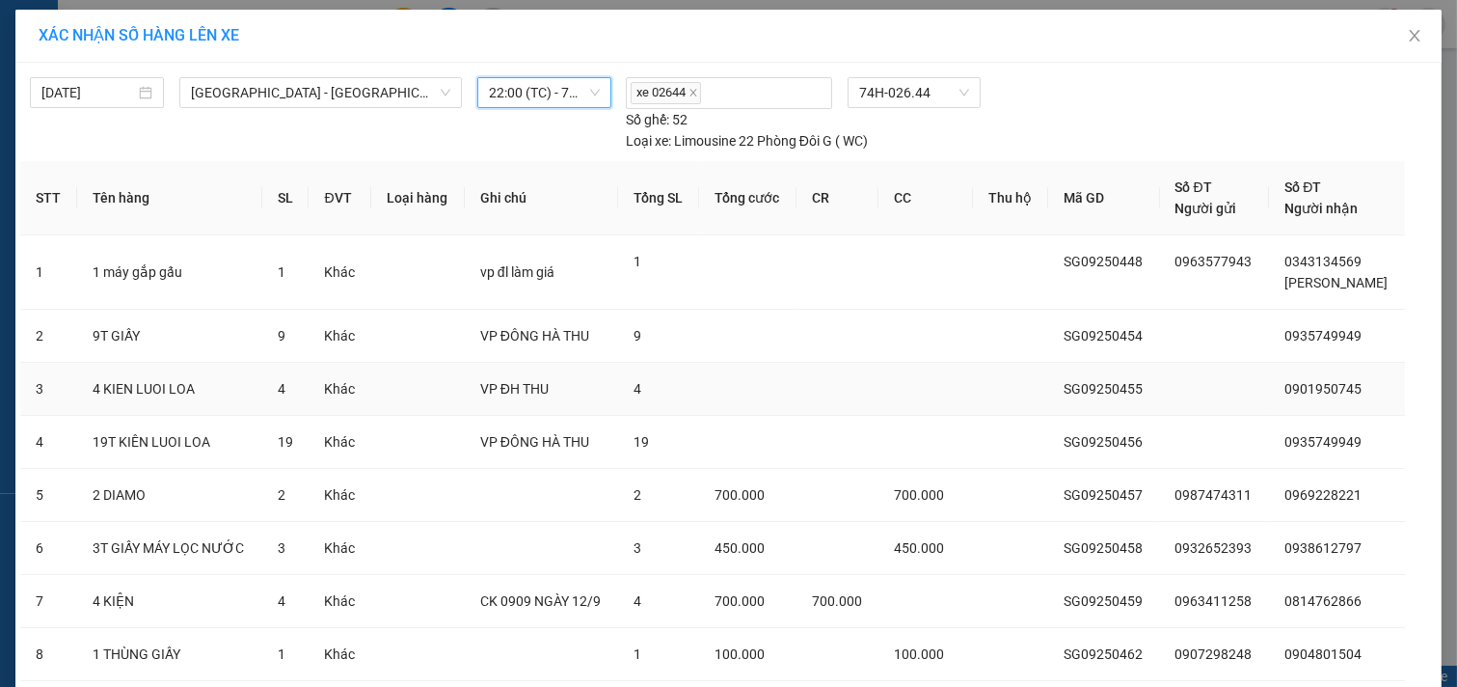
scroll to position [136, 0]
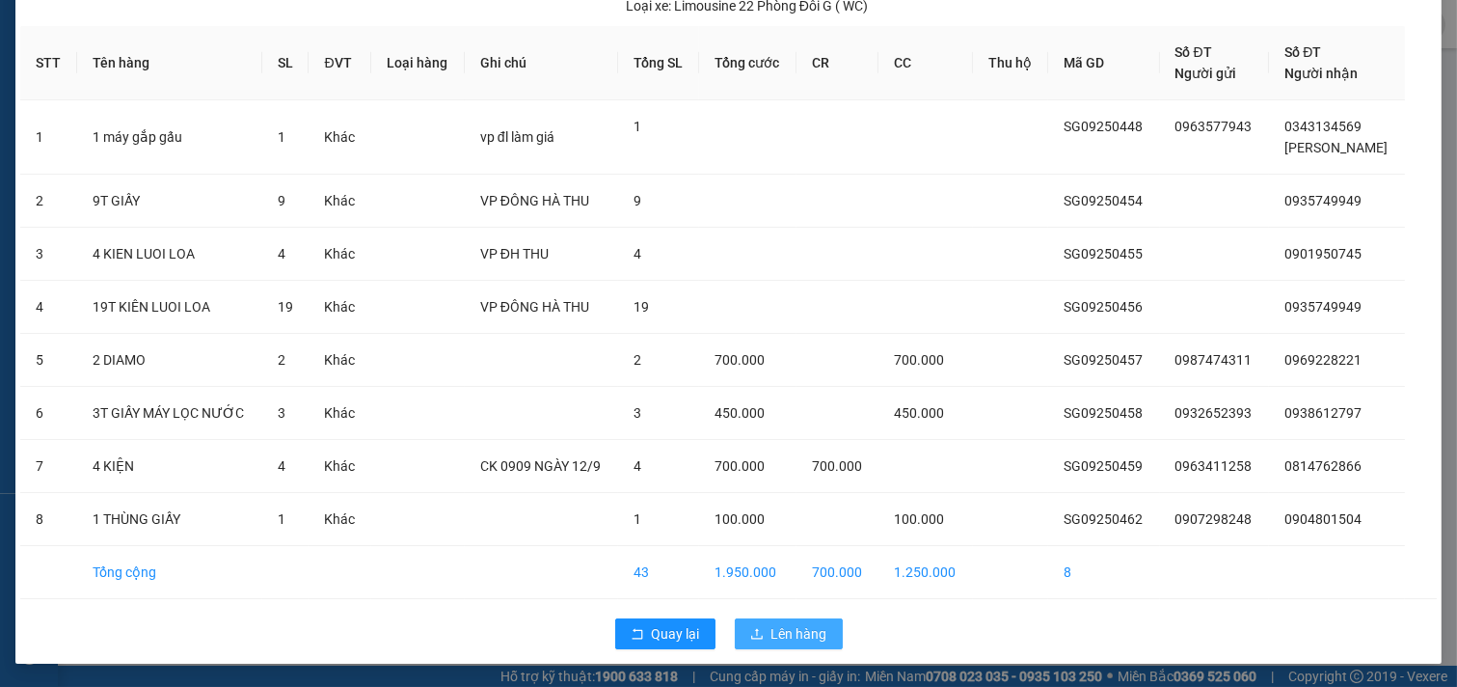
click at [793, 627] on span "Lên hàng" at bounding box center [799, 633] width 56 height 21
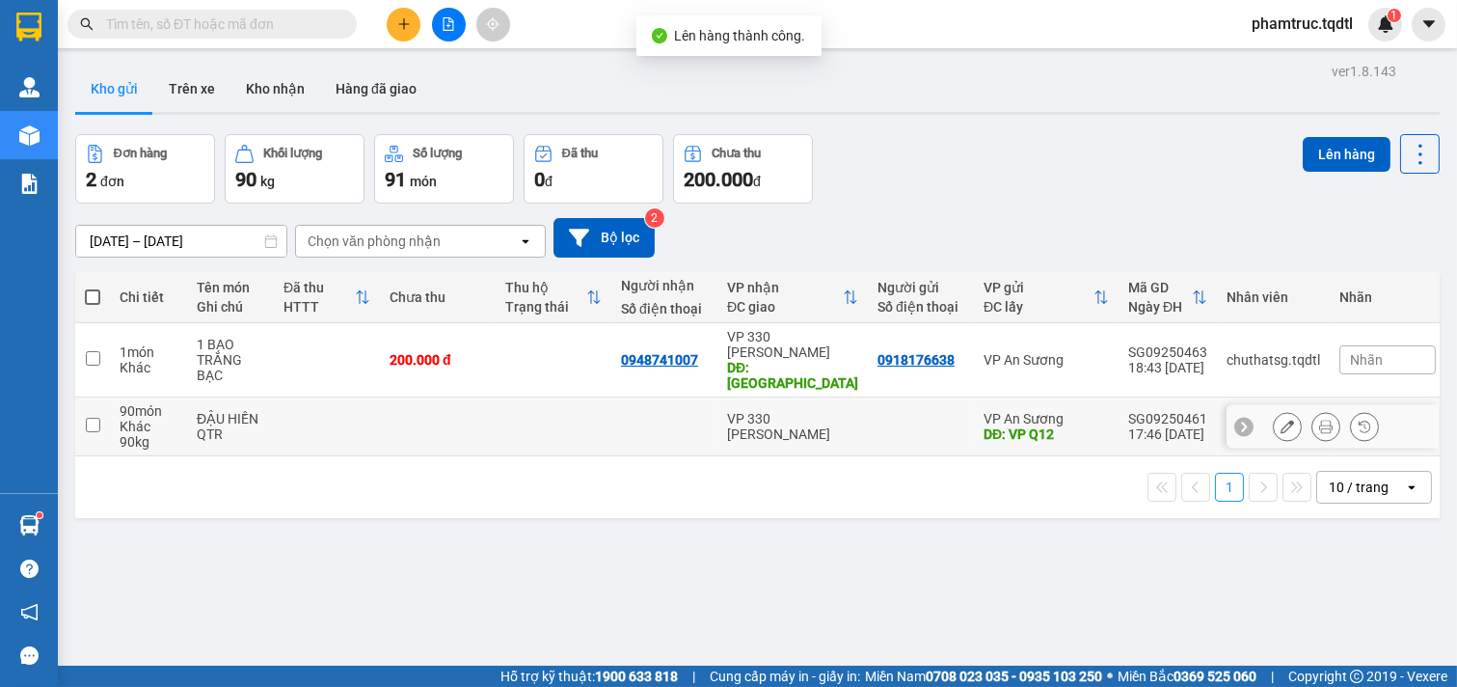
click at [1068, 426] on div "DĐ: VP Q12" at bounding box center [1046, 433] width 125 height 15
checkbox input "true"
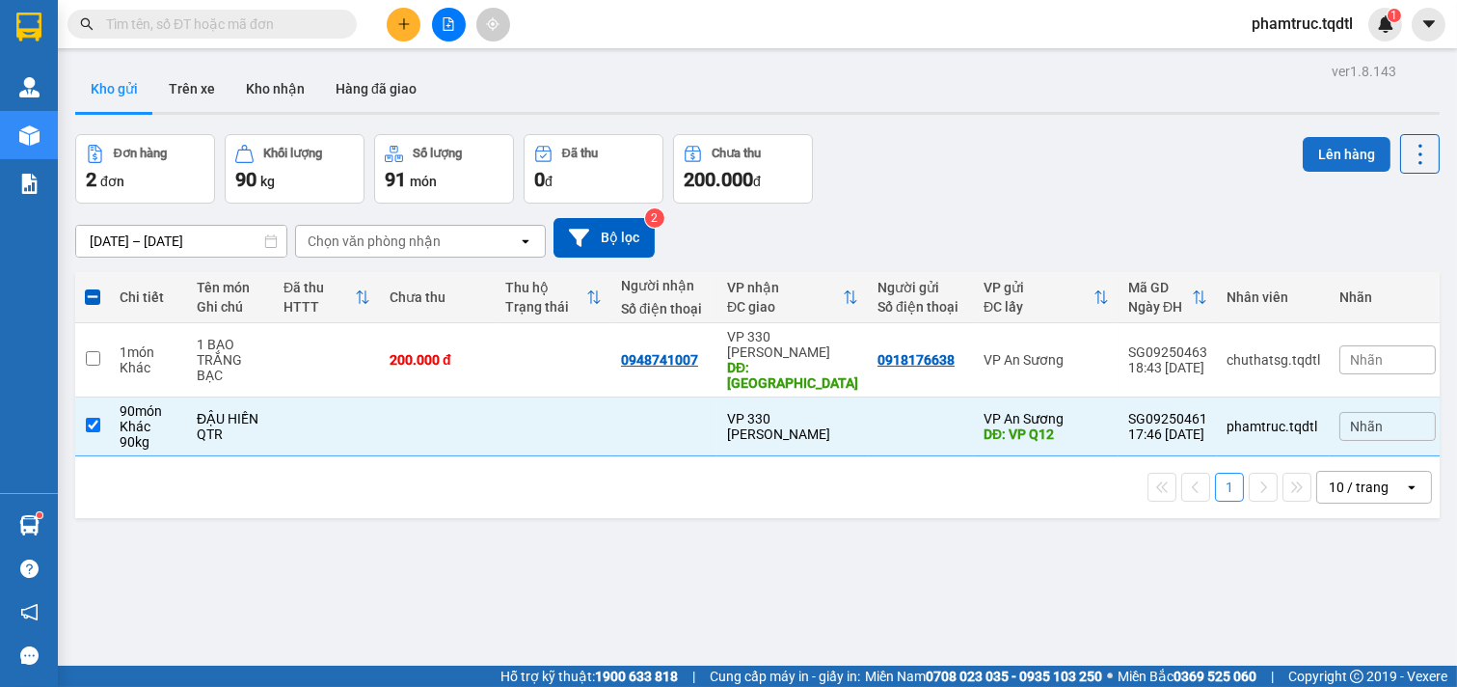
click at [1322, 152] on button "Lên hàng" at bounding box center [1347, 154] width 88 height 35
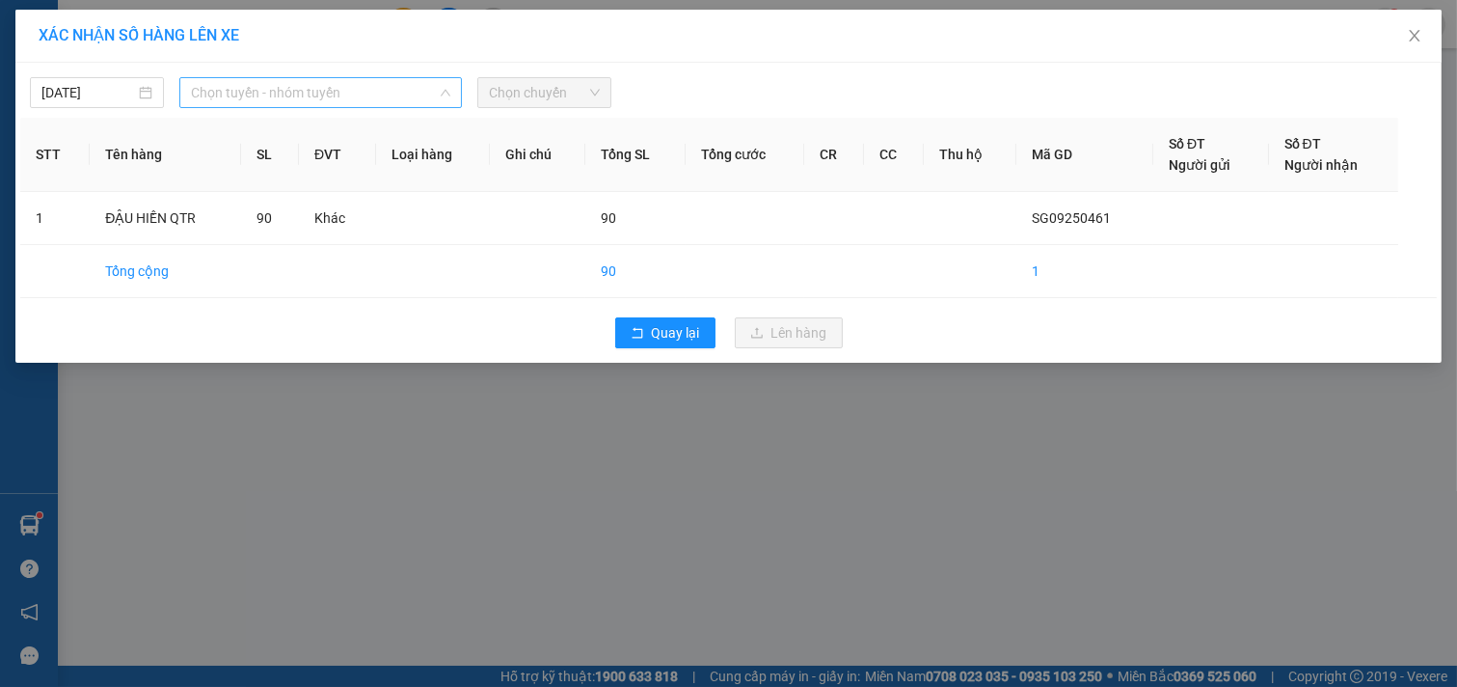
click at [305, 102] on span "Chọn tuyến - nhóm tuyến" at bounding box center [320, 92] width 259 height 29
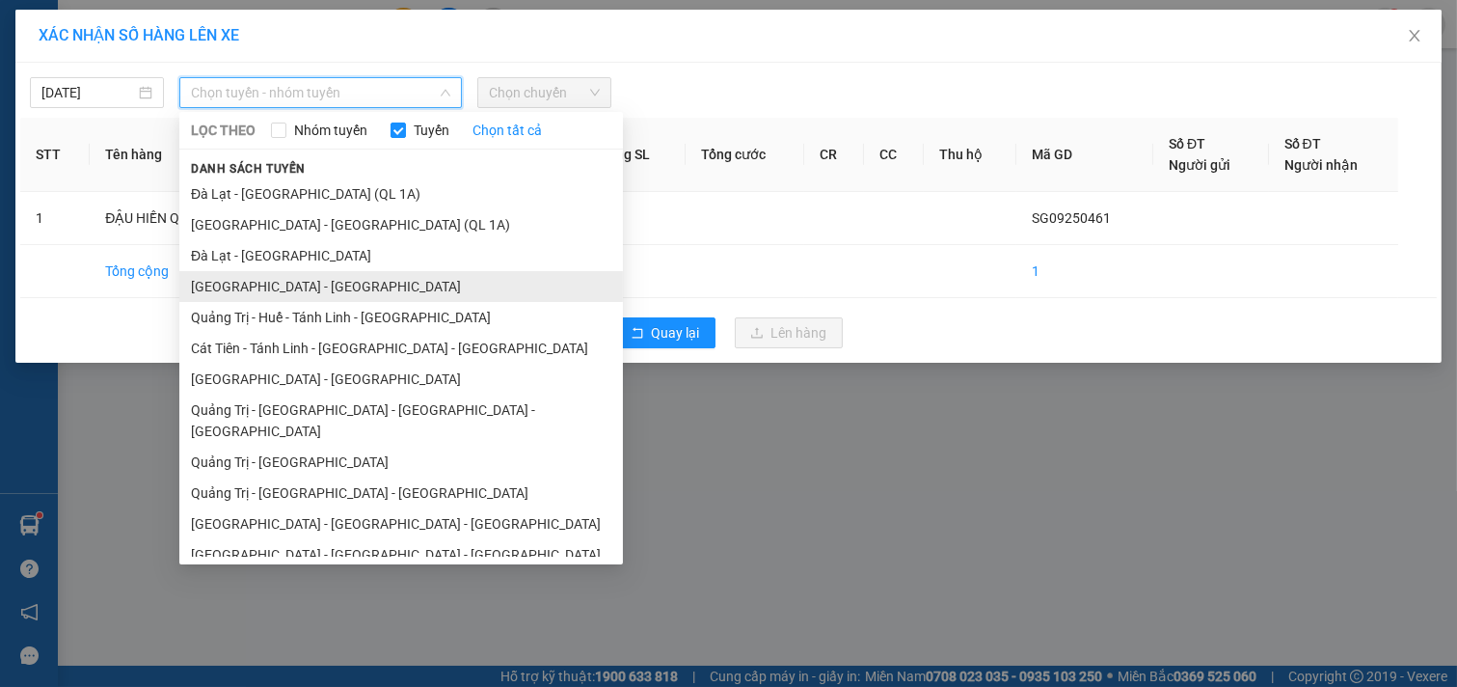
click at [321, 290] on li "[GEOGRAPHIC_DATA] - [GEOGRAPHIC_DATA]" at bounding box center [401, 286] width 444 height 31
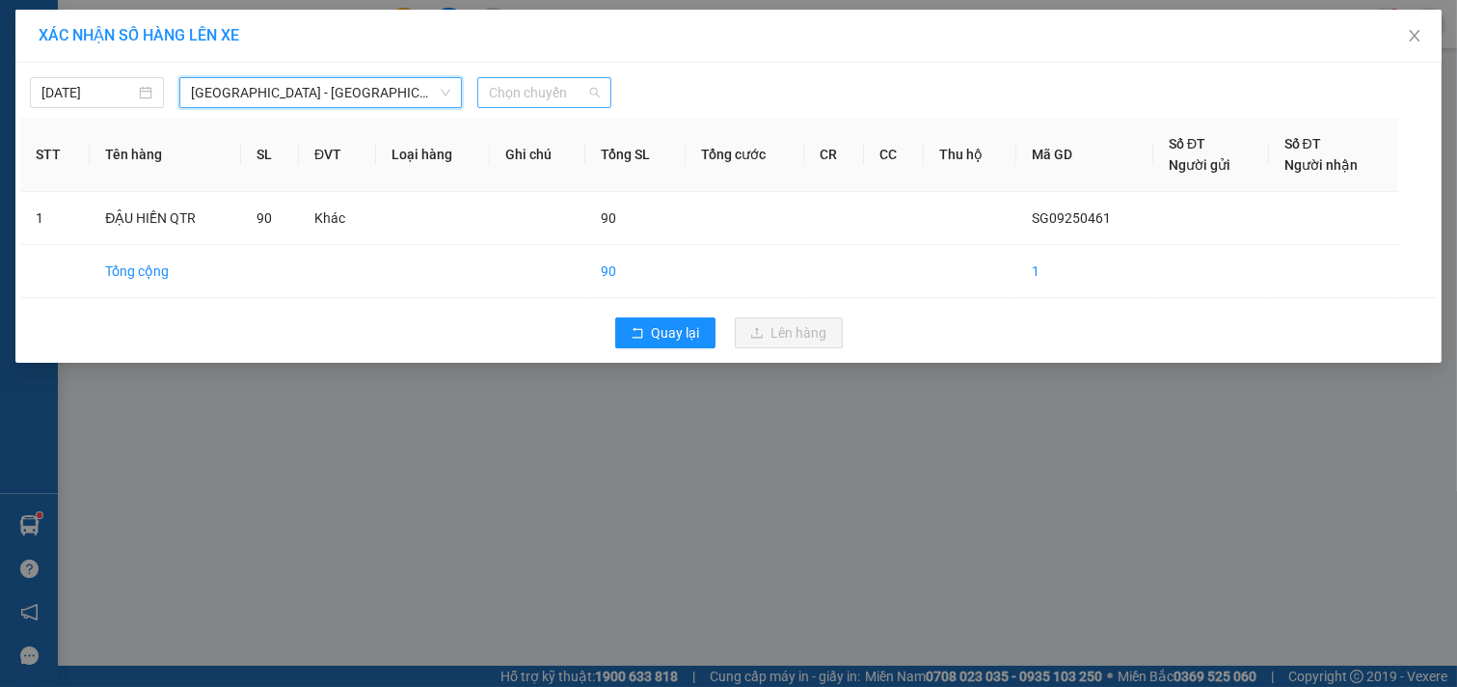
click at [537, 103] on span "Chọn chuyến" at bounding box center [544, 92] width 111 height 29
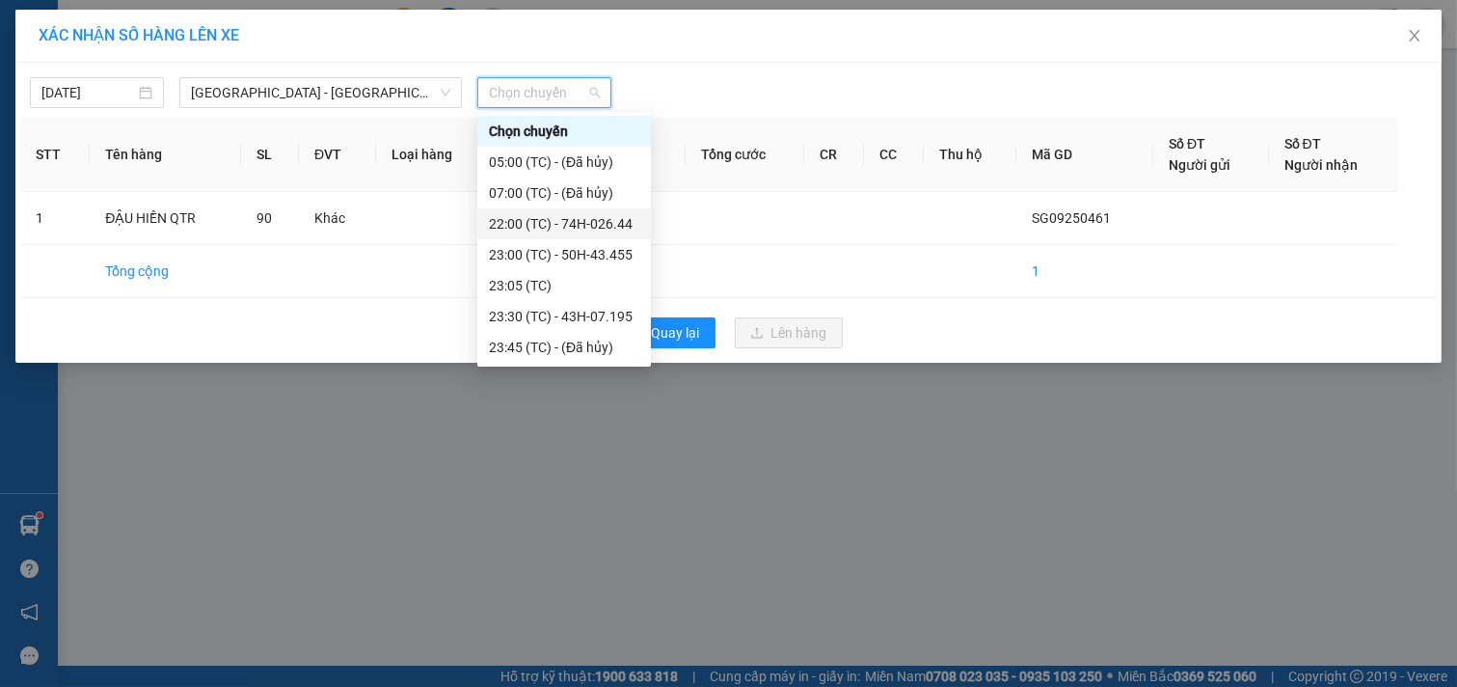
click at [592, 223] on div "22:00 (TC) - 74H-026.44" at bounding box center [564, 223] width 150 height 21
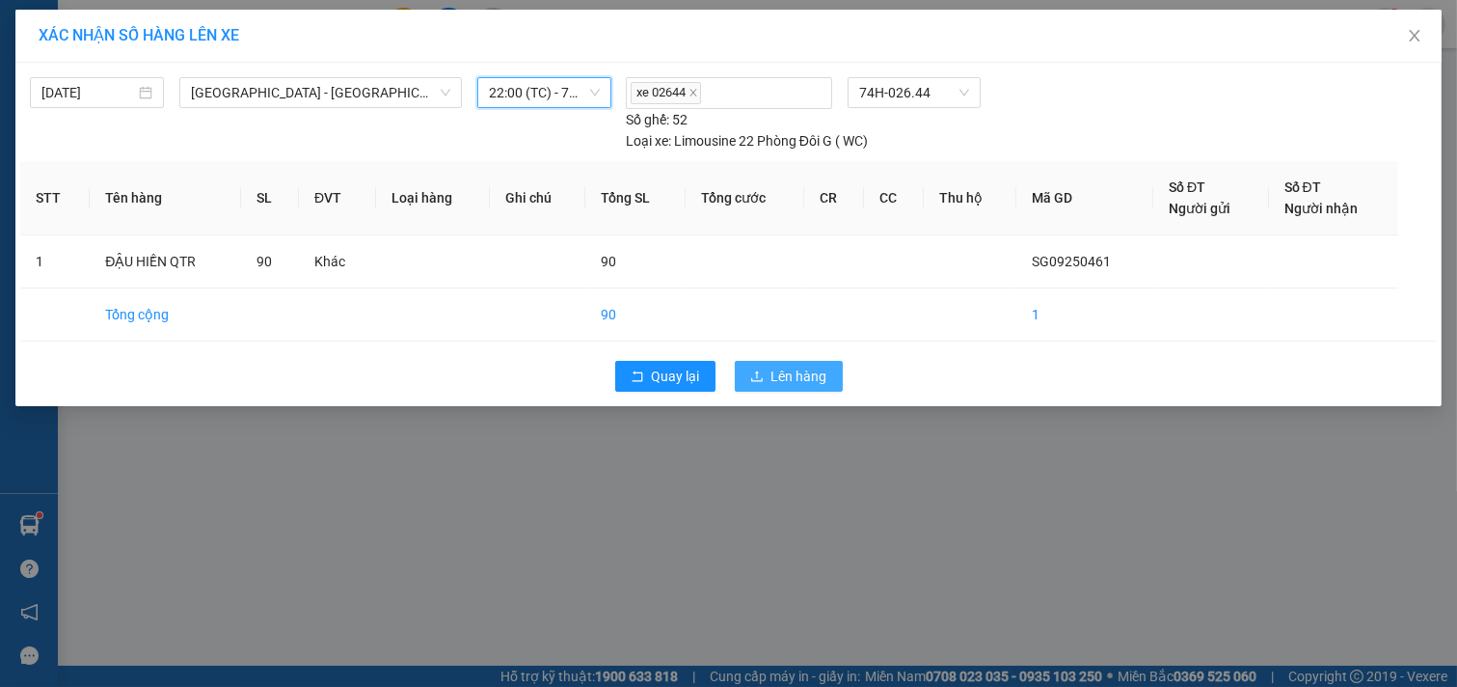
click at [795, 376] on span "Lên hàng" at bounding box center [799, 375] width 56 height 21
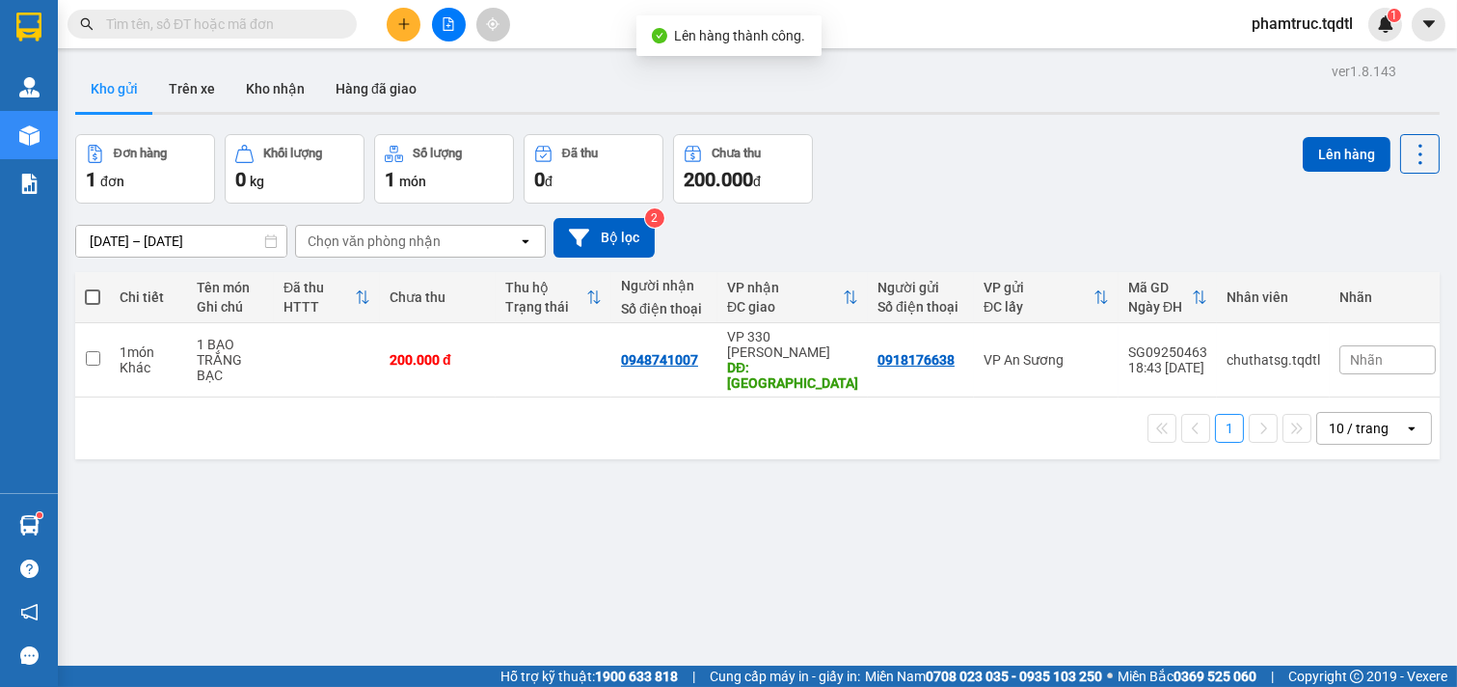
click at [451, 25] on icon "file-add" at bounding box center [448, 23] width 13 height 13
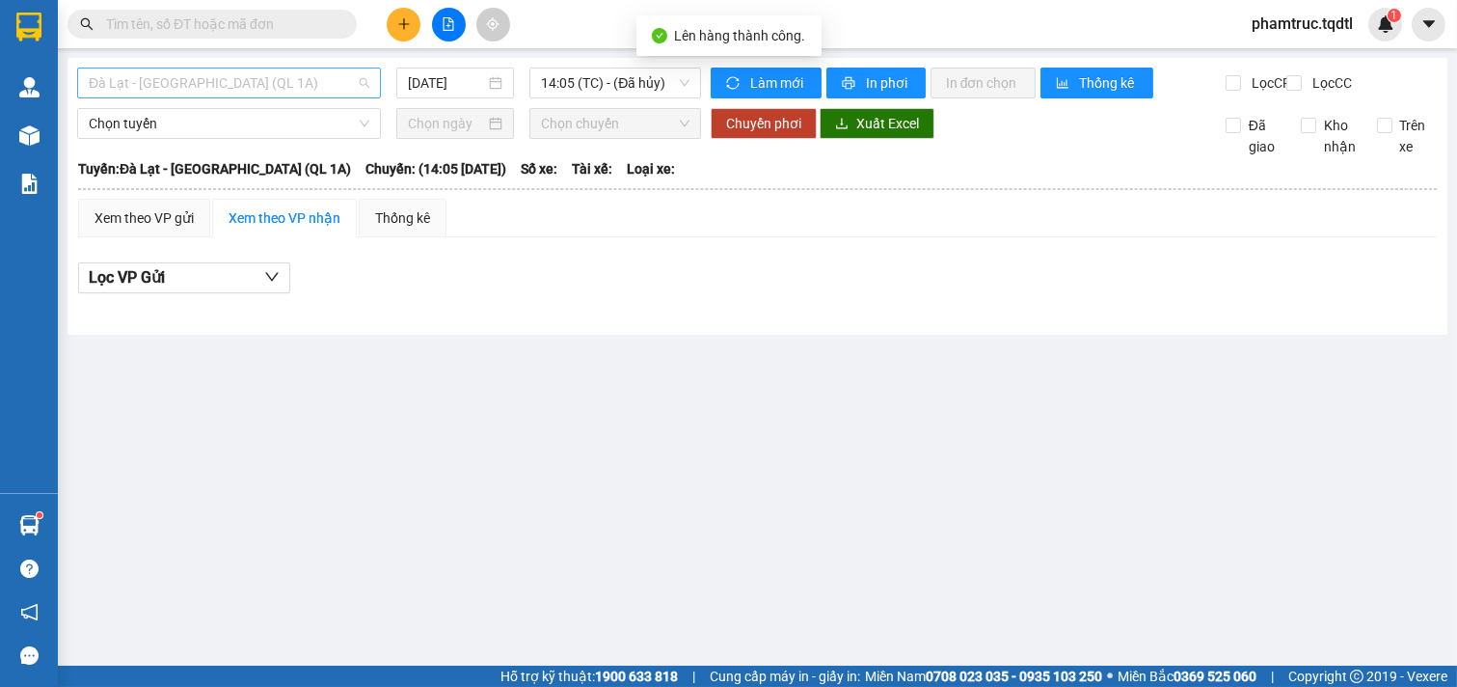
click at [235, 82] on span "Đà Lạt - [GEOGRAPHIC_DATA] (QL 1A)" at bounding box center [229, 82] width 281 height 29
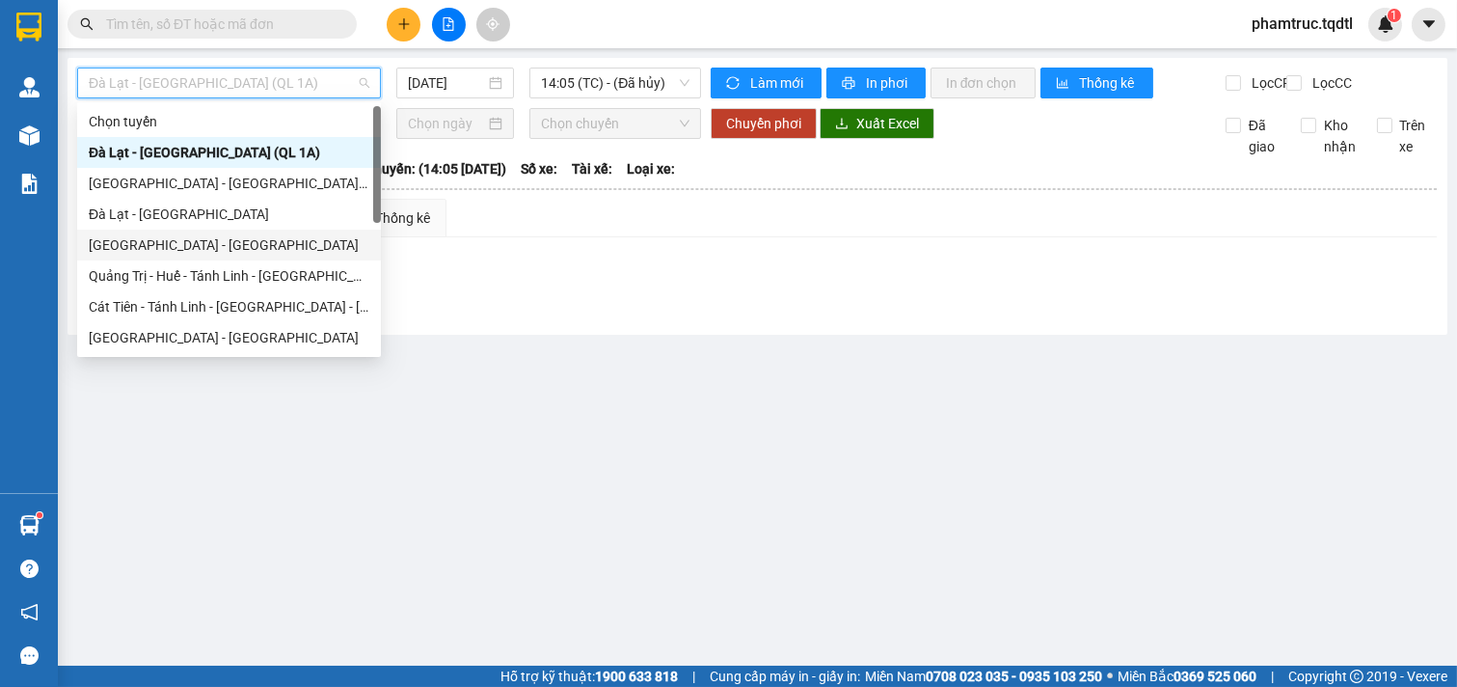
click at [180, 243] on div "[GEOGRAPHIC_DATA] - [GEOGRAPHIC_DATA]" at bounding box center [229, 244] width 281 height 21
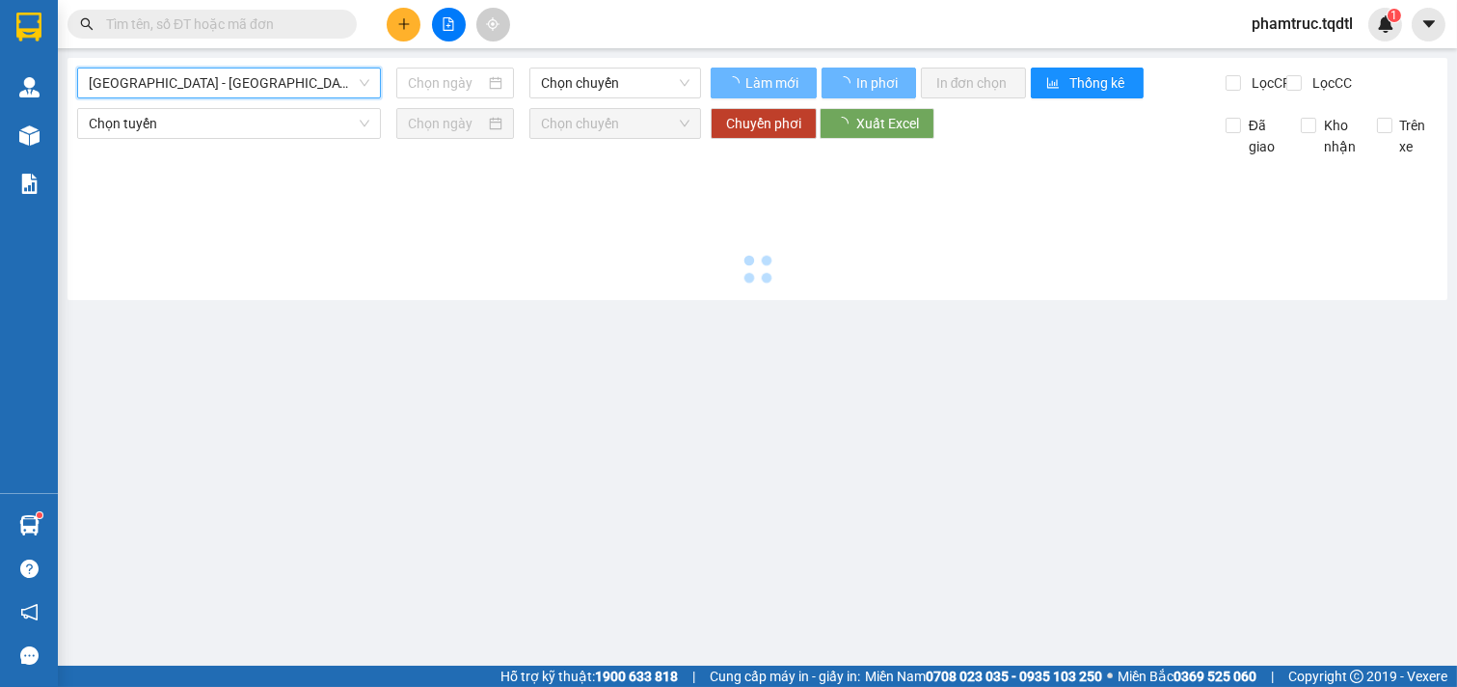
type input "[DATE]"
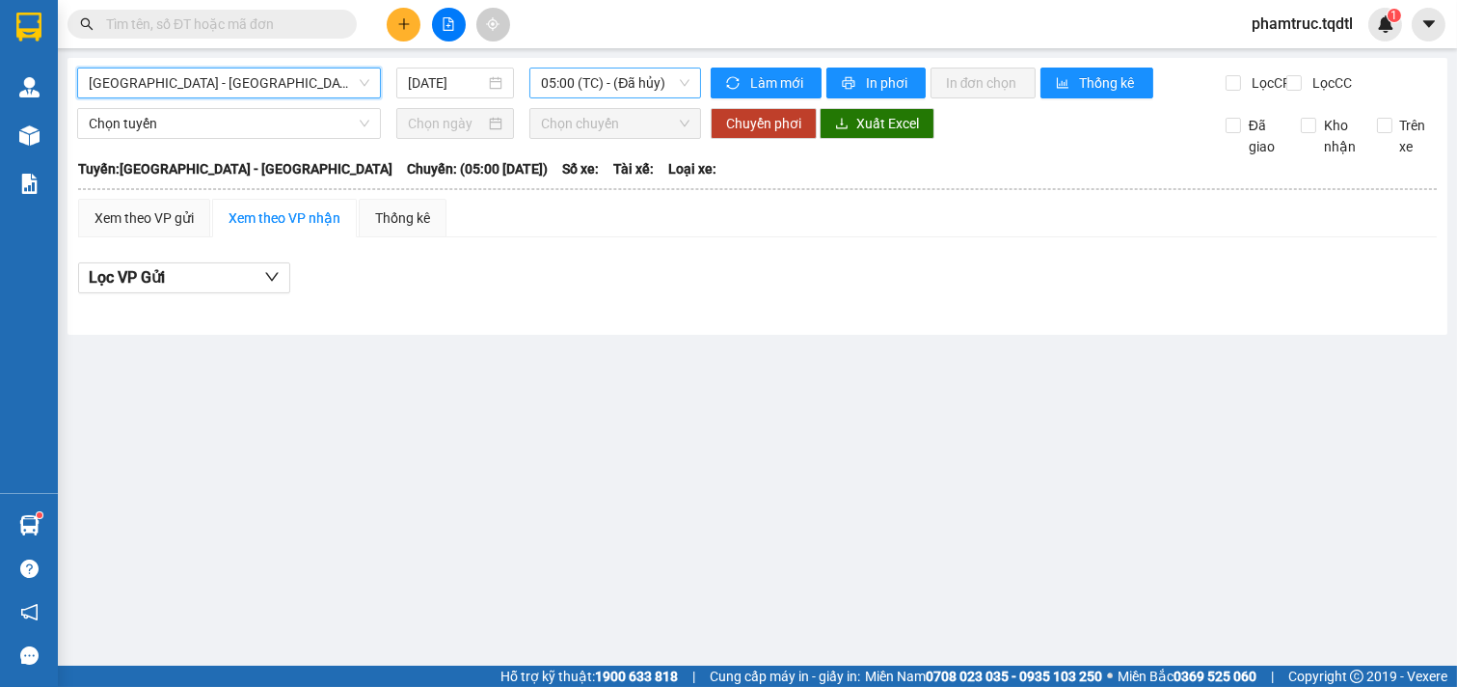
click at [610, 94] on span "05:00 (TC) - (Đã hủy)" at bounding box center [615, 82] width 148 height 29
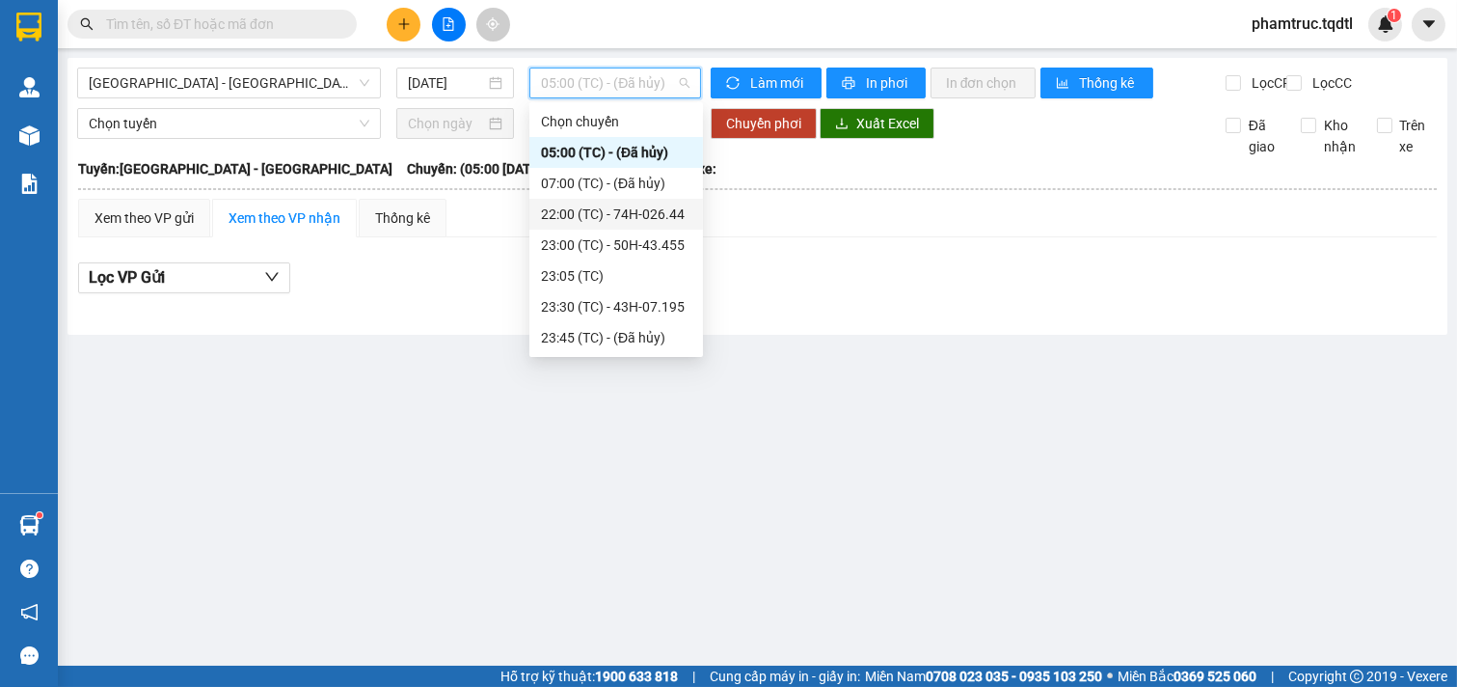
click at [647, 216] on div "22:00 (TC) - 74H-026.44" at bounding box center [616, 213] width 150 height 21
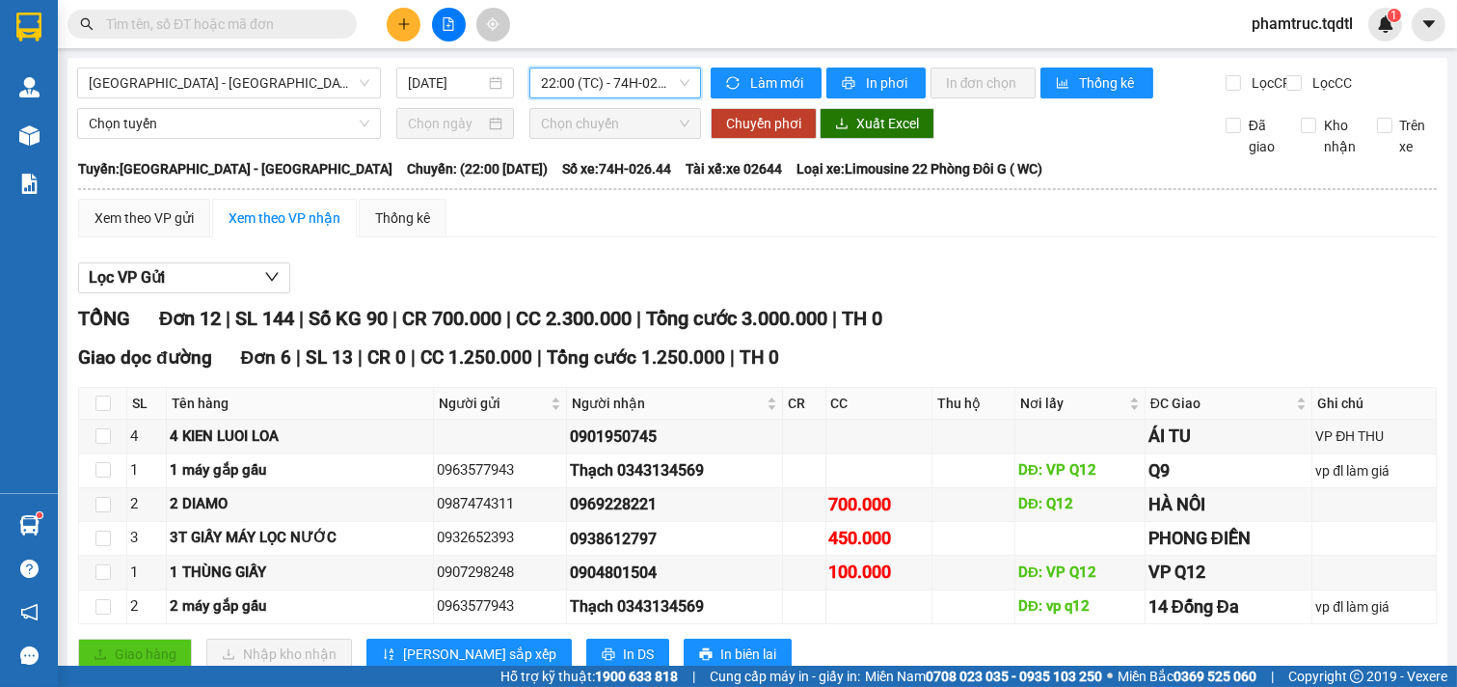
click at [191, 19] on input "text" at bounding box center [220, 23] width 228 height 21
click at [178, 31] on input "text" at bounding box center [220, 23] width 228 height 21
click at [145, 138] on span "Chọn tuyến" at bounding box center [229, 123] width 281 height 29
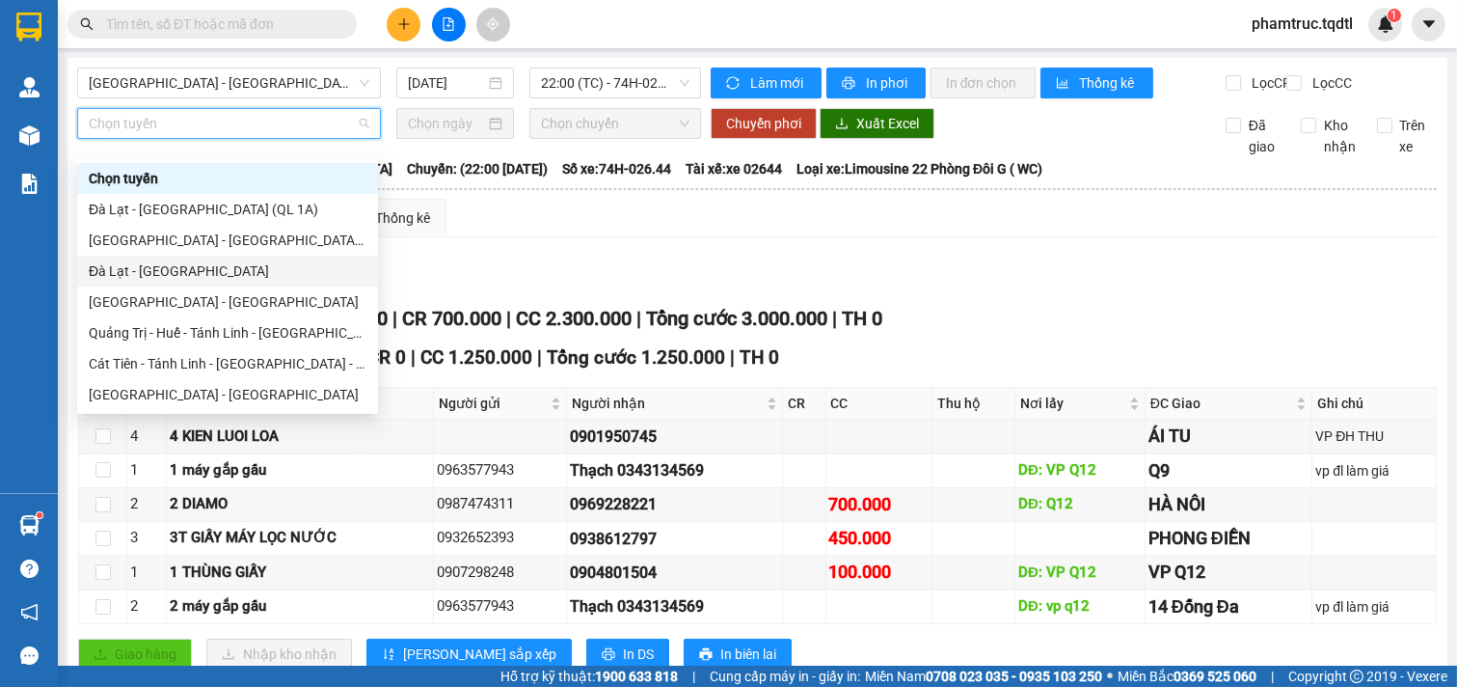
click at [139, 273] on div "Đà Lạt - [GEOGRAPHIC_DATA]" at bounding box center [228, 270] width 278 height 21
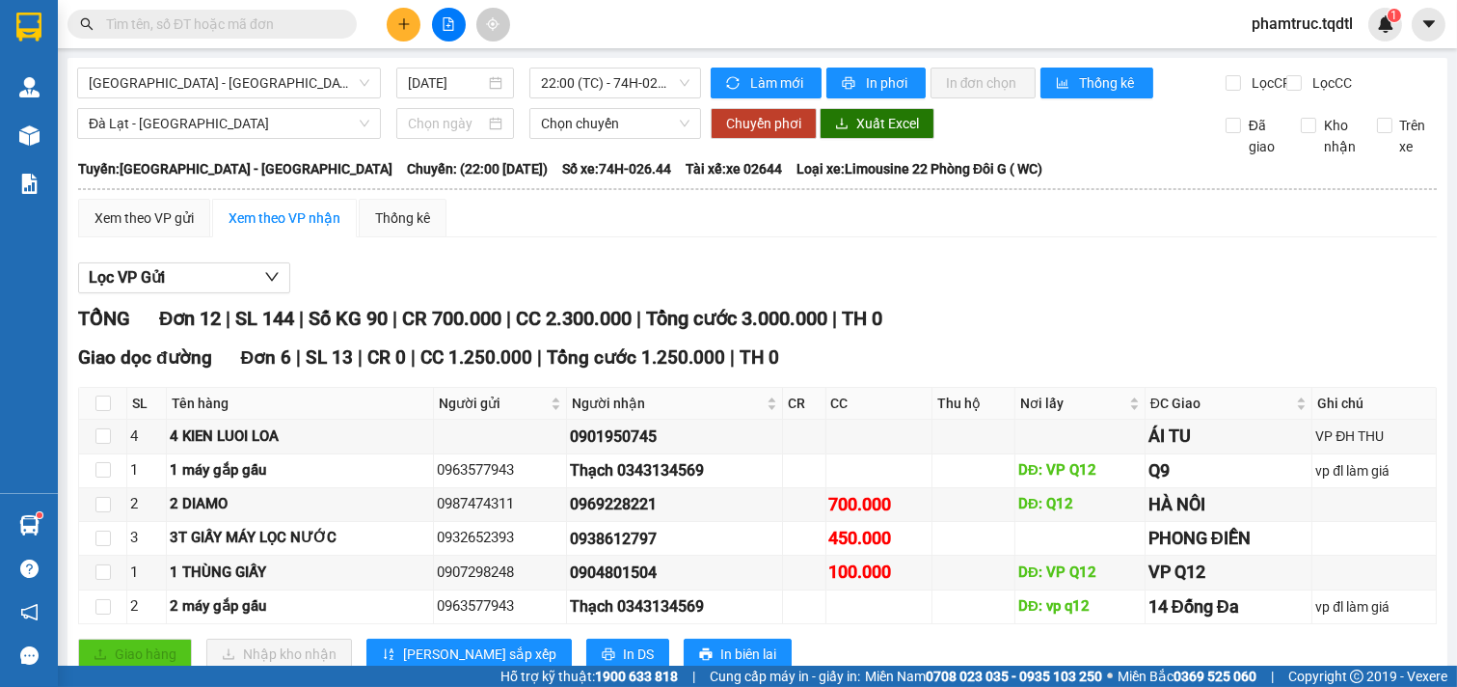
click at [88, 25] on icon "search" at bounding box center [87, 24] width 13 height 13
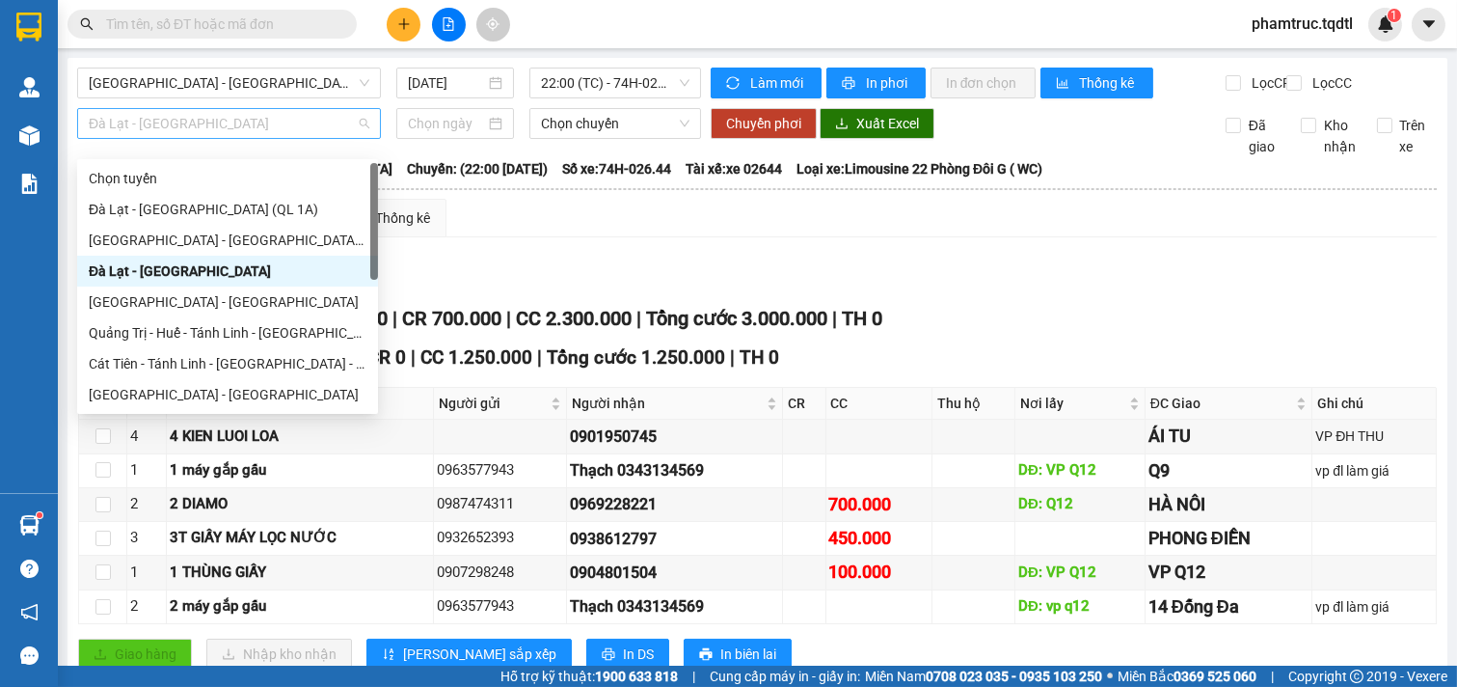
click at [143, 138] on span "Đà Lạt - [GEOGRAPHIC_DATA]" at bounding box center [229, 123] width 281 height 29
click at [133, 207] on div "Đà Lạt - [GEOGRAPHIC_DATA] (QL 1A)" at bounding box center [228, 209] width 278 height 21
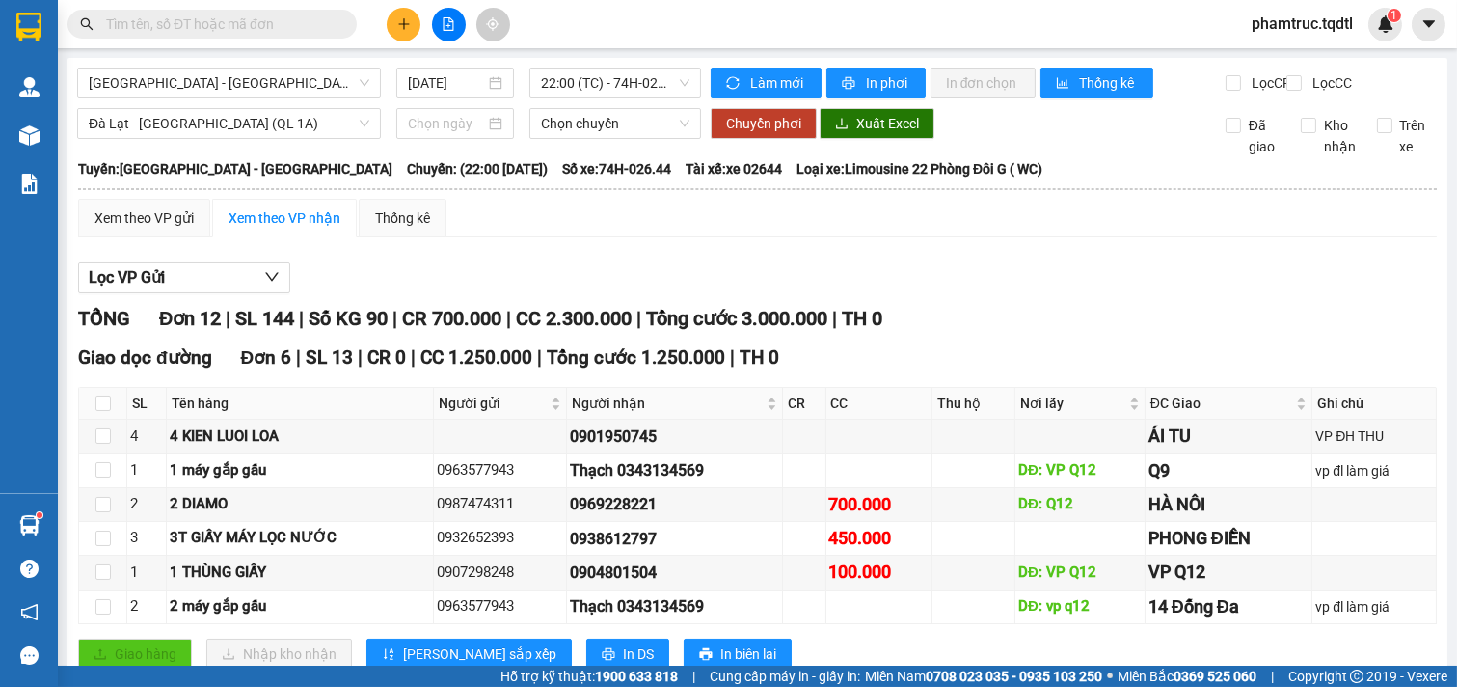
click at [133, 198] on th at bounding box center [757, 188] width 1361 height 17
click at [135, 198] on th at bounding box center [757, 188] width 1361 height 17
